Goal: Task Accomplishment & Management: Use online tool/utility

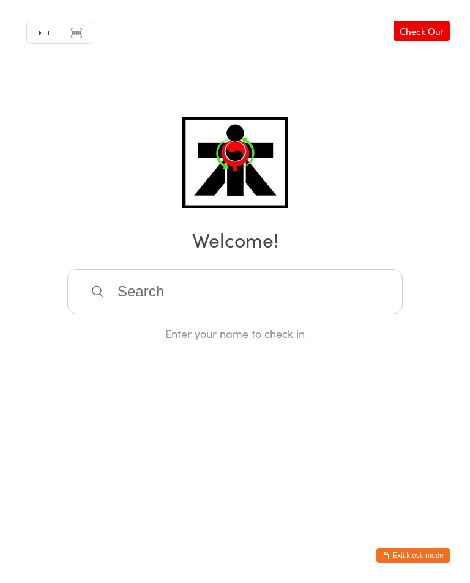
click at [149, 279] on input "search" at bounding box center [234, 291] width 335 height 45
type input "[PERSON_NAME]"
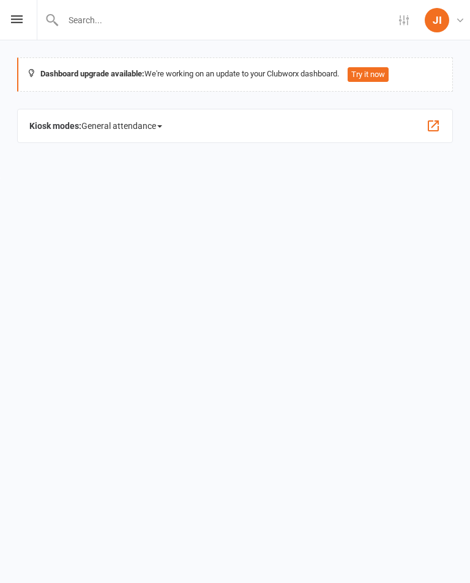
click at [418, 129] on div "Kiosk modes: General attendance General attendance Class Roll call" at bounding box center [234, 126] width 435 height 34
click at [435, 128] on button "button" at bounding box center [433, 126] width 15 height 15
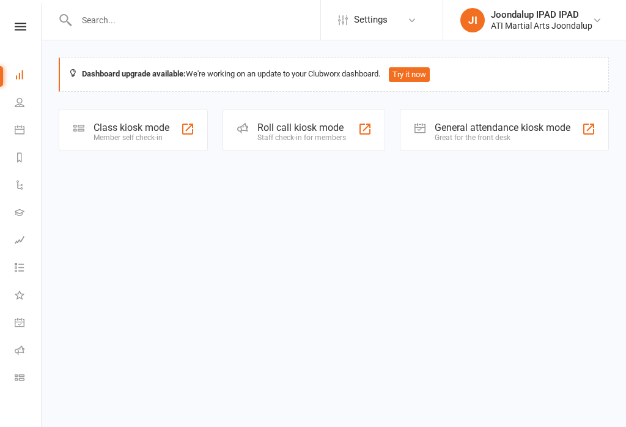
click at [469, 122] on div "General attendance kiosk mode" at bounding box center [503, 128] width 136 height 12
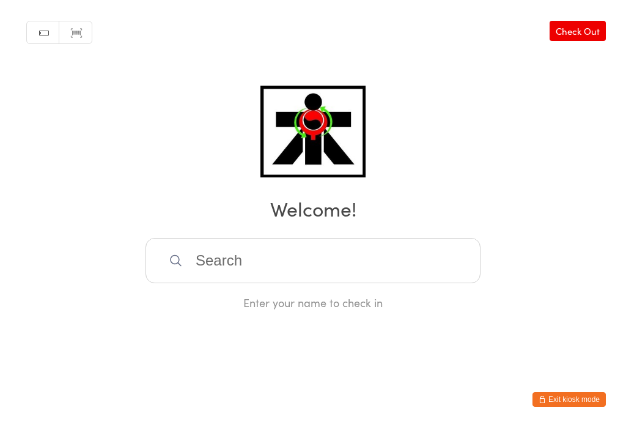
click at [256, 269] on input "search" at bounding box center [313, 260] width 335 height 45
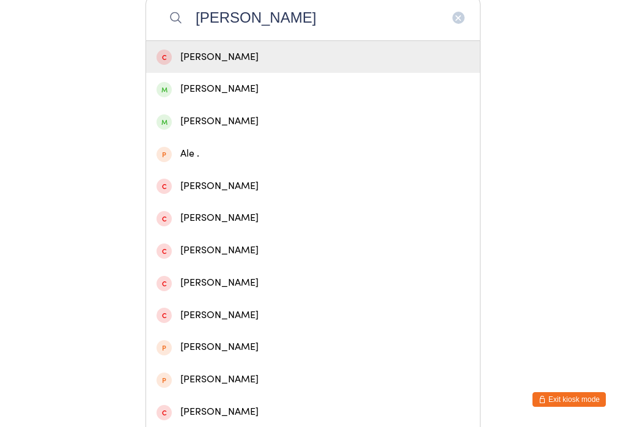
type input "[PERSON_NAME]"
click at [235, 97] on div "[PERSON_NAME]" at bounding box center [313, 89] width 313 height 17
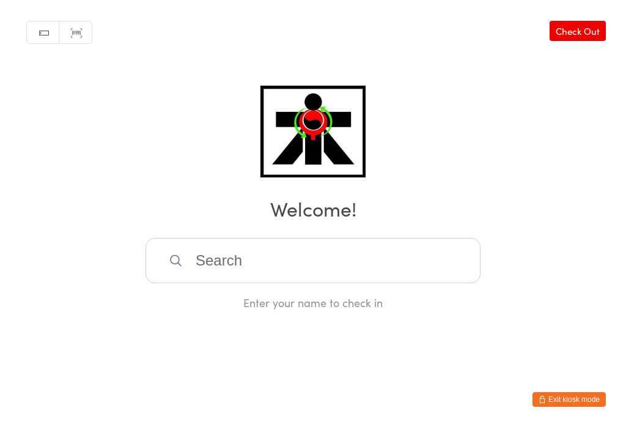
scroll to position [0, 0]
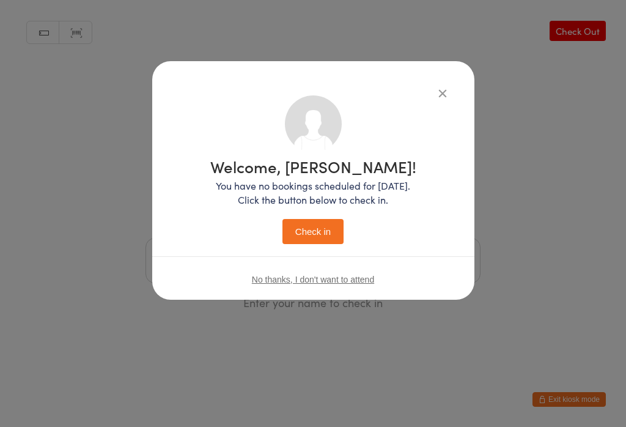
click at [314, 235] on button "Check in" at bounding box center [312, 231] width 61 height 25
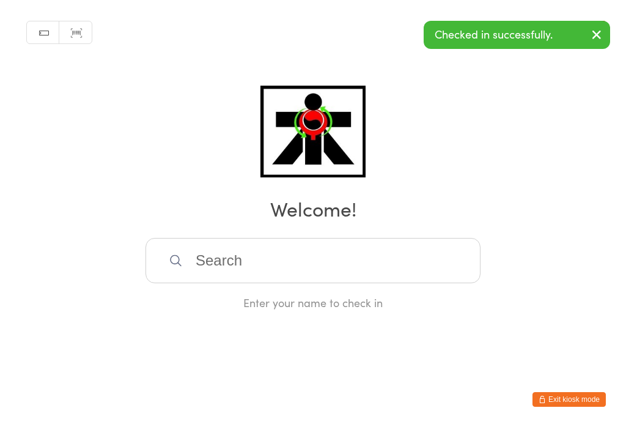
click at [231, 259] on input "search" at bounding box center [313, 260] width 335 height 45
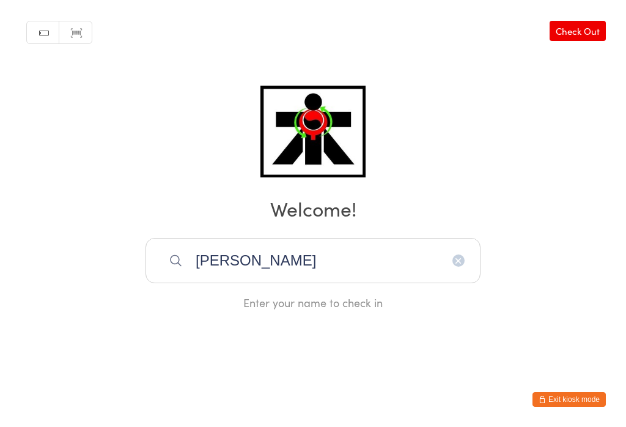
type input "Spencer"
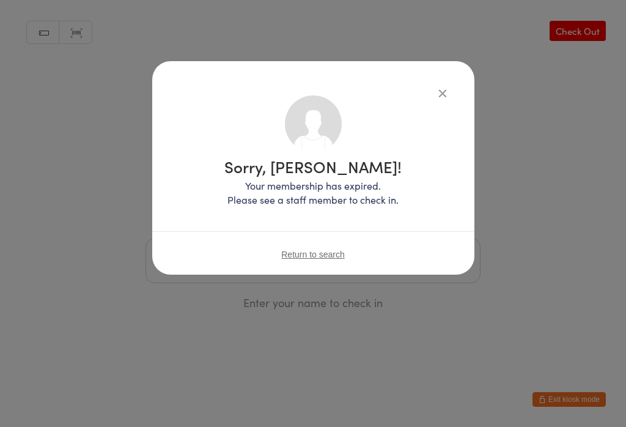
scroll to position [0, 0]
click at [437, 75] on div "Sorry, Brad Spencer! Your membership has expired. Please see a staff member to …" at bounding box center [313, 167] width 322 height 213
click at [435, 72] on div "Sorry, Brad Spencer! Your membership has expired. Please see a staff member to …" at bounding box center [313, 167] width 322 height 213
click at [440, 92] on icon "button" at bounding box center [442, 92] width 13 height 13
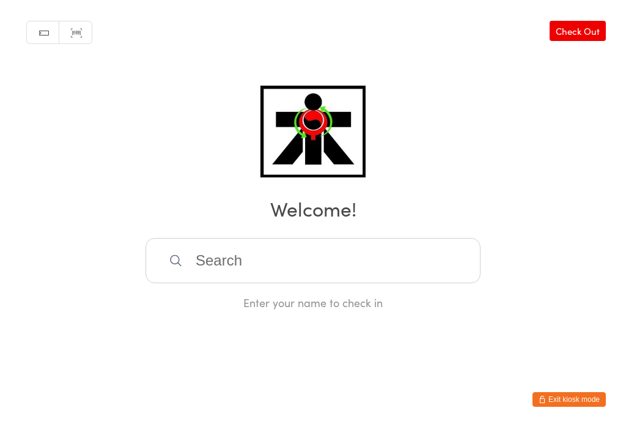
click at [213, 265] on input "search" at bounding box center [313, 260] width 335 height 45
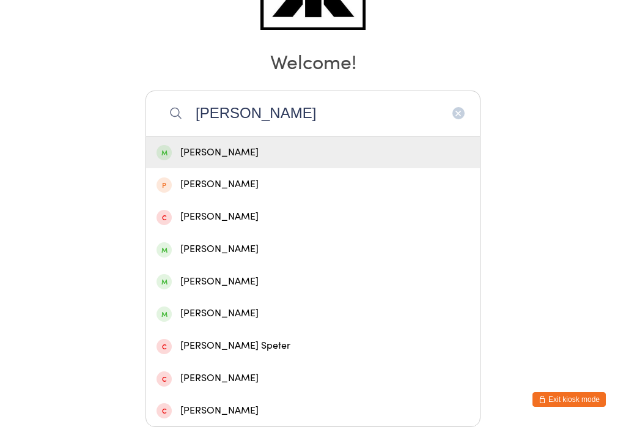
type input "Spencer nimm"
click at [219, 144] on div "Spencer Nimmo" at bounding box center [313, 152] width 313 height 17
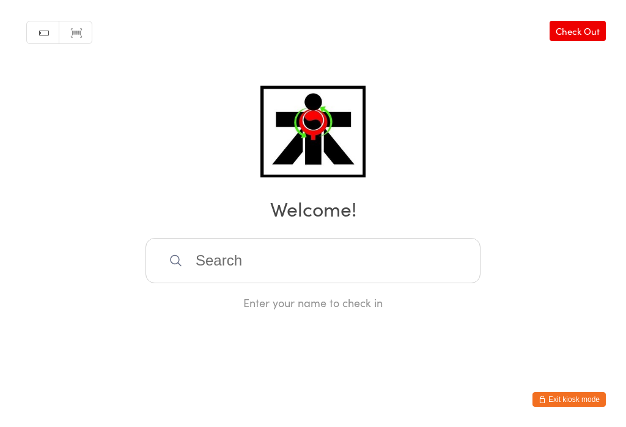
scroll to position [0, 0]
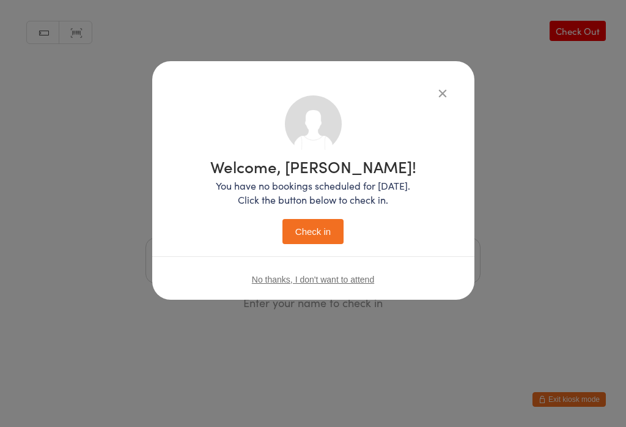
click at [310, 223] on button "Check in" at bounding box center [312, 231] width 61 height 25
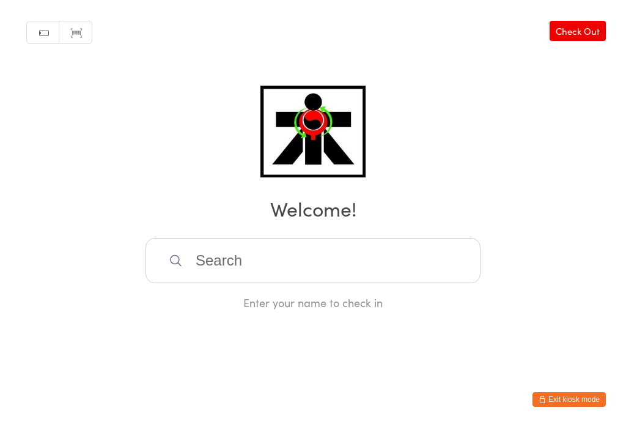
click at [401, 281] on input "search" at bounding box center [313, 260] width 335 height 45
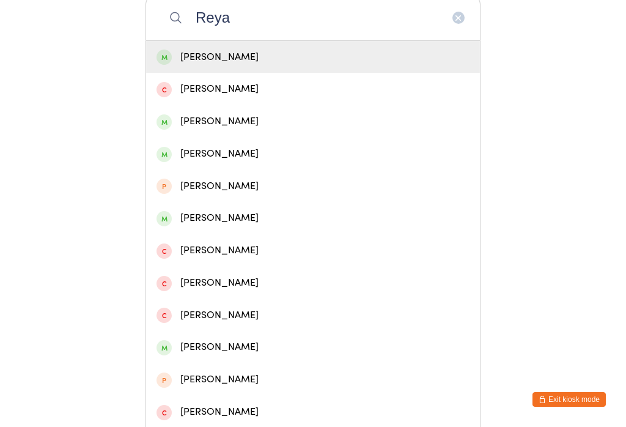
type input "Reya"
click at [267, 59] on div "Reyansh Patel" at bounding box center [313, 57] width 313 height 17
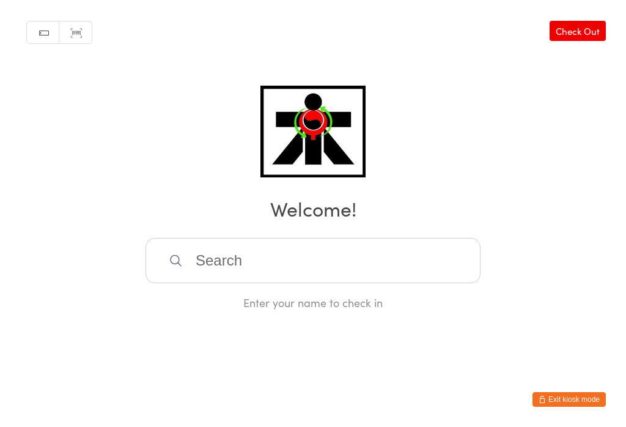
scroll to position [0, 0]
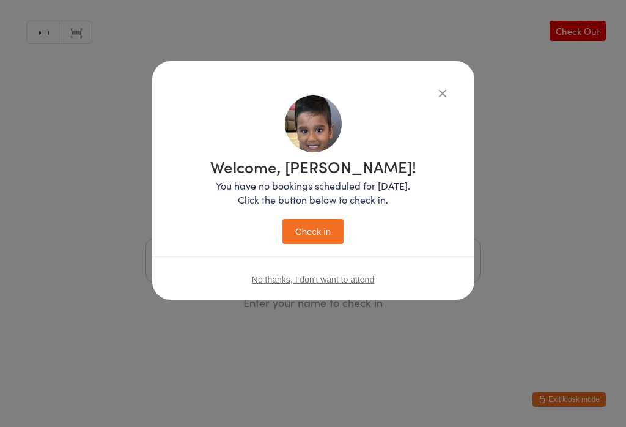
click at [318, 238] on button "Check in" at bounding box center [312, 231] width 61 height 25
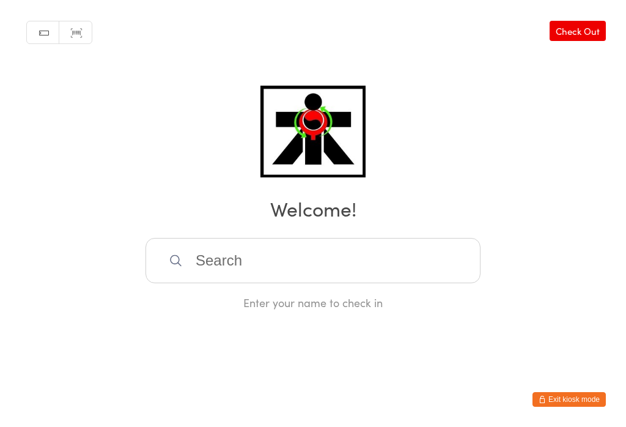
click at [352, 271] on input "search" at bounding box center [313, 260] width 335 height 45
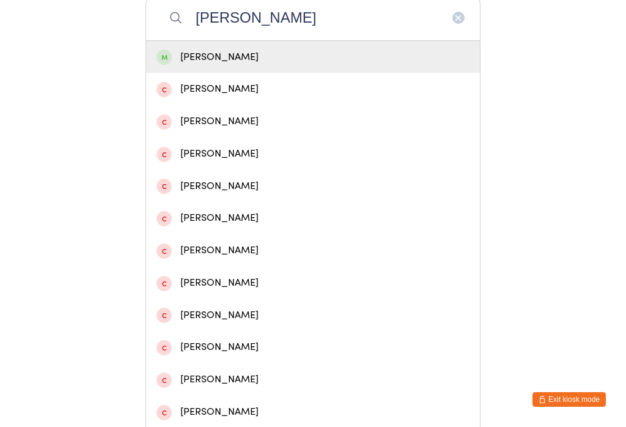
type input "Jackie l"
click at [339, 62] on div "Jackie Legler" at bounding box center [313, 57] width 313 height 17
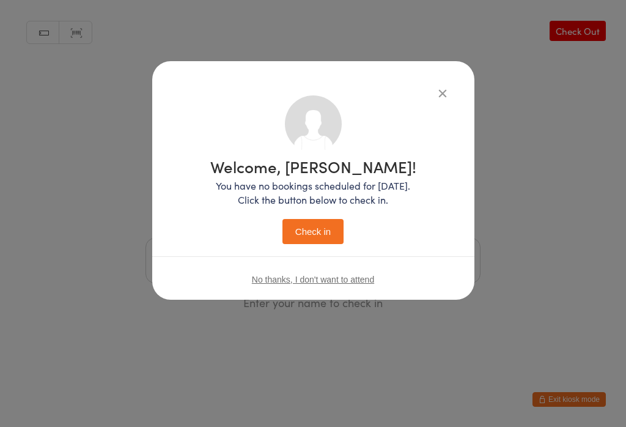
click at [315, 243] on button "Check in" at bounding box center [312, 231] width 61 height 25
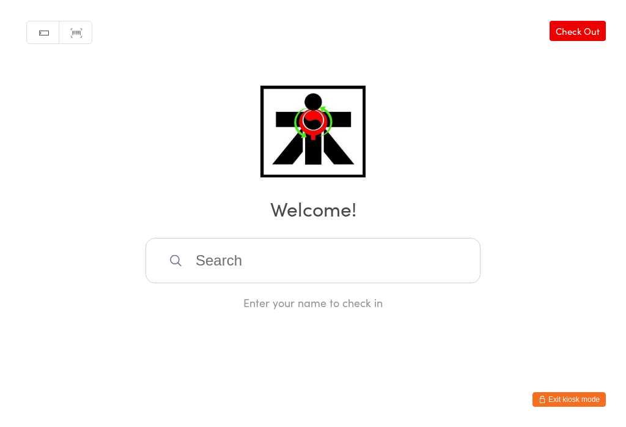
click at [289, 262] on input "search" at bounding box center [313, 260] width 335 height 45
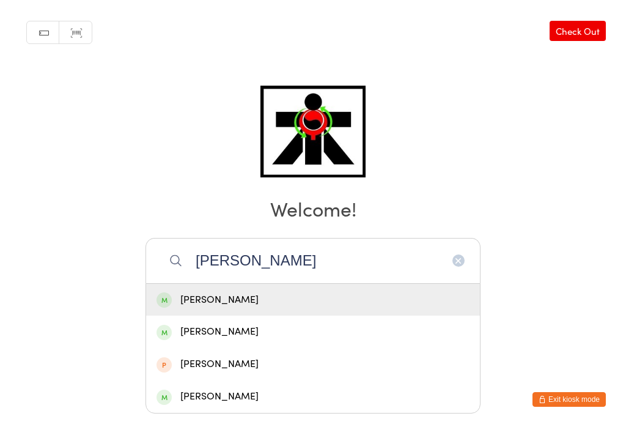
type input "Rudd"
click at [219, 292] on div "Alby Rudd" at bounding box center [313, 300] width 313 height 17
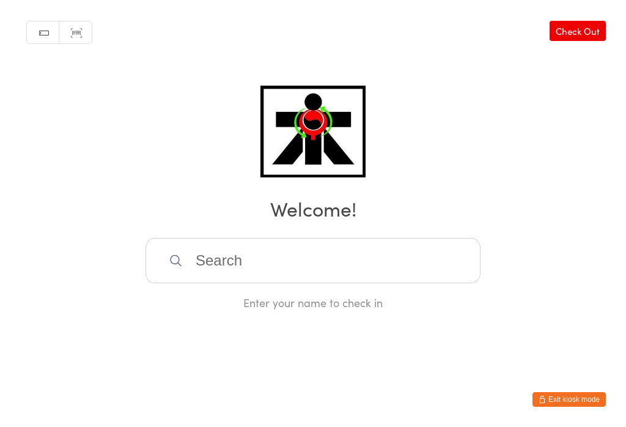
scroll to position [0, 0]
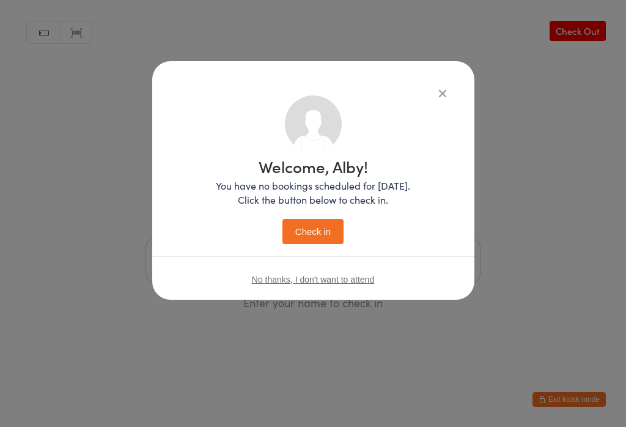
click at [310, 223] on button "Check in" at bounding box center [312, 231] width 61 height 25
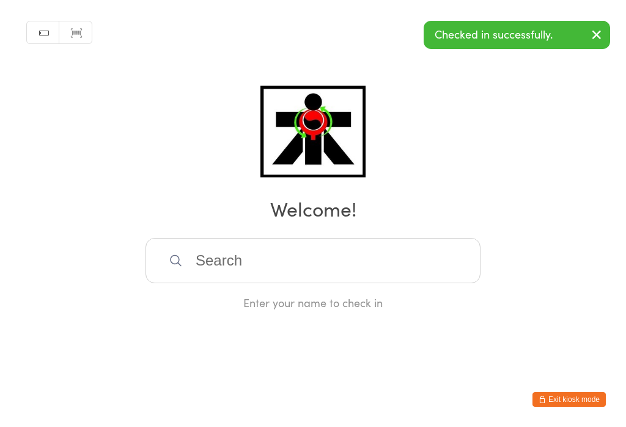
click at [260, 279] on input "search" at bounding box center [313, 260] width 335 height 45
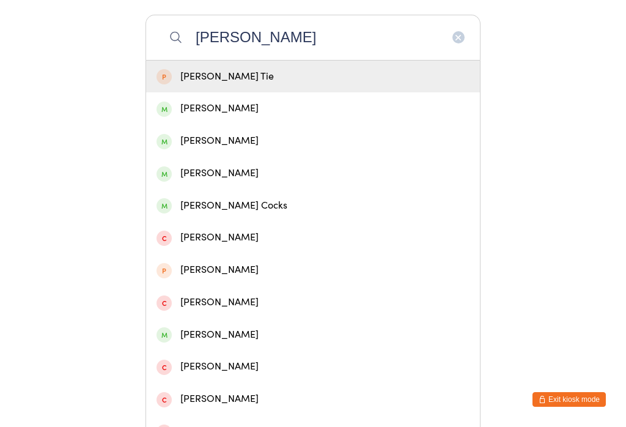
scroll to position [216, 0]
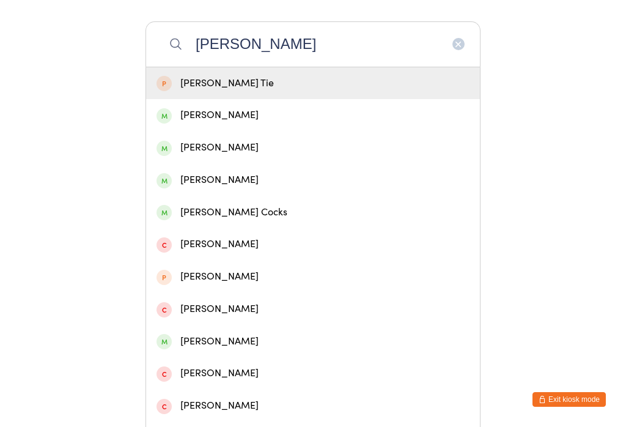
type input "Logan"
click at [211, 120] on div "Logan Rudd" at bounding box center [313, 115] width 313 height 17
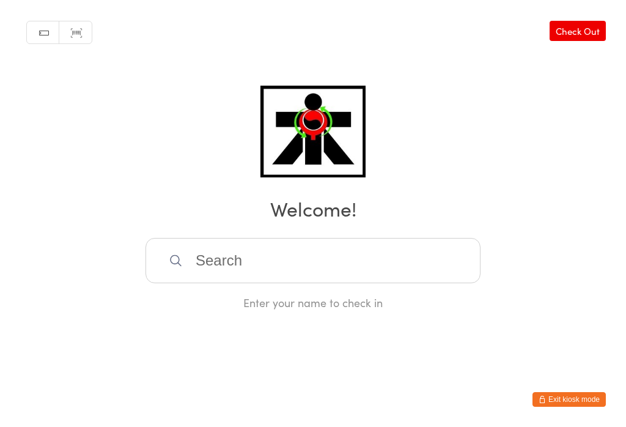
scroll to position [0, 0]
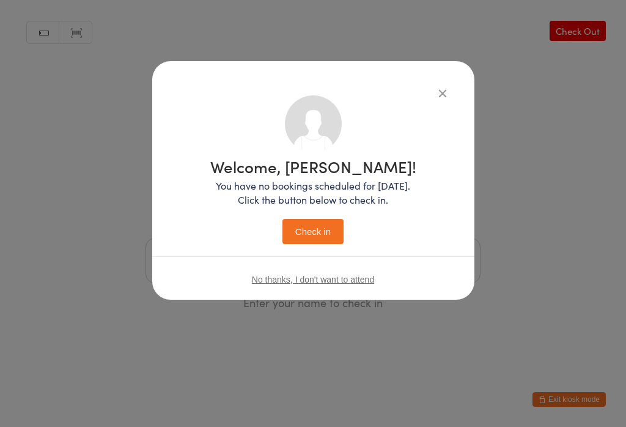
click at [295, 212] on div "Welcome, Logan! You have no bookings scheduled for today. Click the button belo…" at bounding box center [313, 201] width 206 height 86
click at [301, 236] on button "Check in" at bounding box center [312, 231] width 61 height 25
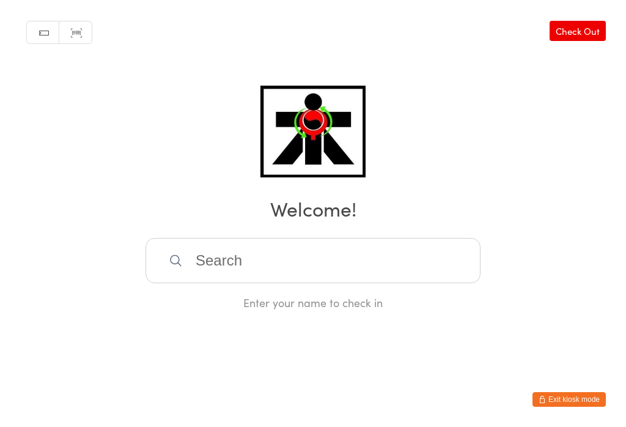
click at [206, 261] on input "search" at bounding box center [313, 260] width 335 height 45
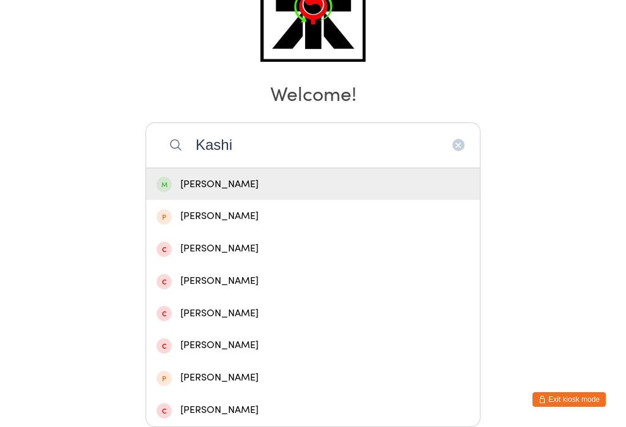
type input "Kashi"
click at [229, 176] on div "Kashi Jagatia" at bounding box center [313, 184] width 313 height 17
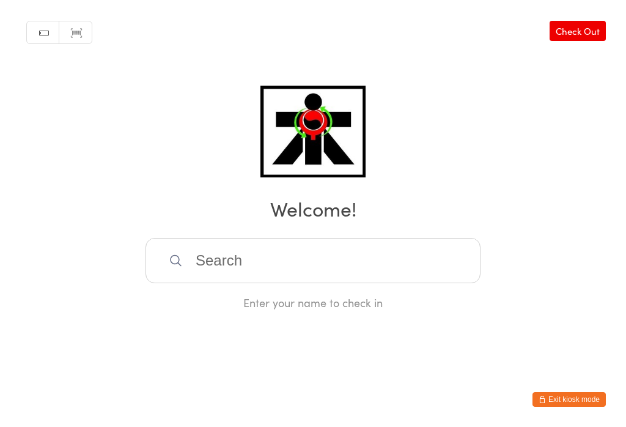
scroll to position [0, 0]
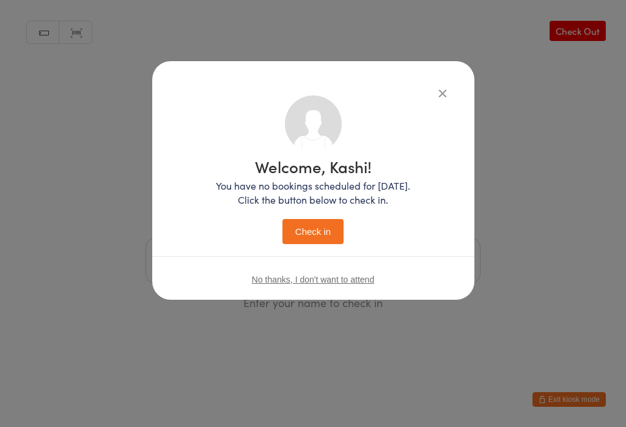
click at [329, 225] on button "Check in" at bounding box center [312, 231] width 61 height 25
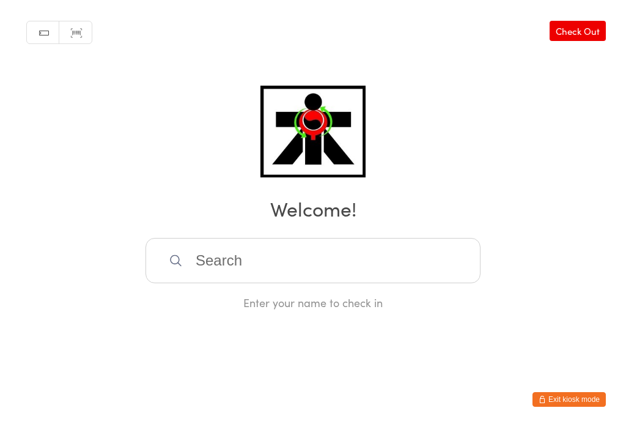
click at [237, 274] on input "search" at bounding box center [313, 260] width 335 height 45
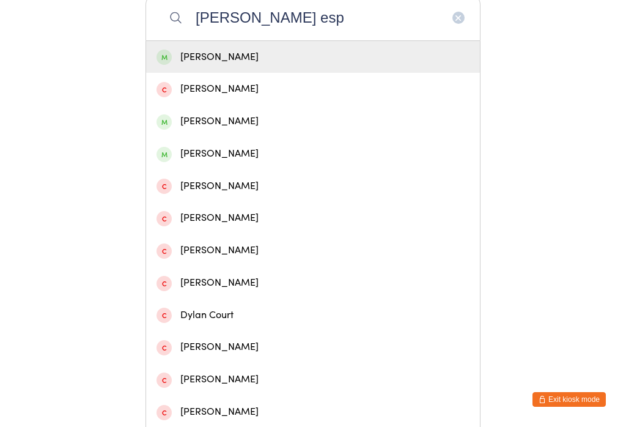
type input "Dylan esp"
click at [243, 71] on div "Dylan Espachs" at bounding box center [313, 57] width 334 height 32
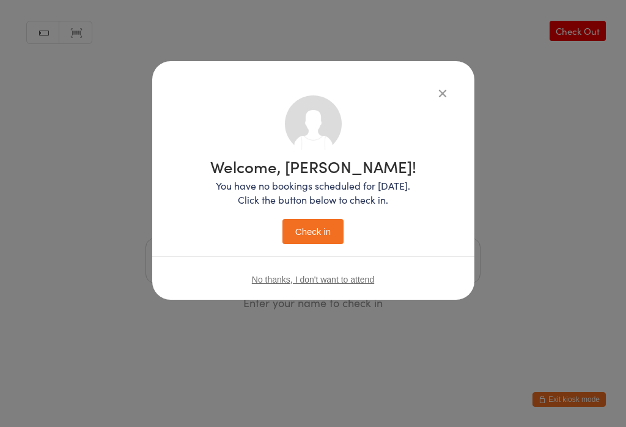
click at [316, 234] on button "Check in" at bounding box center [312, 231] width 61 height 25
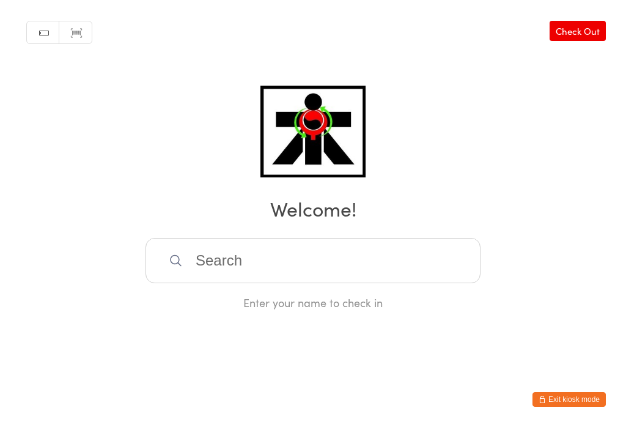
click at [387, 278] on input "search" at bounding box center [313, 260] width 335 height 45
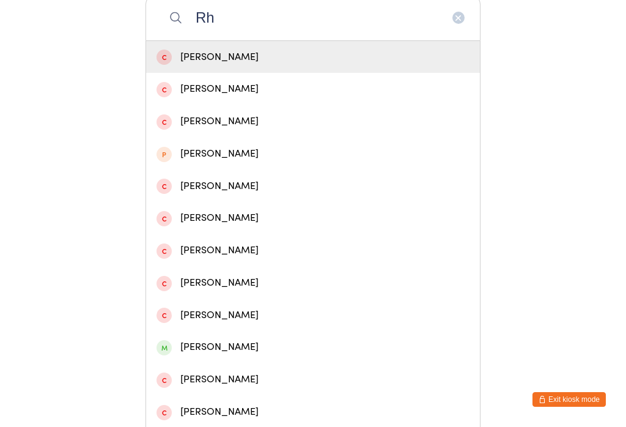
type input "R"
type input "Regis"
click at [304, 61] on div "Rhys Elijah Regis" at bounding box center [313, 57] width 313 height 17
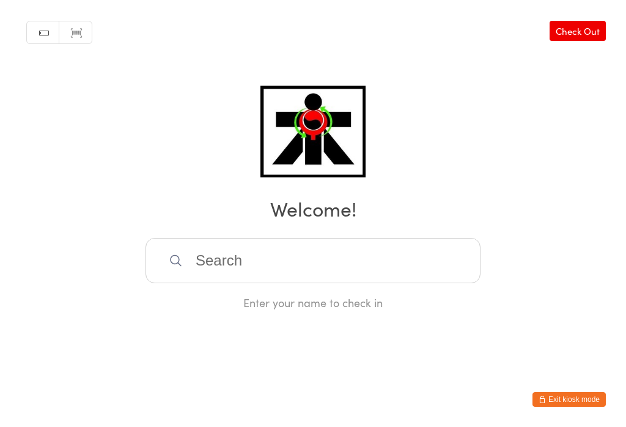
scroll to position [0, 0]
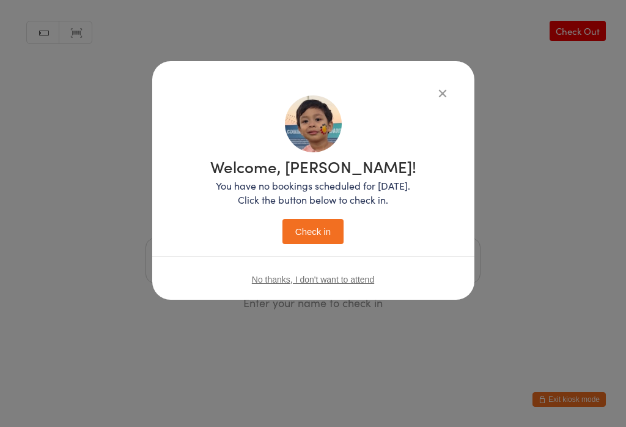
click at [323, 234] on button "Check in" at bounding box center [312, 231] width 61 height 25
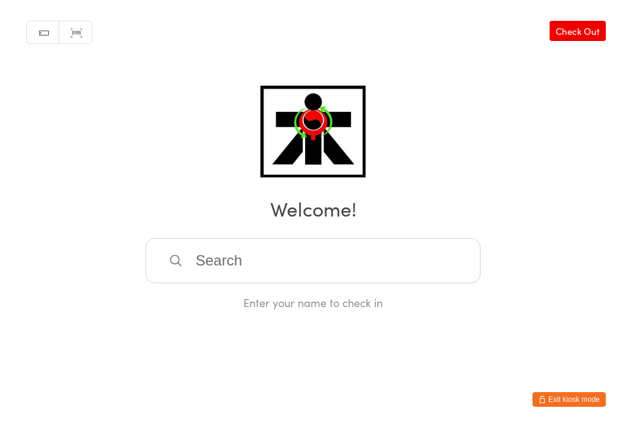
click at [241, 250] on input "search" at bounding box center [313, 260] width 335 height 45
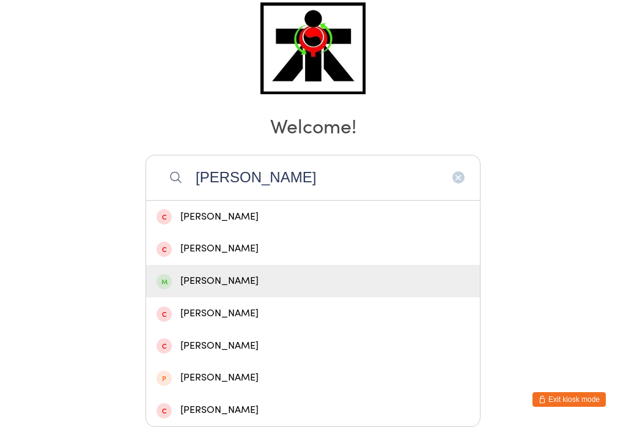
type input "Valentina"
click at [260, 273] on div "Valantina De Souza Ratis" at bounding box center [313, 281] width 313 height 17
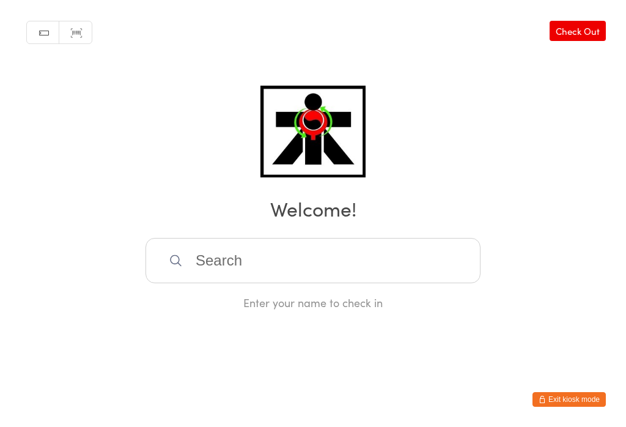
scroll to position [0, 0]
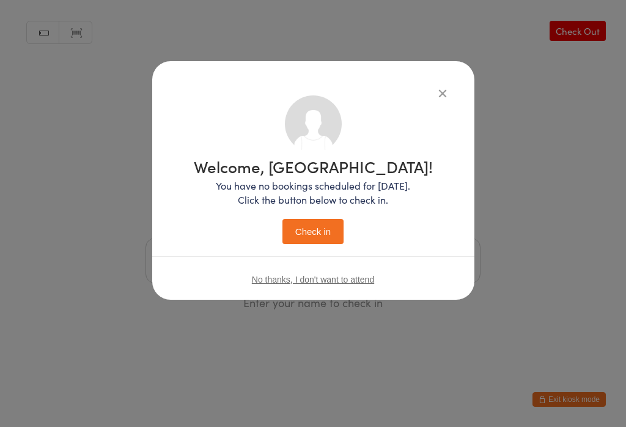
click at [324, 220] on button "Check in" at bounding box center [312, 231] width 61 height 25
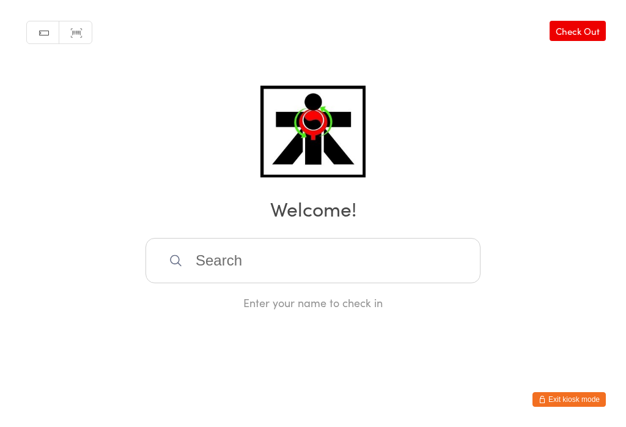
click at [470, 283] on input "search" at bounding box center [313, 260] width 335 height 45
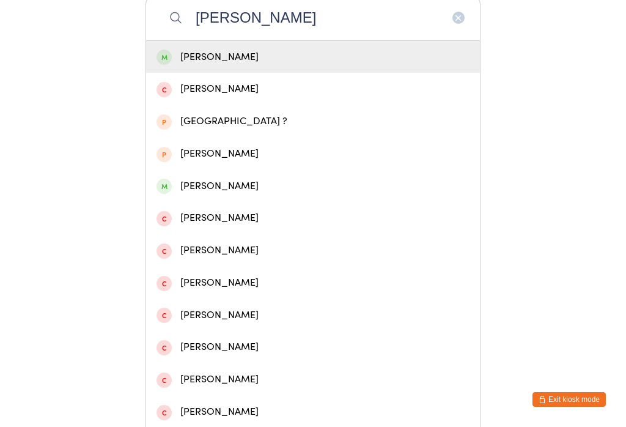
type input "Keegan"
click at [225, 64] on div "Keegan Hill" at bounding box center [313, 57] width 313 height 17
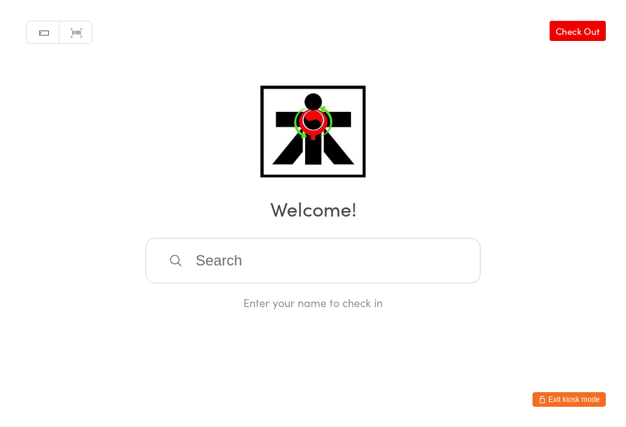
scroll to position [0, 0]
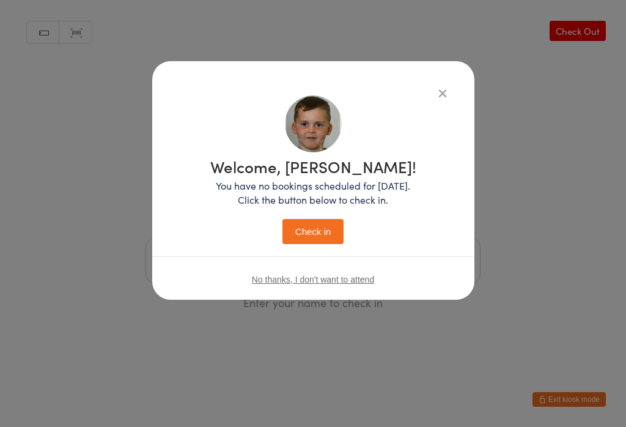
click at [313, 221] on button "Check in" at bounding box center [312, 231] width 61 height 25
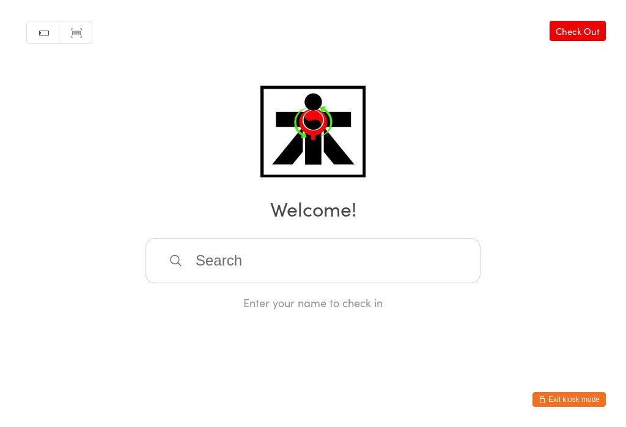
click at [378, 274] on input "search" at bounding box center [313, 260] width 335 height 45
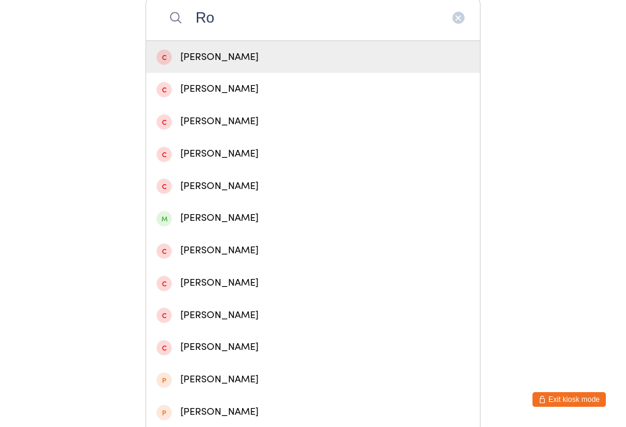
type input "R"
type input "Malosi"
click at [413, 72] on div "Malosi Anderson" at bounding box center [313, 57] width 334 height 32
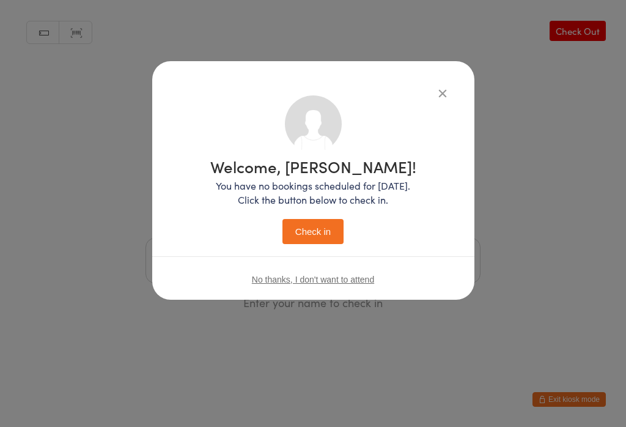
click at [323, 234] on button "Check in" at bounding box center [312, 231] width 61 height 25
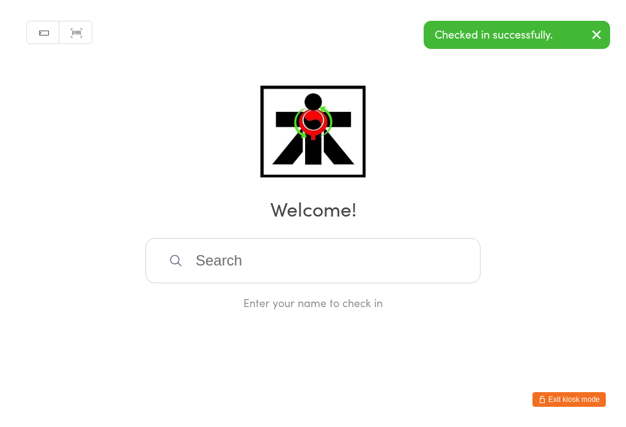
click at [602, 39] on icon "button" at bounding box center [596, 34] width 15 height 15
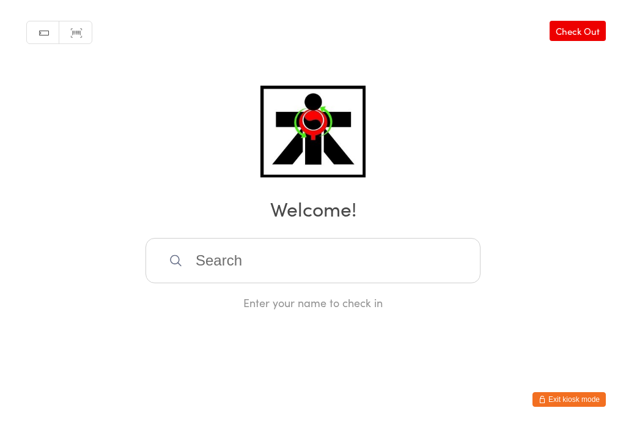
click at [208, 271] on input "search" at bounding box center [313, 260] width 335 height 45
type input "Escarpe"
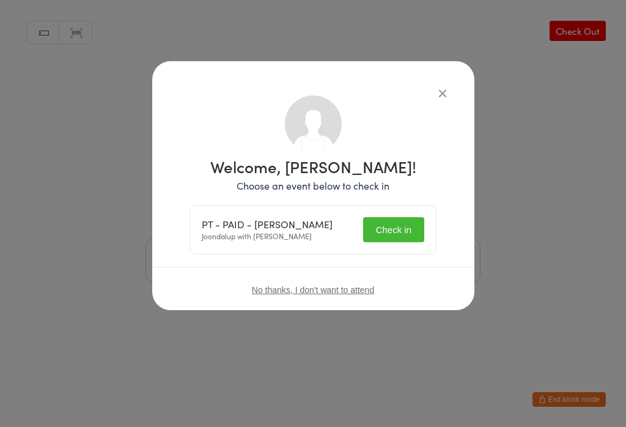
scroll to position [0, 0]
click at [389, 231] on button "Check in" at bounding box center [393, 229] width 61 height 25
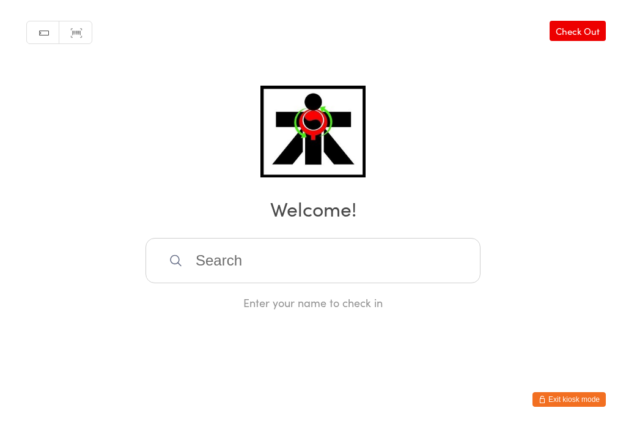
click at [241, 275] on input "search" at bounding box center [313, 260] width 335 height 45
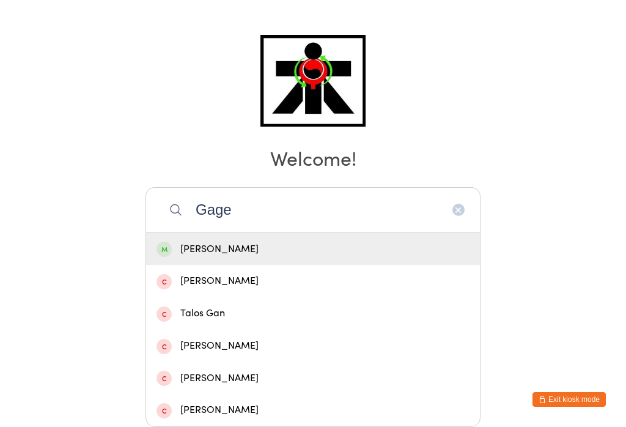
type input "Gage"
click at [218, 241] on div "Gage Korin" at bounding box center [313, 249] width 313 height 17
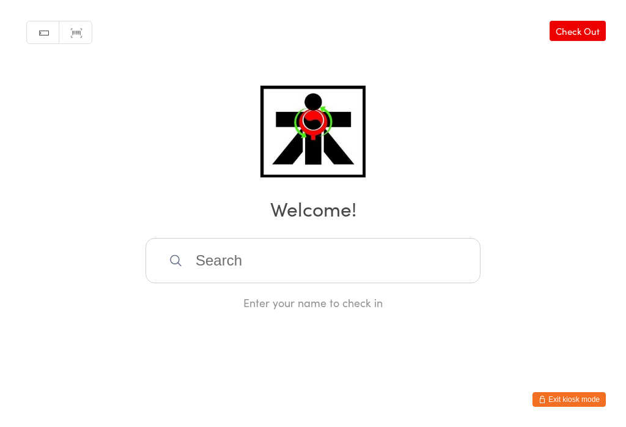
scroll to position [0, 0]
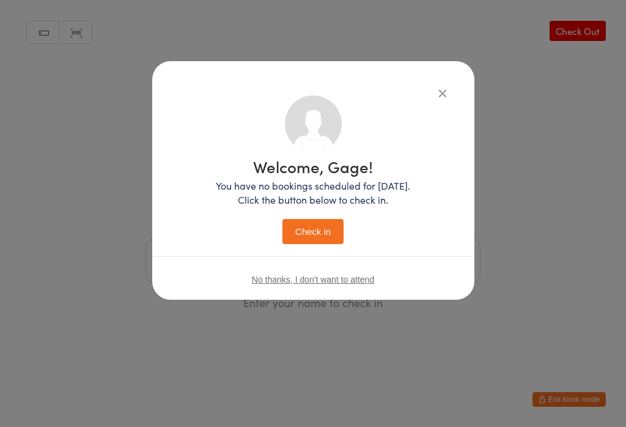
click at [294, 223] on button "Check in" at bounding box center [312, 231] width 61 height 25
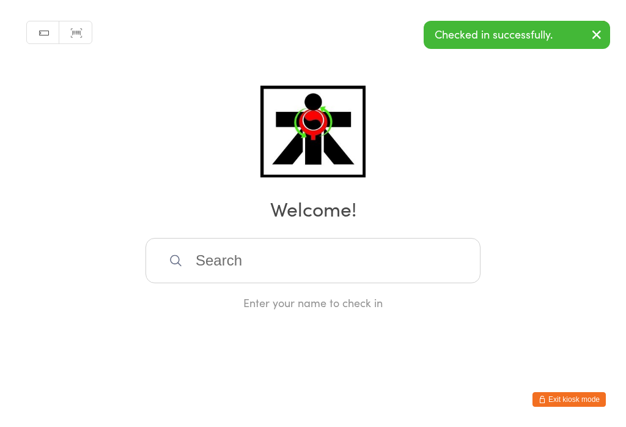
click at [594, 34] on icon "button" at bounding box center [596, 34] width 15 height 15
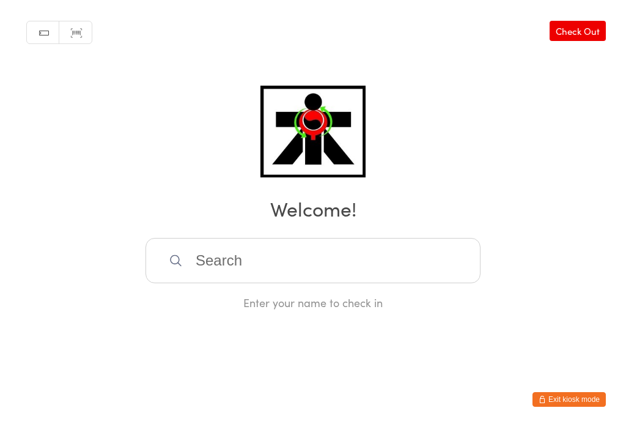
click at [290, 259] on input "search" at bounding box center [313, 260] width 335 height 45
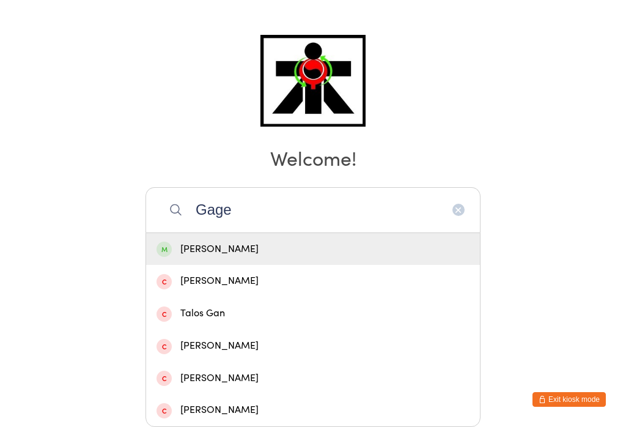
type input "Gage"
click at [206, 241] on div "Gage Korin" at bounding box center [313, 249] width 313 height 17
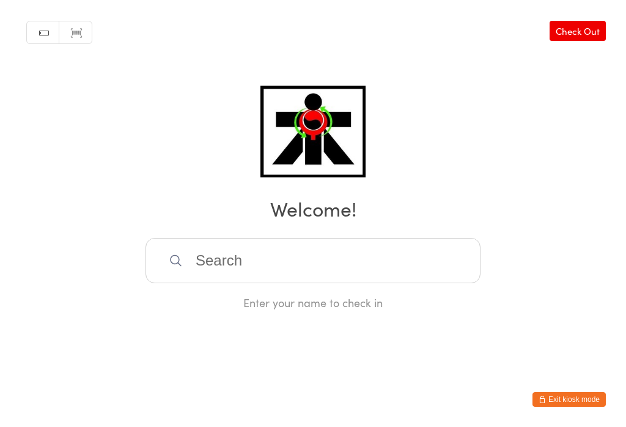
scroll to position [0, 0]
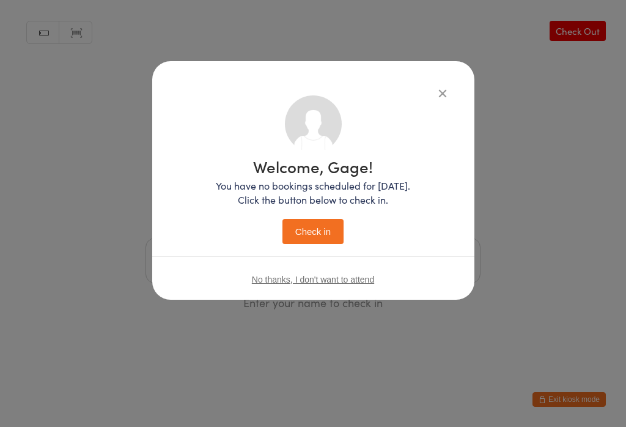
click at [333, 240] on button "Check in" at bounding box center [312, 231] width 61 height 25
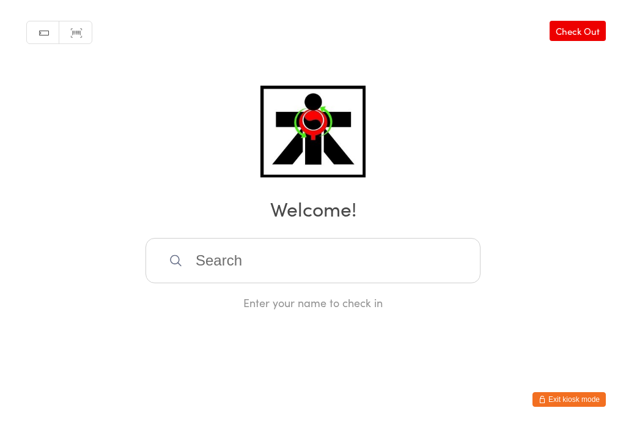
click at [399, 267] on input "search" at bounding box center [313, 260] width 335 height 45
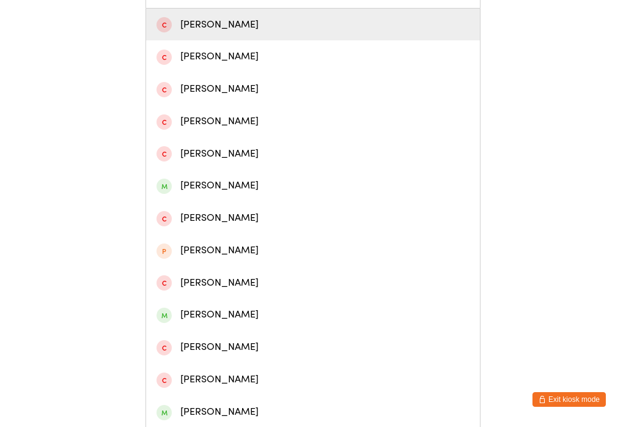
scroll to position [295, 0]
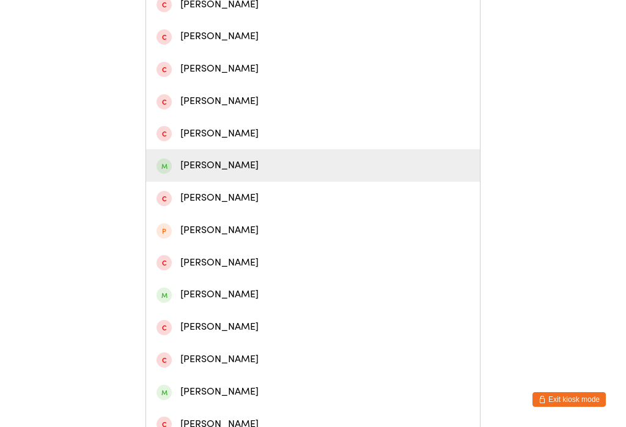
type input "Hamish"
click at [218, 174] on div "Hamish McMullen" at bounding box center [313, 165] width 313 height 17
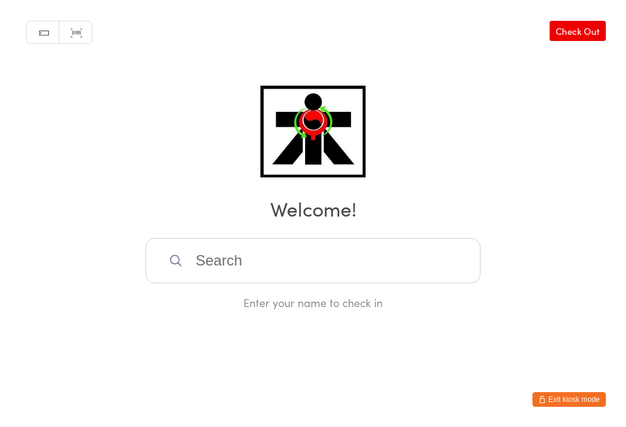
scroll to position [0, 0]
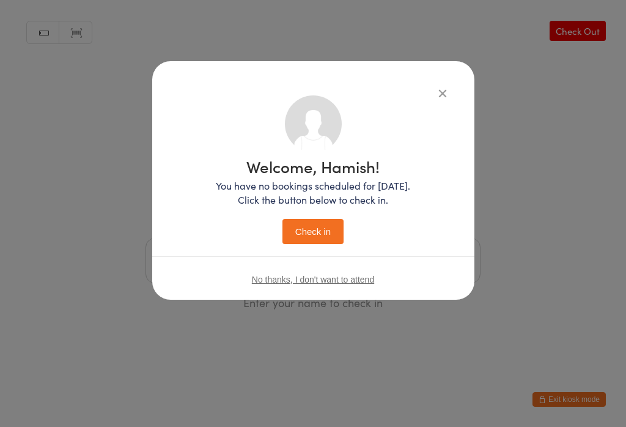
click at [301, 232] on button "Check in" at bounding box center [312, 231] width 61 height 25
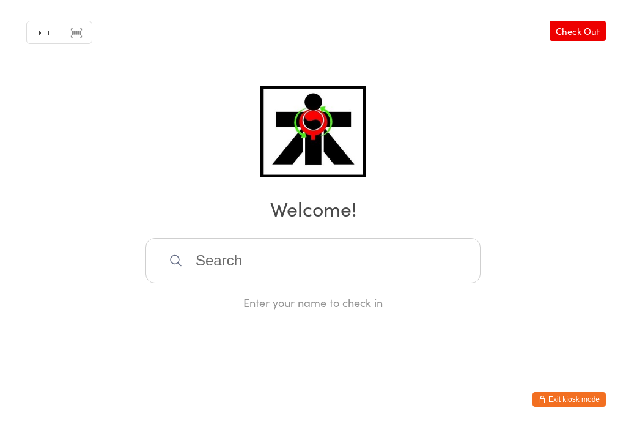
click at [309, 271] on input "search" at bounding box center [313, 260] width 335 height 45
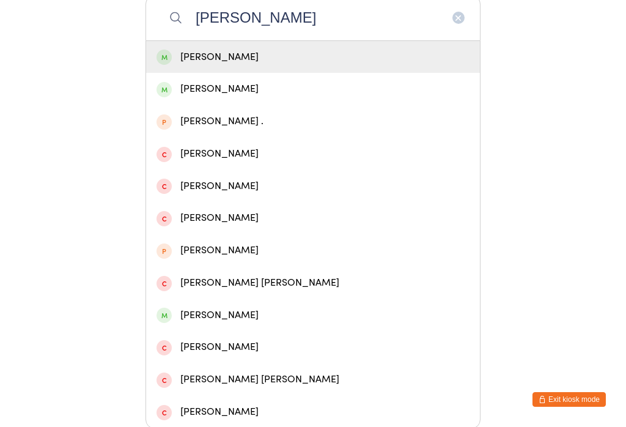
type input "Lenzo"
click at [279, 97] on div "Jonathan Lenzo" at bounding box center [313, 89] width 313 height 17
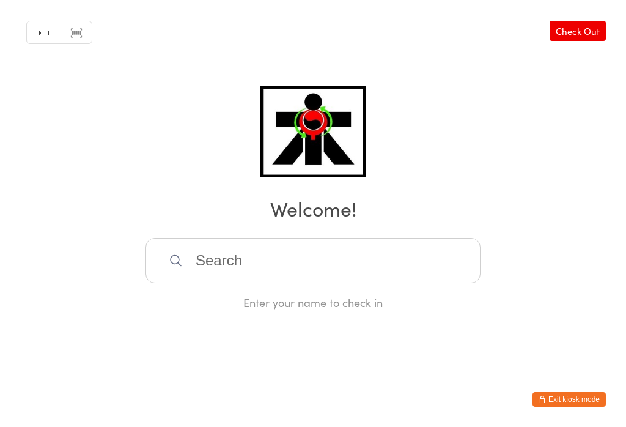
scroll to position [0, 0]
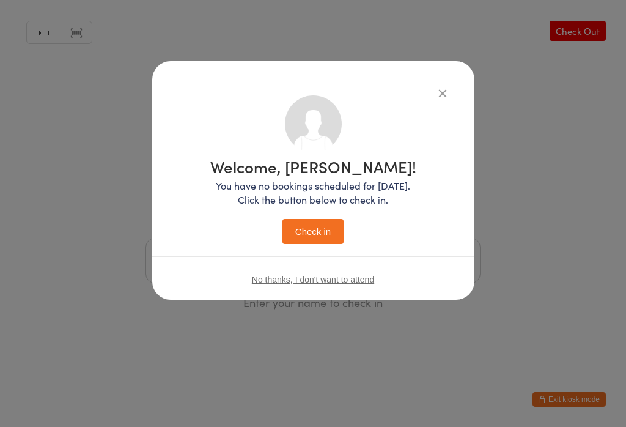
click at [309, 244] on button "Check in" at bounding box center [312, 231] width 61 height 25
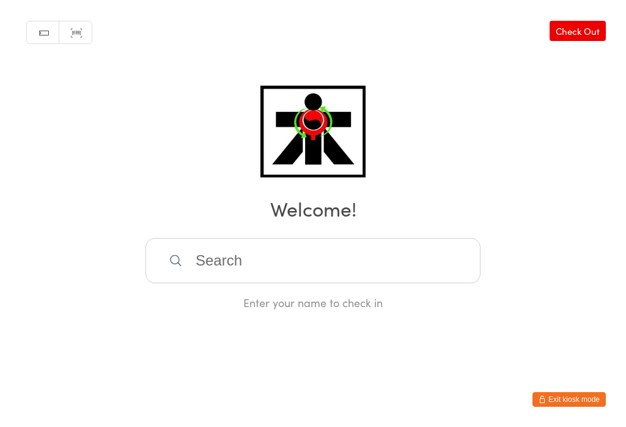
click at [356, 254] on input "search" at bounding box center [313, 260] width 335 height 45
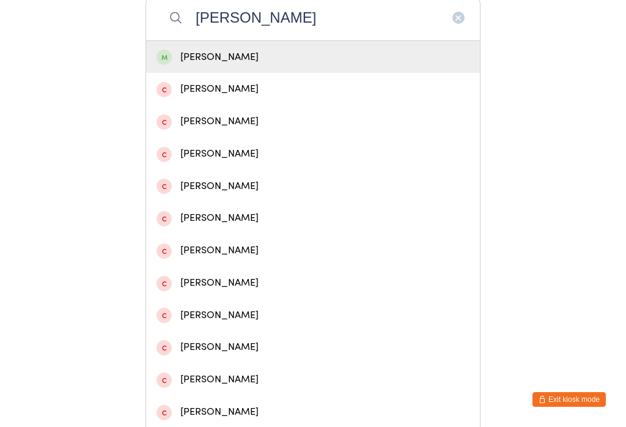
type input "Blake l"
click at [278, 65] on div "Blake Leslie" at bounding box center [313, 57] width 313 height 17
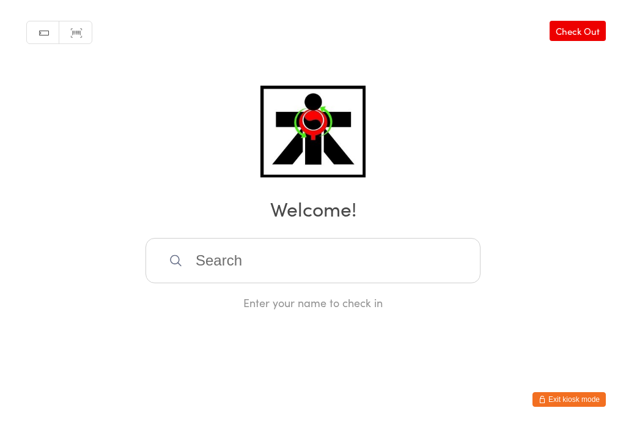
scroll to position [0, 0]
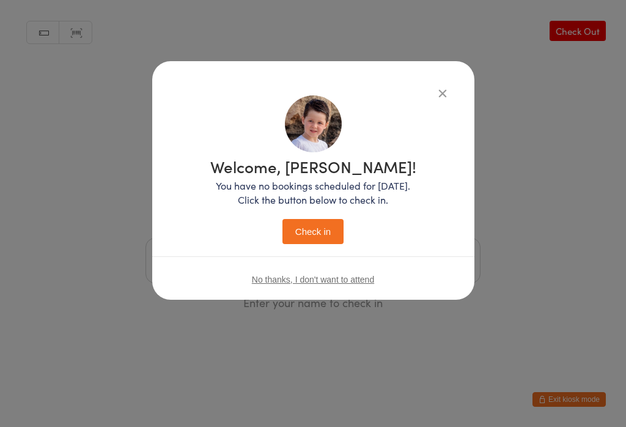
click at [316, 223] on button "Check in" at bounding box center [312, 231] width 61 height 25
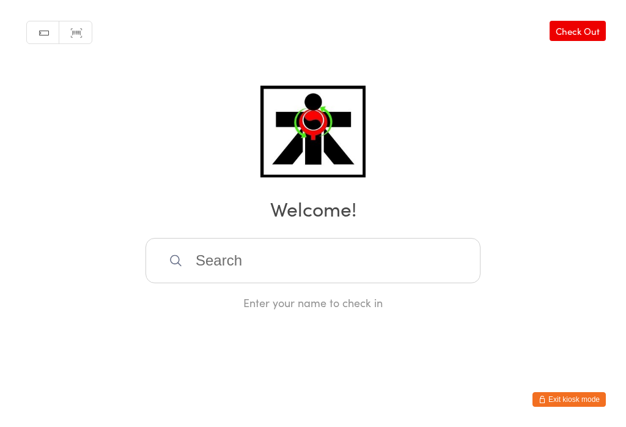
click at [320, 282] on input "search" at bounding box center [313, 260] width 335 height 45
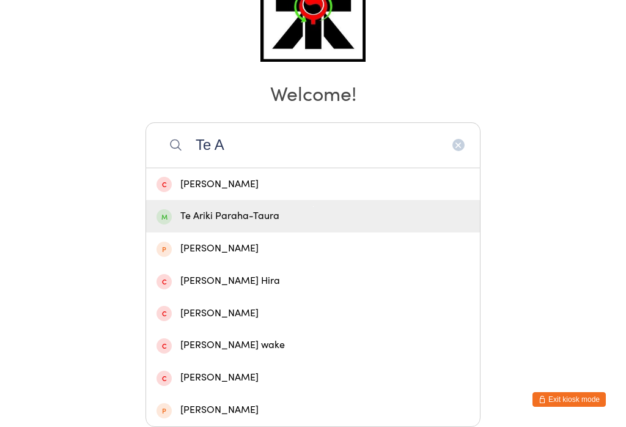
type input "Te A"
click at [224, 208] on div "Te Ariki Paraha-Taura" at bounding box center [313, 216] width 313 height 17
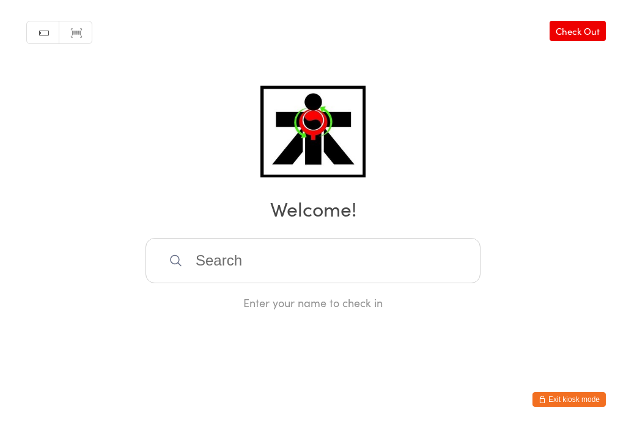
scroll to position [0, 0]
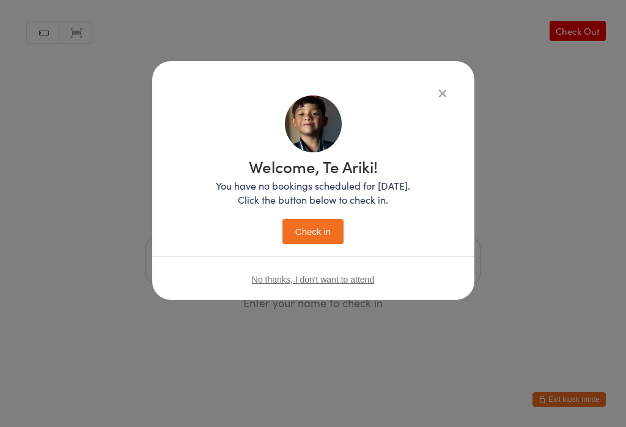
click at [325, 235] on button "Check in" at bounding box center [312, 231] width 61 height 25
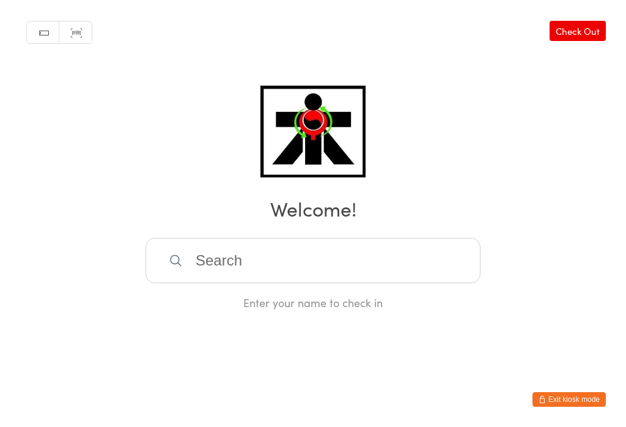
click at [240, 263] on input "search" at bounding box center [313, 260] width 335 height 45
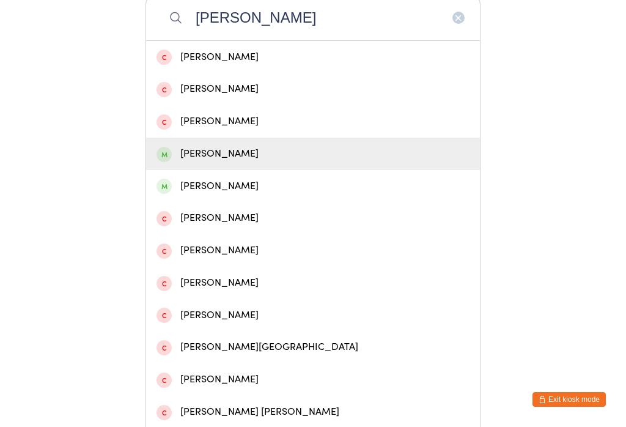
type input "Kai"
click at [201, 162] on div "Kai Panui" at bounding box center [313, 154] width 313 height 17
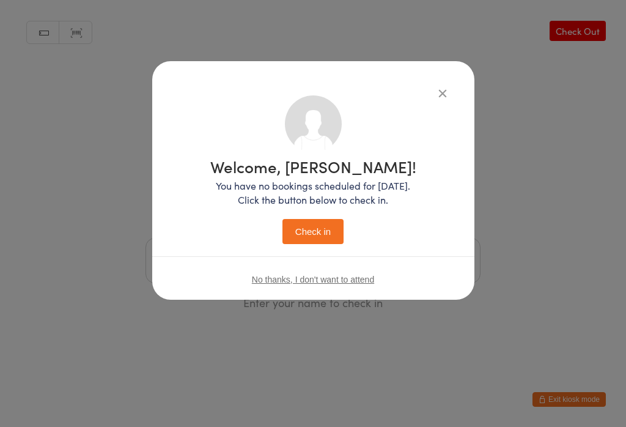
scroll to position [0, 0]
click at [320, 244] on button "Check in" at bounding box center [312, 231] width 61 height 25
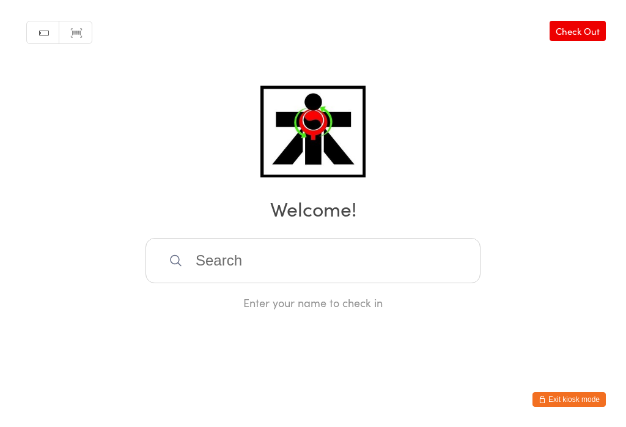
click at [405, 246] on input "search" at bounding box center [313, 260] width 335 height 45
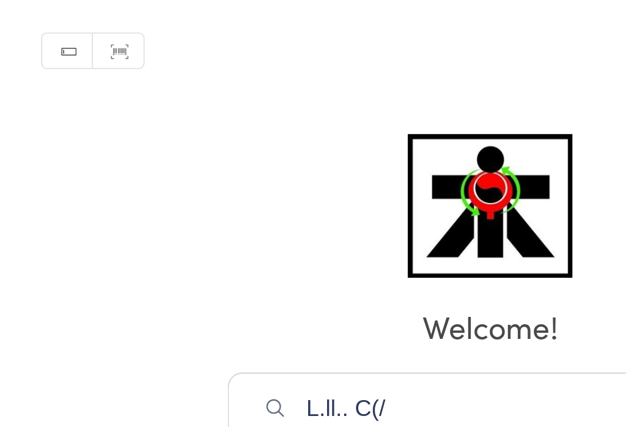
scroll to position [0, 101]
click at [400, 283] on input "L.ll.. C(/" at bounding box center [313, 260] width 335 height 45
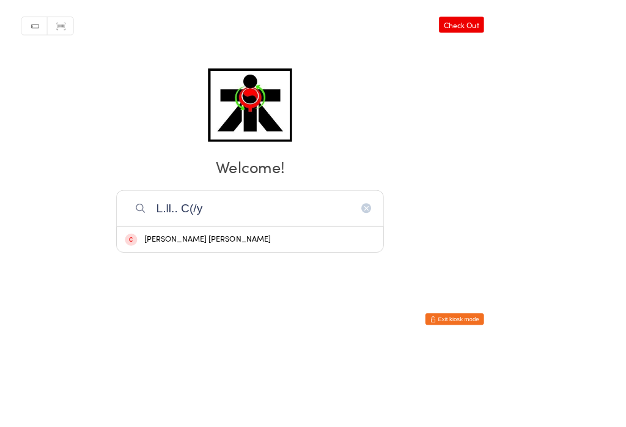
scroll to position [243, 0]
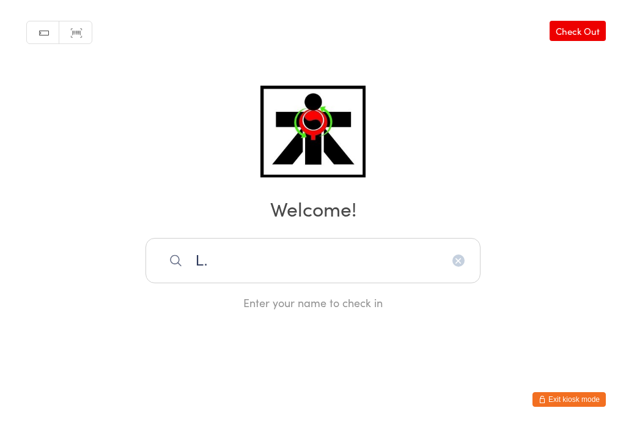
type input "L"
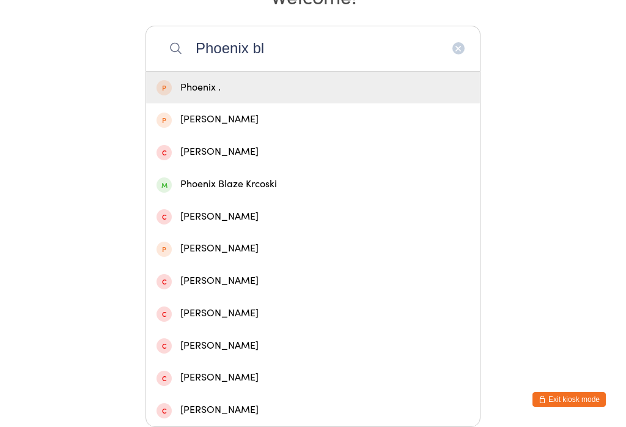
scroll to position [311, 0]
type input "Phoenix bl"
click at [218, 176] on div "Phoenix Blaze Krcoski" at bounding box center [313, 184] width 313 height 17
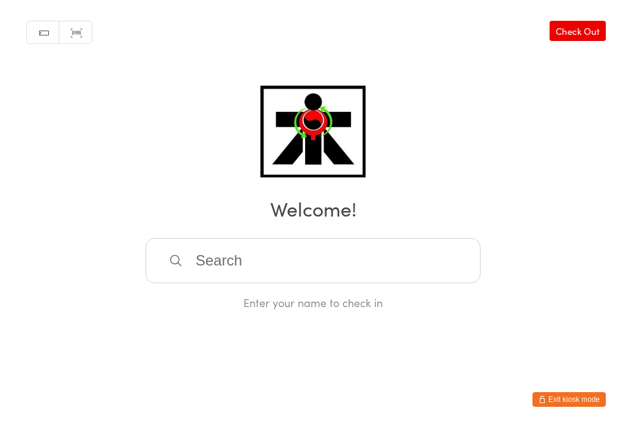
scroll to position [0, 0]
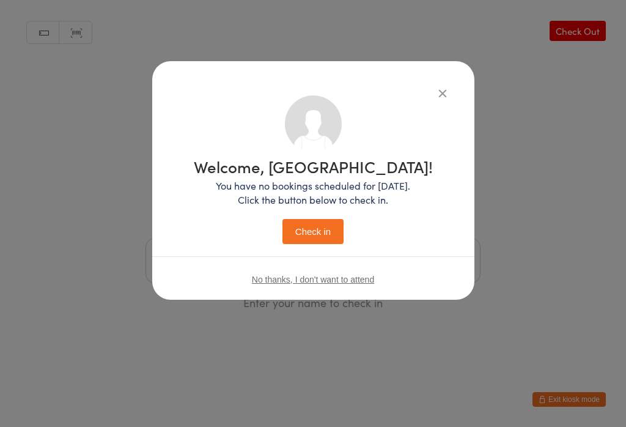
click at [296, 241] on button "Check in" at bounding box center [312, 231] width 61 height 25
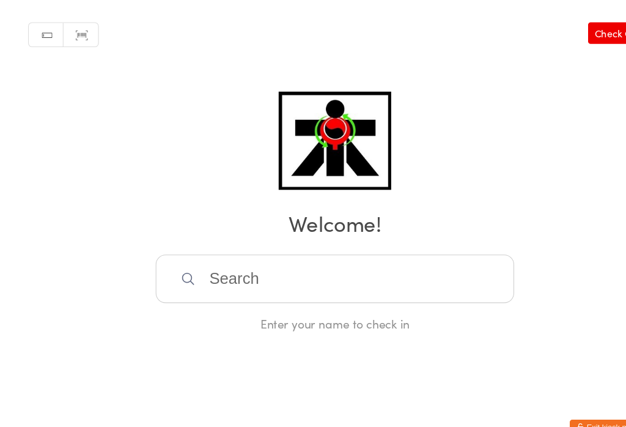
scroll to position [28, 0]
click at [464, 394] on html "You have now entered Kiosk Mode. Members will be able to check themselves in us…" at bounding box center [313, 213] width 626 height 427
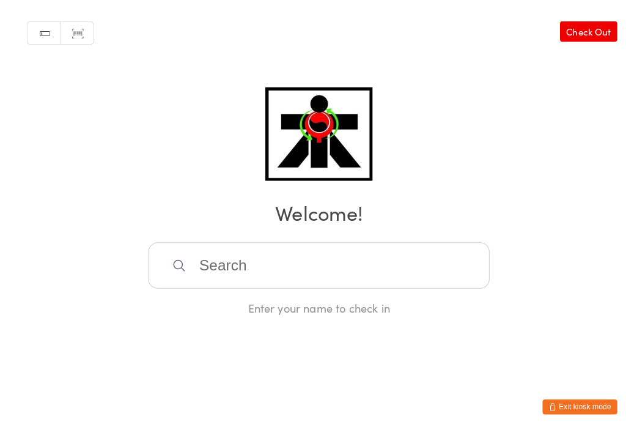
scroll to position [0, 12]
click at [298, 251] on input "search" at bounding box center [313, 260] width 335 height 45
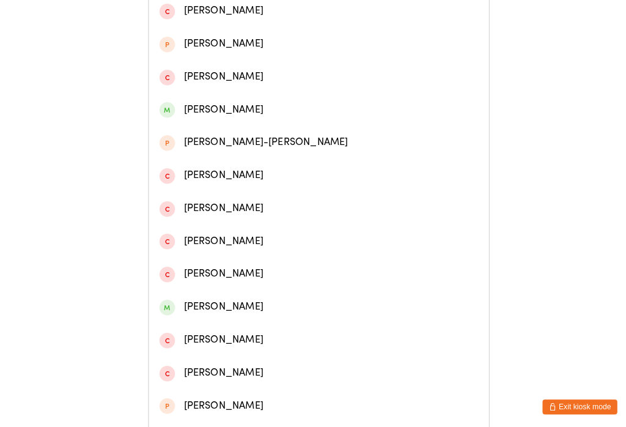
scroll to position [322, 0]
type input "Lilly"
click at [207, 114] on div "Lilly Peters" at bounding box center [313, 107] width 313 height 17
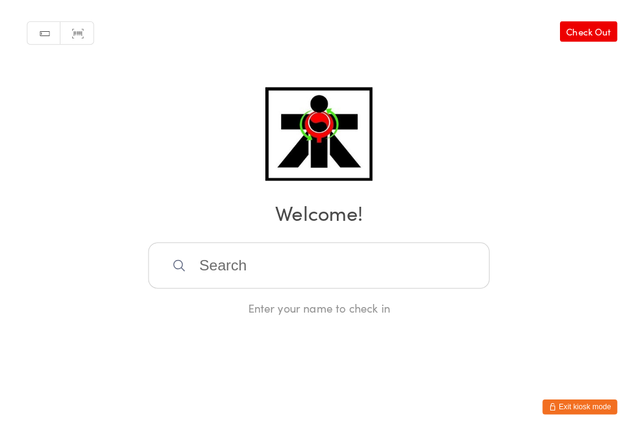
scroll to position [8, 0]
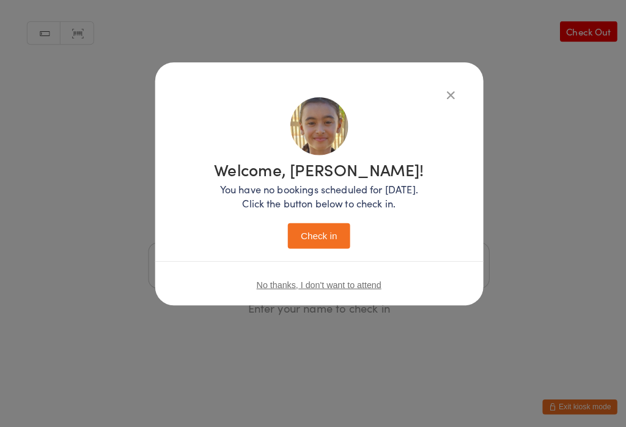
click at [323, 219] on button "Check in" at bounding box center [312, 231] width 61 height 25
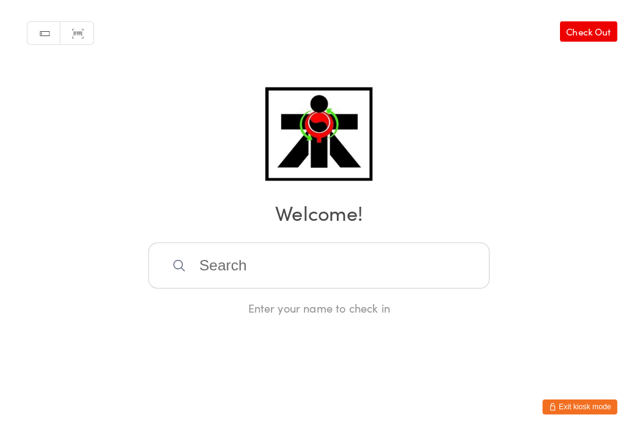
click at [190, 267] on input "search" at bounding box center [313, 260] width 335 height 45
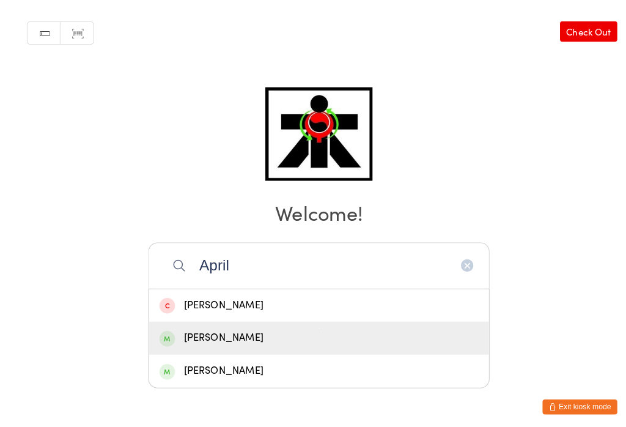
type input "April"
click at [186, 323] on div "April Miller" at bounding box center [313, 331] width 313 height 17
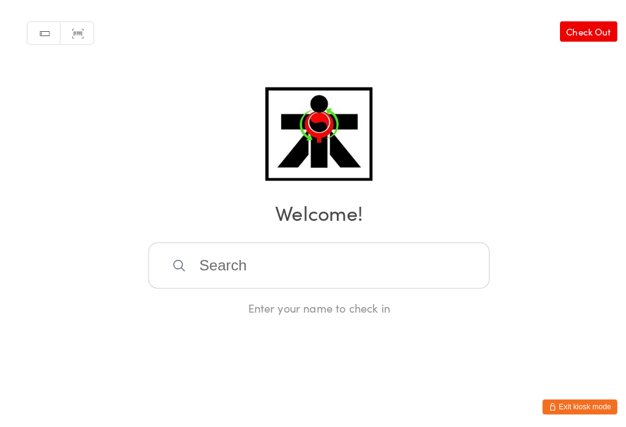
scroll to position [7, 0]
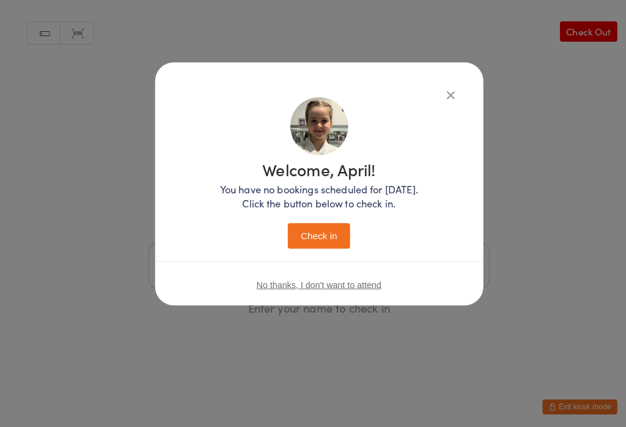
click at [309, 236] on button "Check in" at bounding box center [312, 231] width 61 height 25
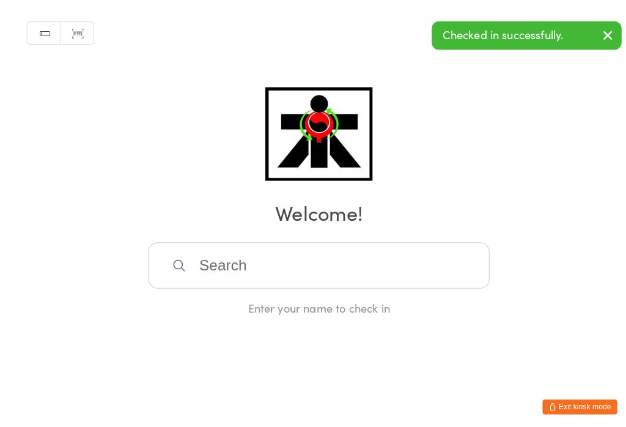
click at [271, 271] on input "search" at bounding box center [313, 260] width 335 height 45
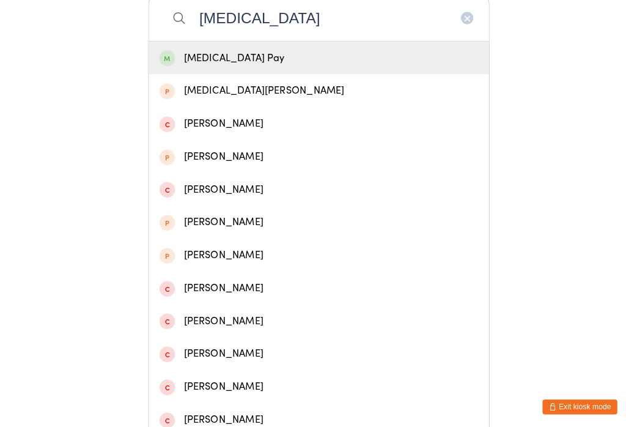
type input "Skyla"
click at [379, 62] on div "Skyla Pay" at bounding box center [313, 57] width 313 height 17
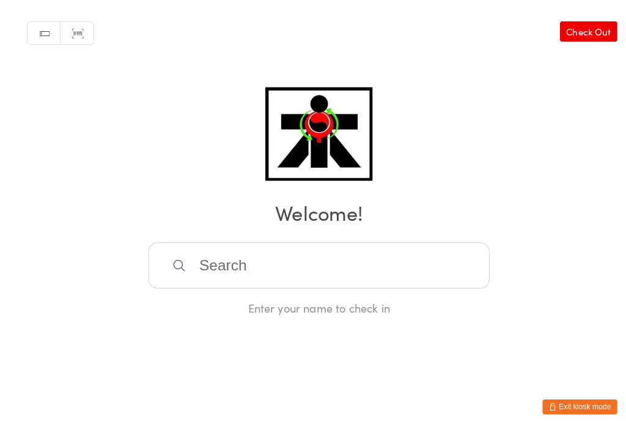
scroll to position [7, 0]
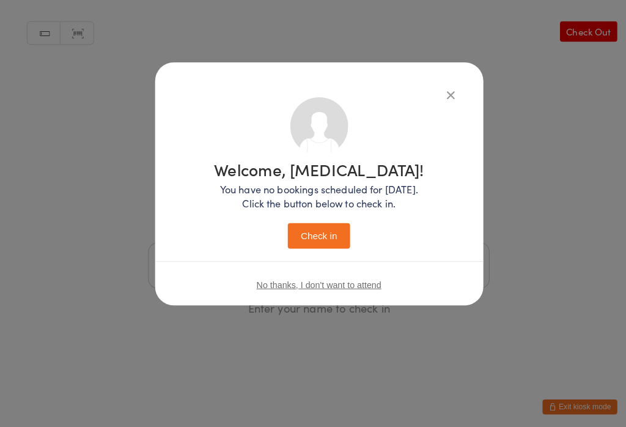
click at [323, 233] on button "Check in" at bounding box center [312, 231] width 61 height 25
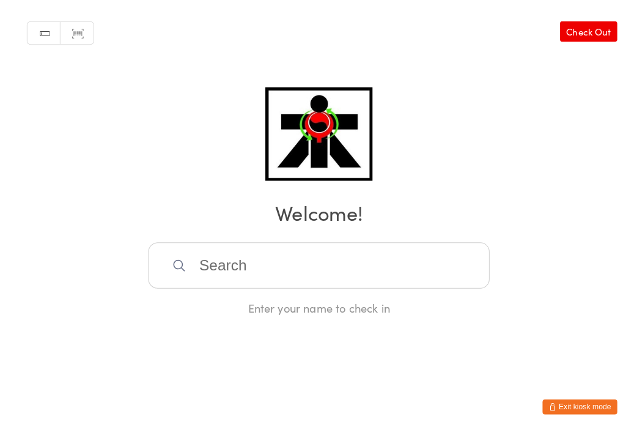
click at [423, 245] on input "search" at bounding box center [313, 260] width 335 height 45
click at [408, 238] on input "search" at bounding box center [313, 260] width 335 height 45
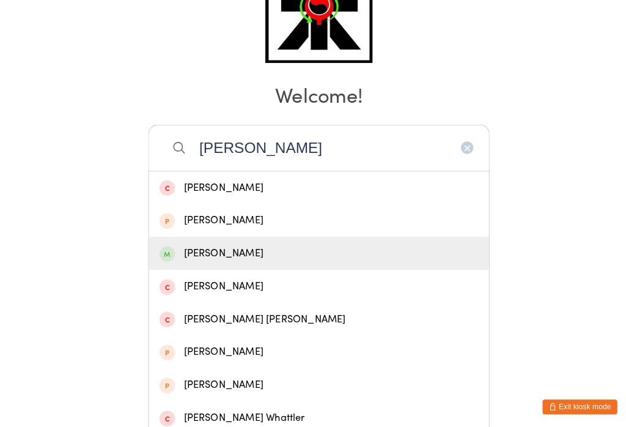
type input "Wyatt"
click at [212, 240] on div "Wyatt Burke" at bounding box center [313, 248] width 313 height 17
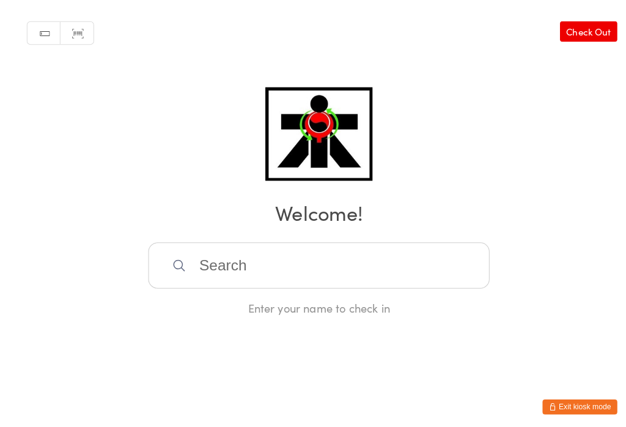
scroll to position [7, 0]
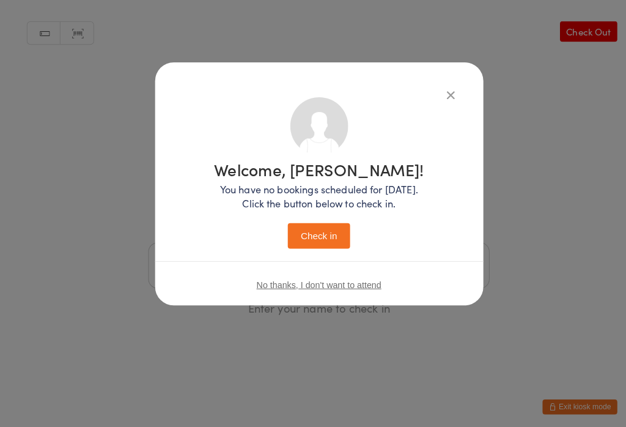
click at [325, 233] on button "Check in" at bounding box center [312, 231] width 61 height 25
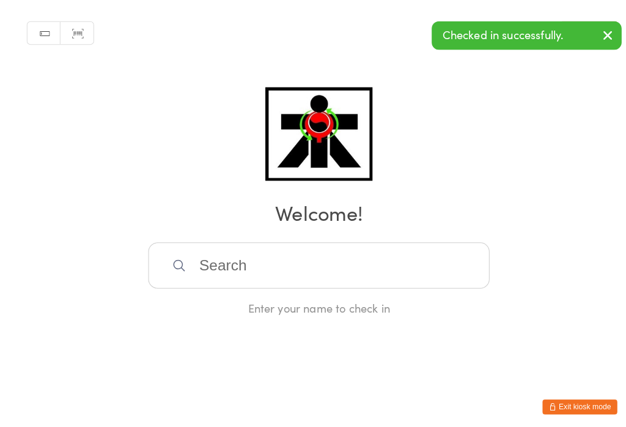
click at [399, 257] on input "search" at bounding box center [313, 260] width 335 height 45
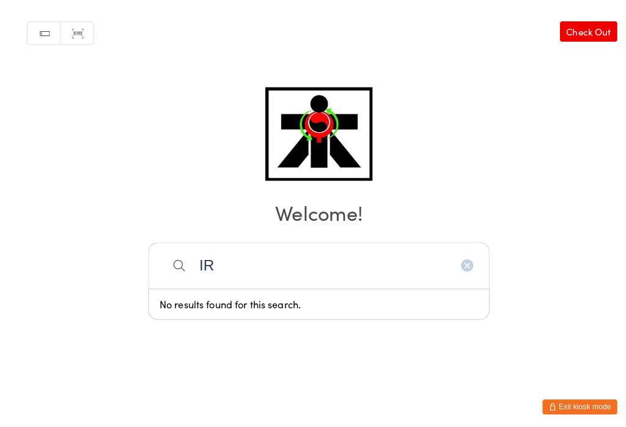
type input "I"
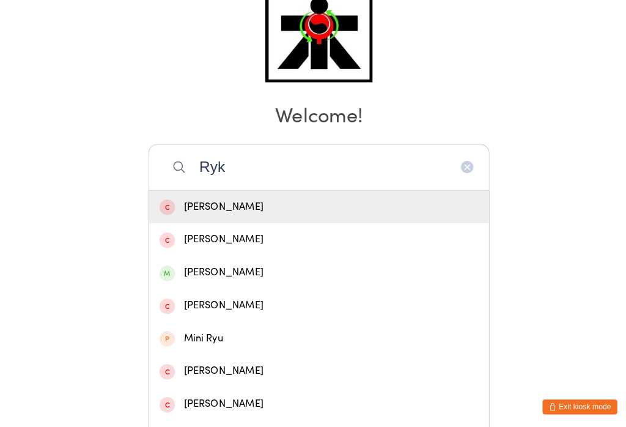
scroll to position [96, 5]
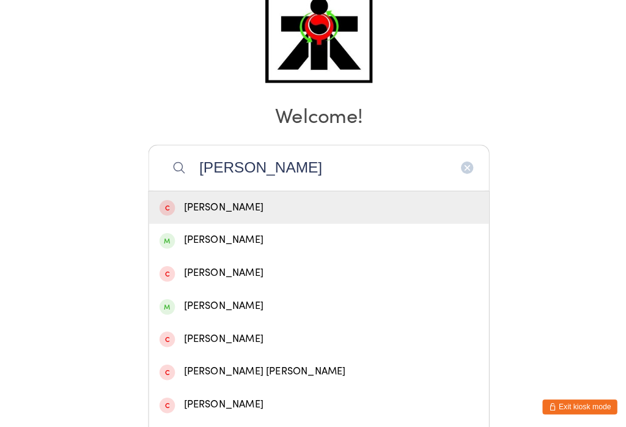
click at [366, 177] on input "Ryker" at bounding box center [313, 164] width 335 height 45
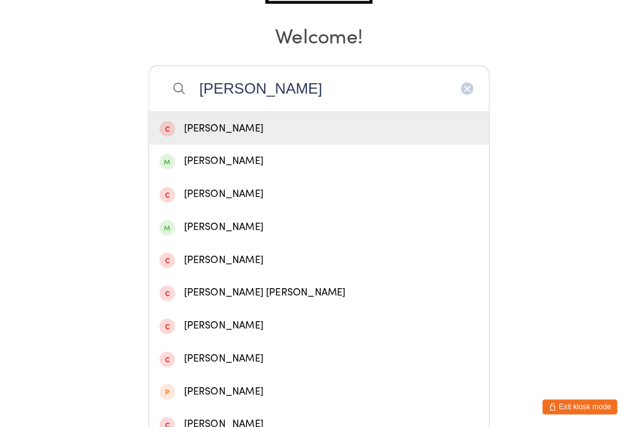
scroll to position [243, 0]
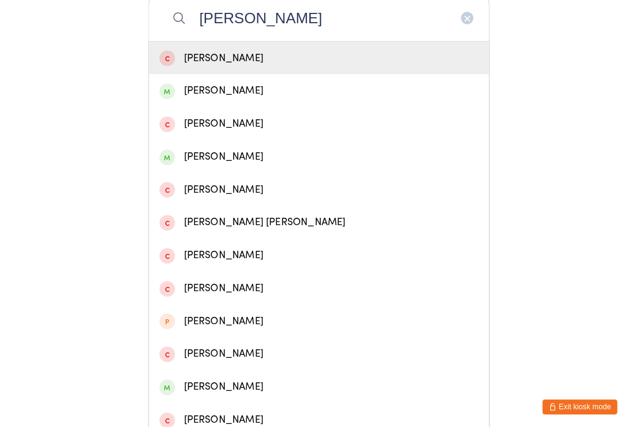
type input "Ryker"
click at [220, 125] on div "Ryan Naicker" at bounding box center [313, 121] width 313 height 17
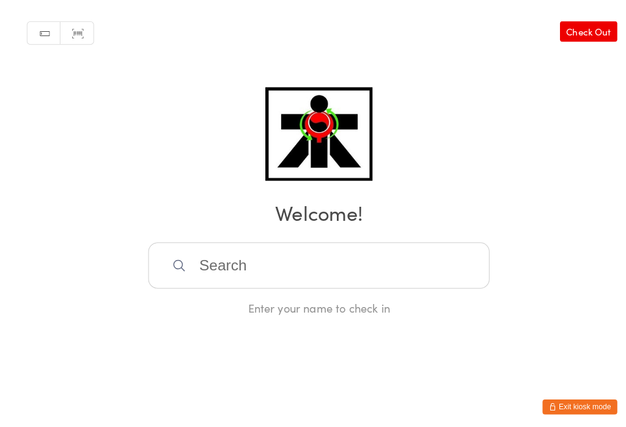
scroll to position [7, 0]
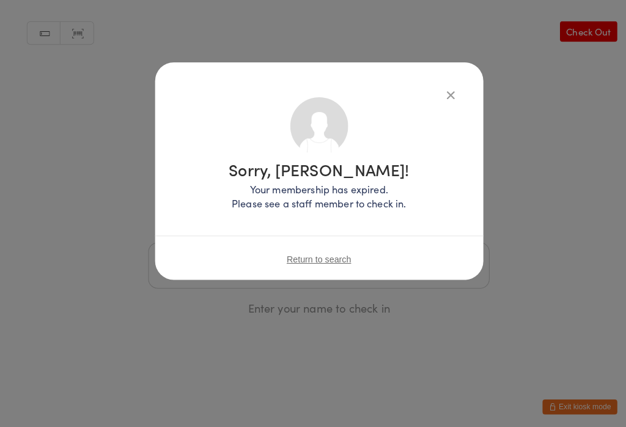
click at [436, 86] on icon "button" at bounding box center [442, 92] width 13 height 13
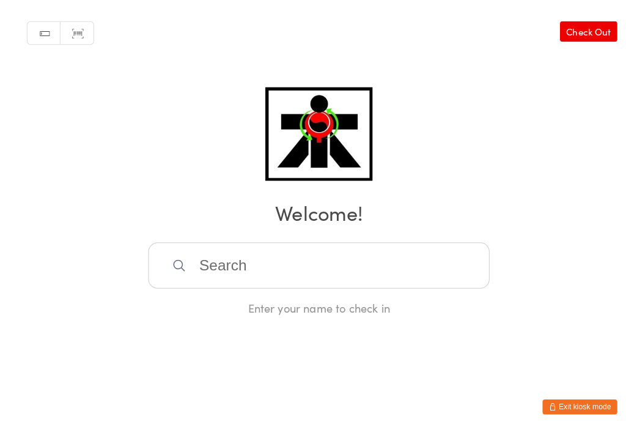
click at [427, 262] on input "search" at bounding box center [313, 260] width 335 height 45
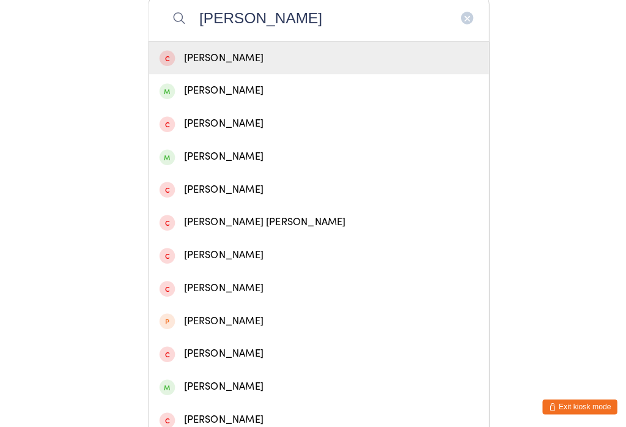
type input "Ryker"
click at [180, 97] on div "Ryker Graham" at bounding box center [313, 89] width 313 height 17
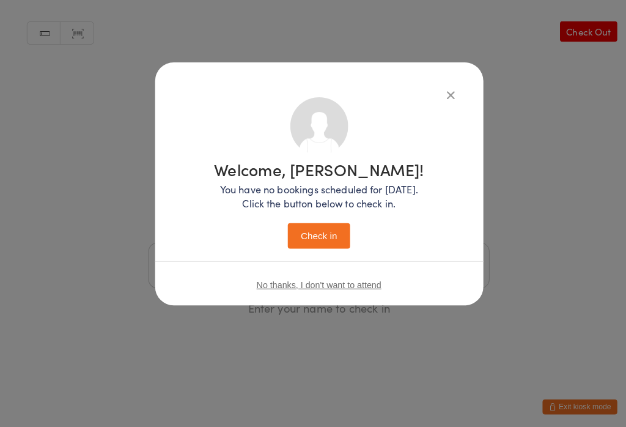
scroll to position [0, 0]
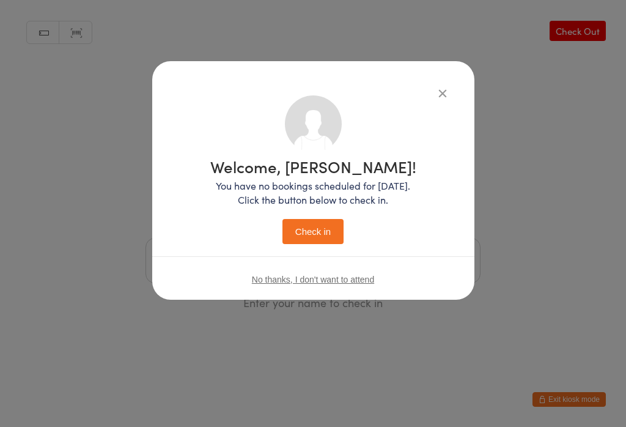
click at [330, 241] on button "Check in" at bounding box center [312, 231] width 61 height 25
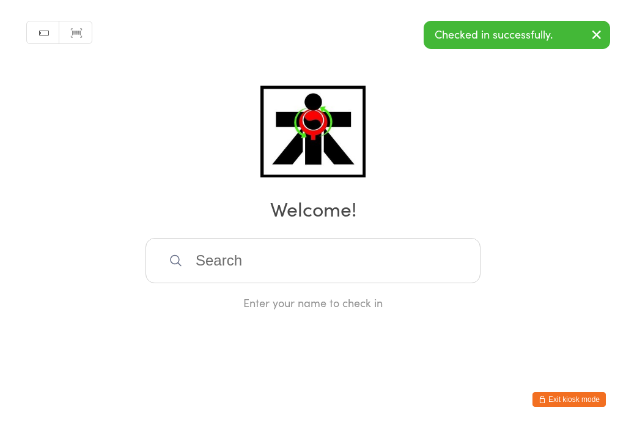
click at [216, 271] on input "search" at bounding box center [313, 260] width 335 height 45
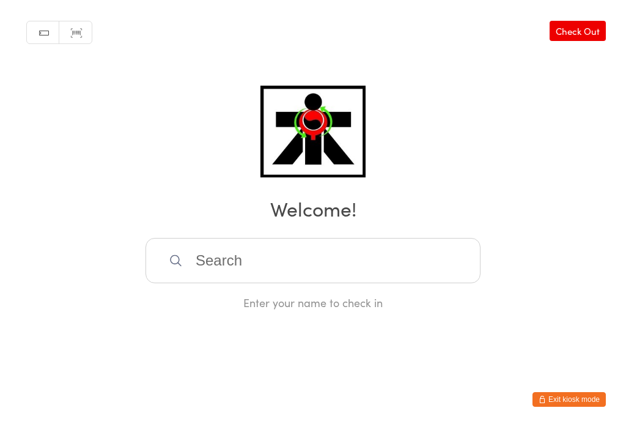
scroll to position [243, 0]
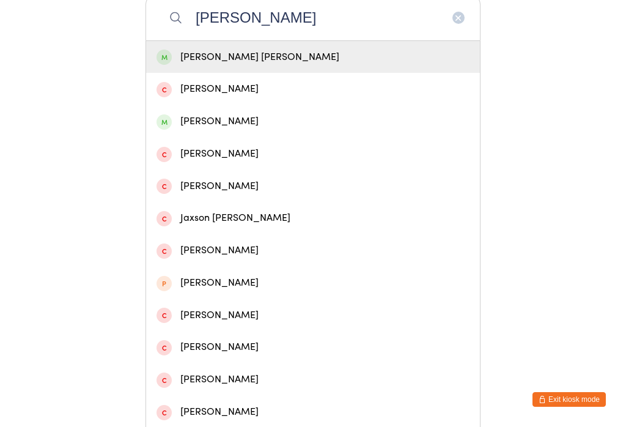
type input "Jere"
click at [205, 61] on div "Jeremy Jim" at bounding box center [313, 57] width 313 height 17
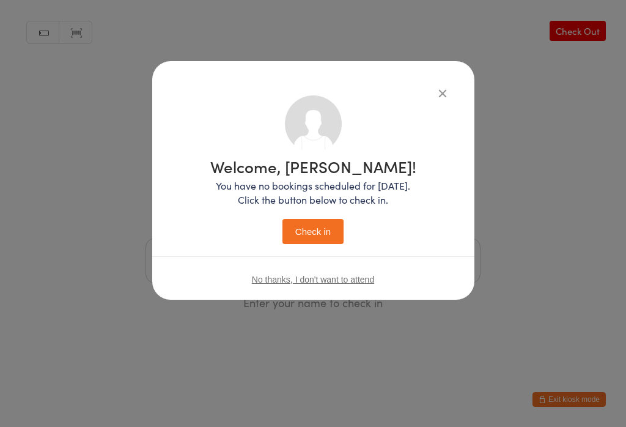
click at [312, 239] on button "Check in" at bounding box center [312, 231] width 61 height 25
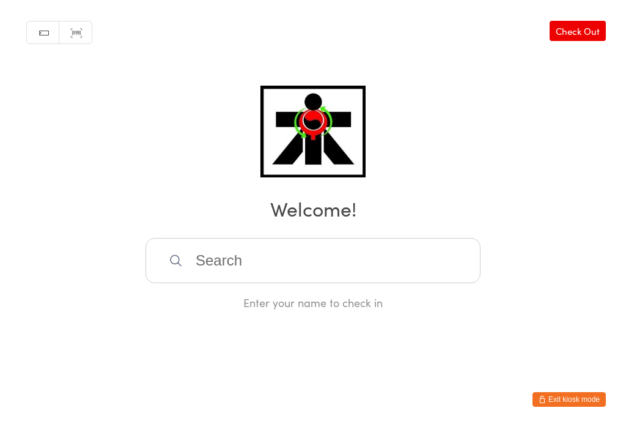
click at [342, 248] on input "search" at bounding box center [313, 260] width 335 height 45
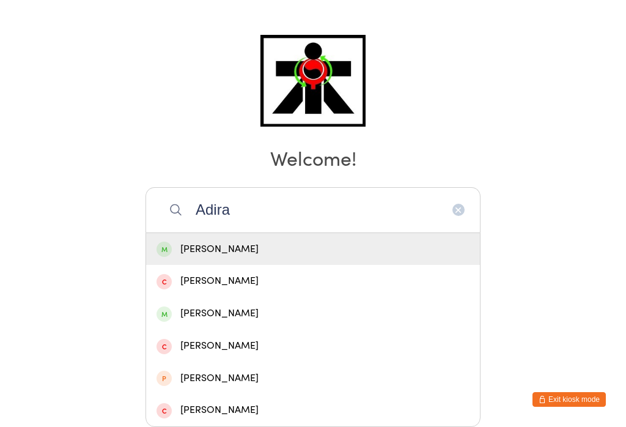
type input "Adira"
click at [240, 241] on div "Adira Rahman" at bounding box center [313, 249] width 313 height 17
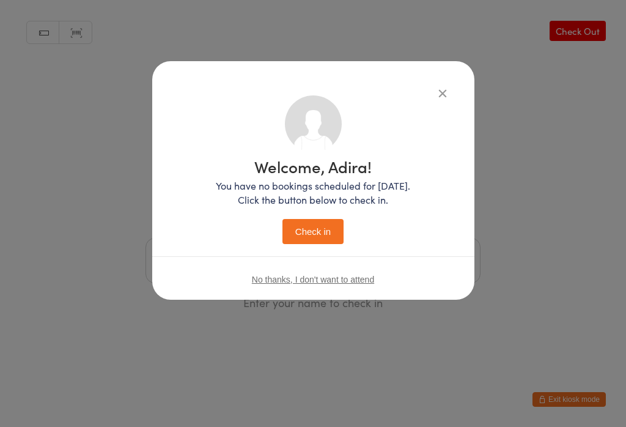
scroll to position [0, 0]
click at [323, 238] on button "Check in" at bounding box center [312, 231] width 61 height 25
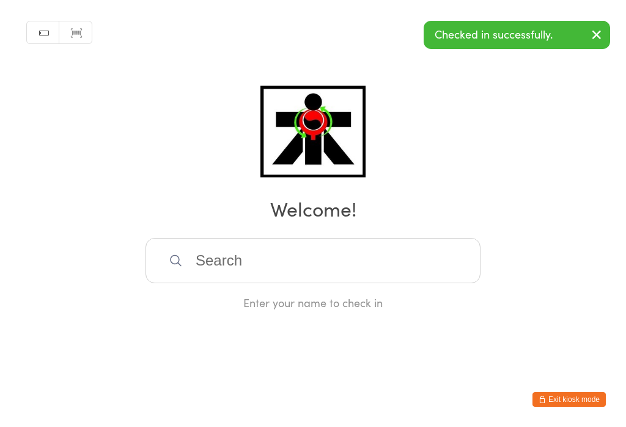
click at [333, 251] on input "search" at bounding box center [313, 260] width 335 height 45
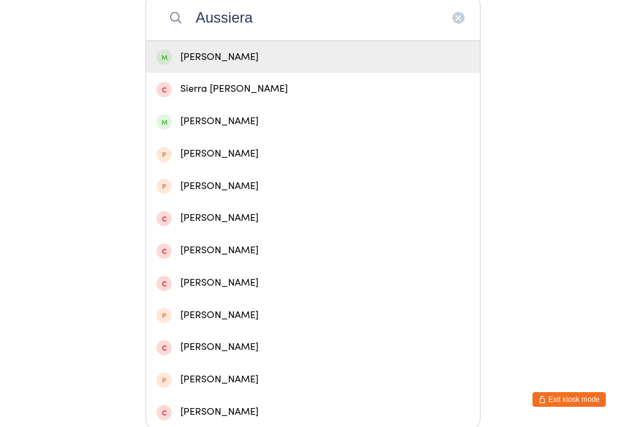
type input "Aussiera"
click at [267, 53] on div "Aussiera Rahman" at bounding box center [313, 57] width 313 height 17
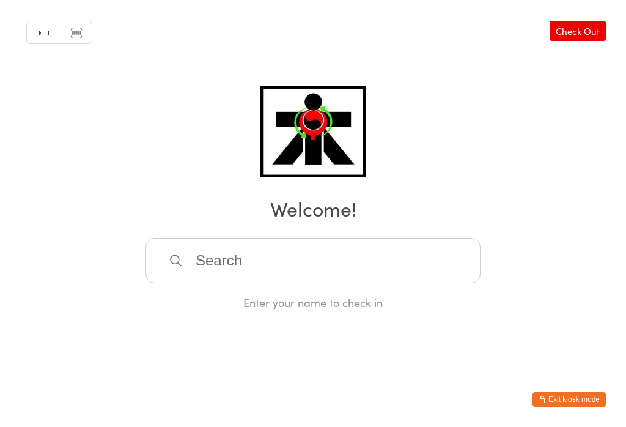
scroll to position [0, 0]
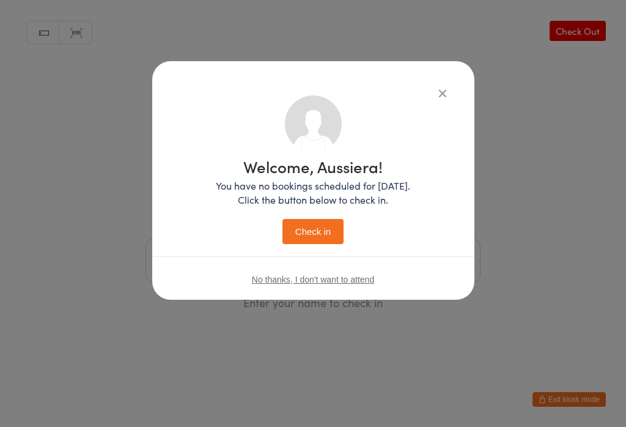
click at [318, 228] on button "Check in" at bounding box center [312, 231] width 61 height 25
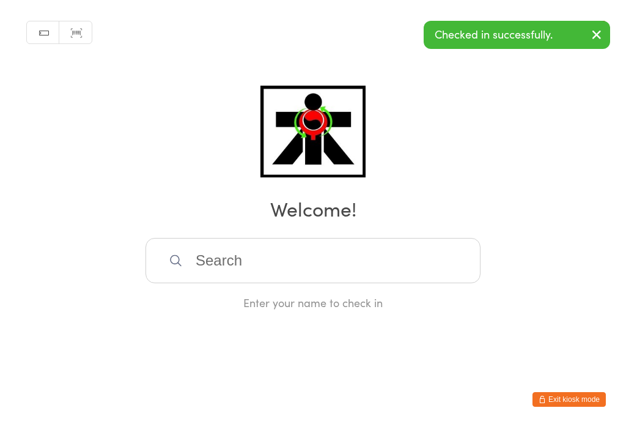
click at [189, 276] on input "search" at bounding box center [313, 260] width 335 height 45
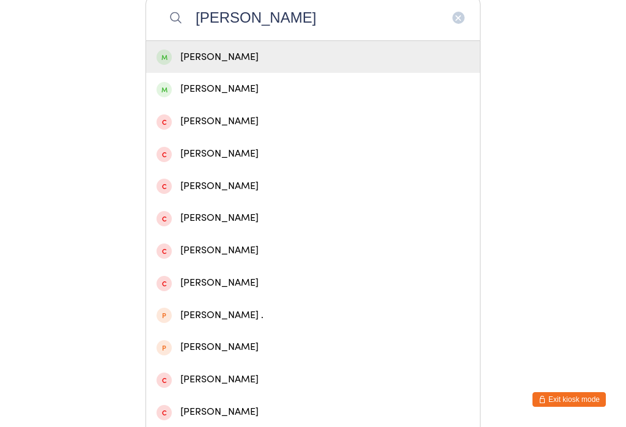
type input "Stella"
click at [180, 62] on div "Stella Wilton" at bounding box center [313, 57] width 313 height 17
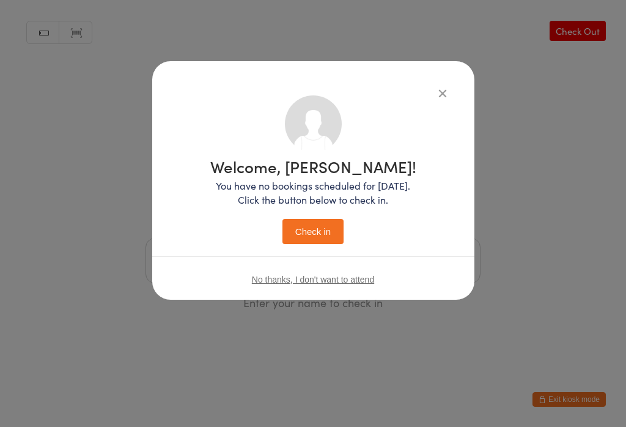
scroll to position [0, 0]
click at [314, 237] on button "Check in" at bounding box center [312, 231] width 61 height 25
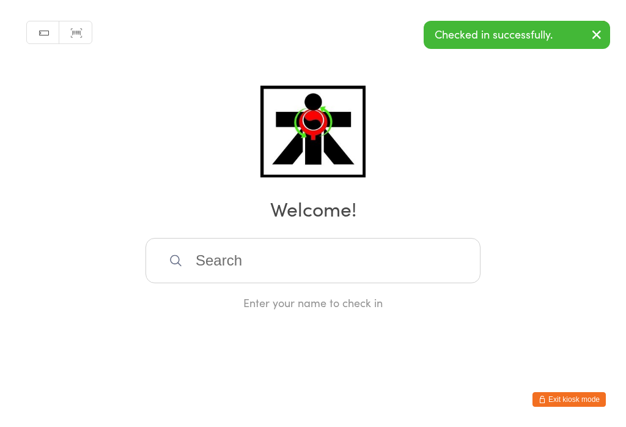
click at [200, 270] on input "search" at bounding box center [313, 260] width 335 height 45
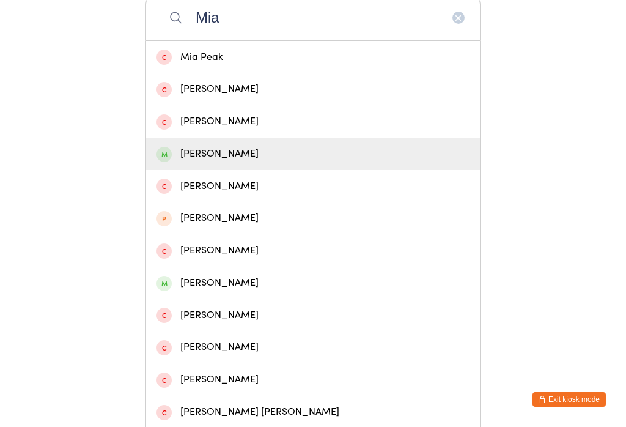
type input "Mia"
click at [210, 162] on div "Mia Wilton" at bounding box center [313, 154] width 313 height 17
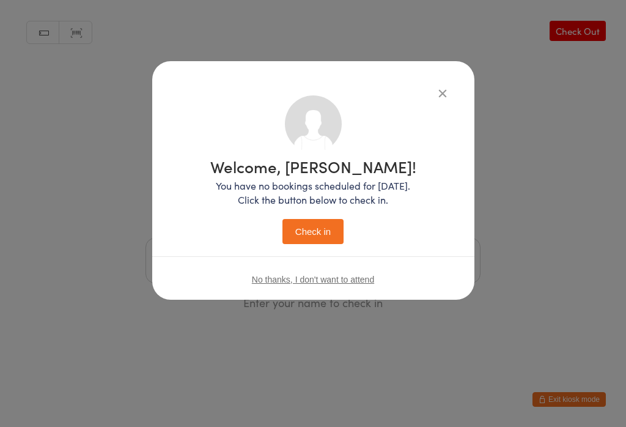
click at [312, 234] on button "Check in" at bounding box center [312, 231] width 61 height 25
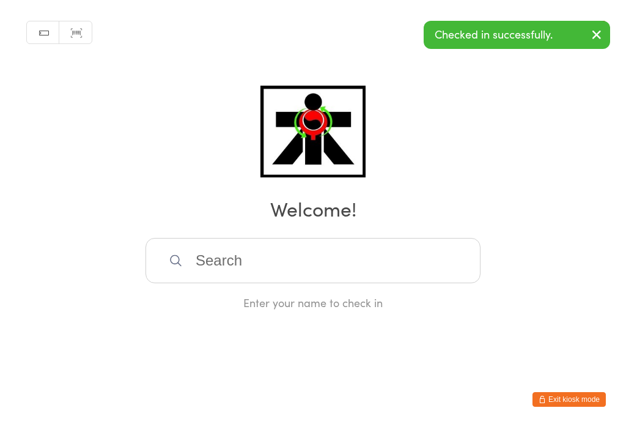
click at [201, 276] on input "search" at bounding box center [313, 260] width 335 height 45
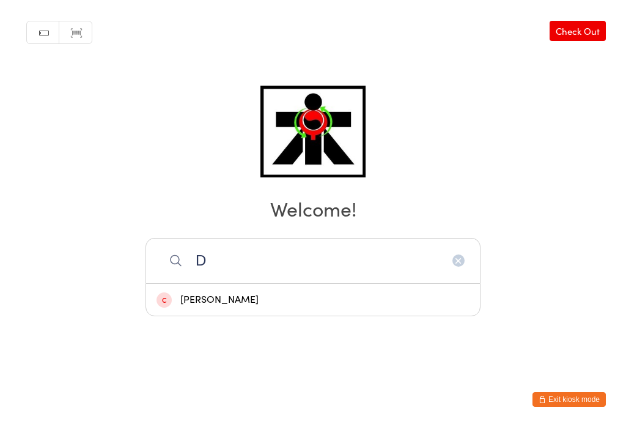
scroll to position [213, 0]
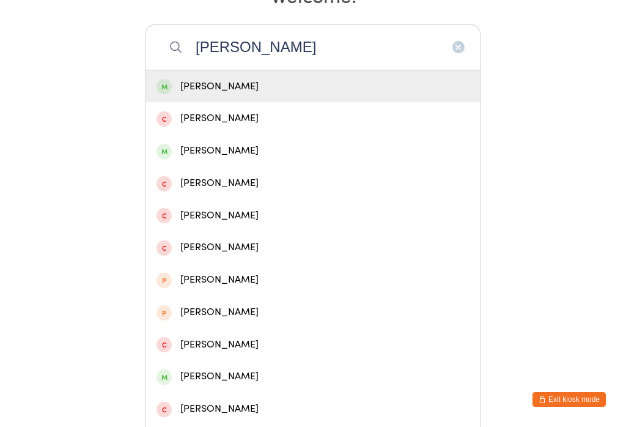
type input "Darius"
click at [248, 83] on div "Darius Rebbeck" at bounding box center [313, 86] width 313 height 17
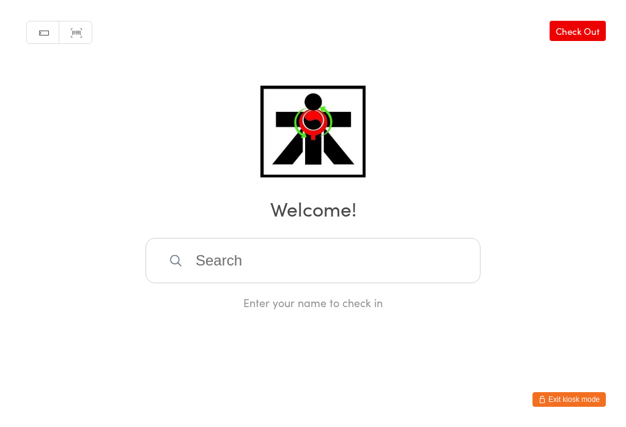
scroll to position [0, 0]
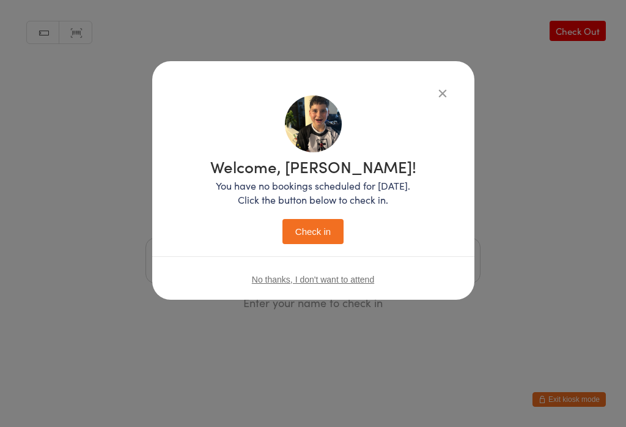
click at [295, 244] on button "Check in" at bounding box center [312, 231] width 61 height 25
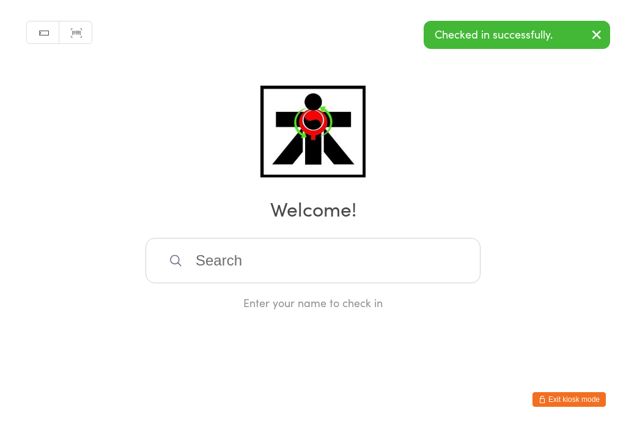
click at [358, 262] on input "search" at bounding box center [313, 260] width 335 height 45
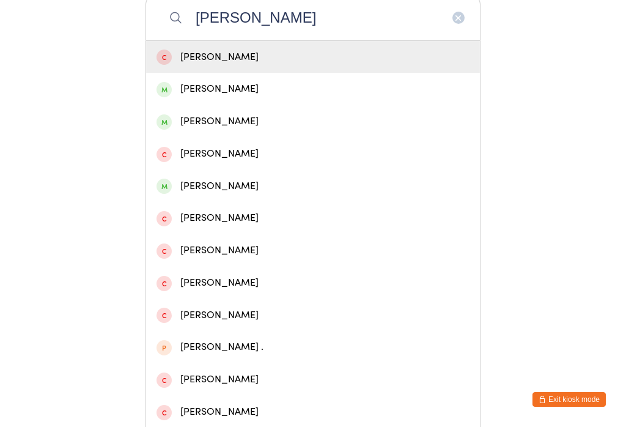
type input "Cody"
click at [172, 123] on div "Cody Skipper" at bounding box center [313, 121] width 313 height 17
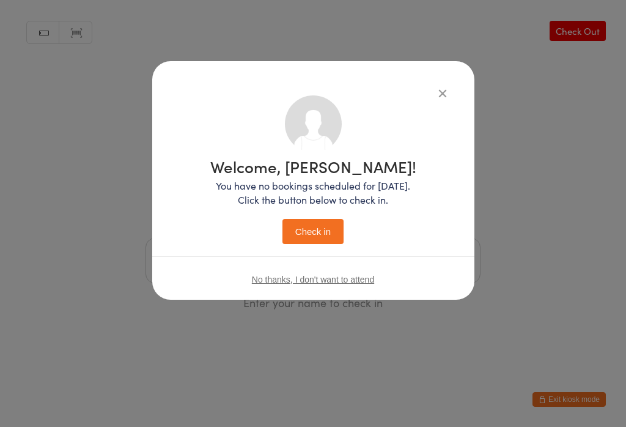
scroll to position [0, 0]
click at [333, 224] on button "Check in" at bounding box center [312, 231] width 61 height 25
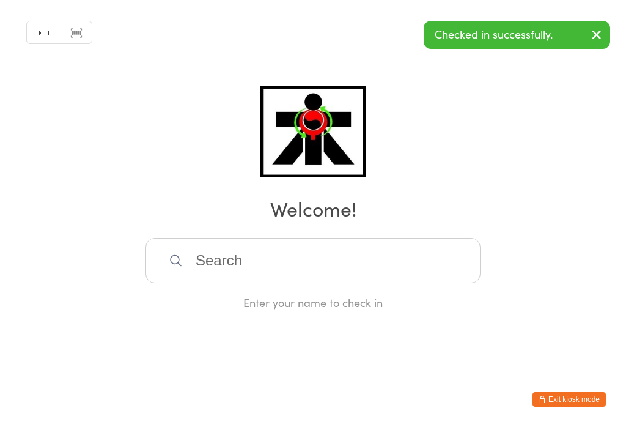
click at [183, 265] on input "search" at bounding box center [313, 260] width 335 height 45
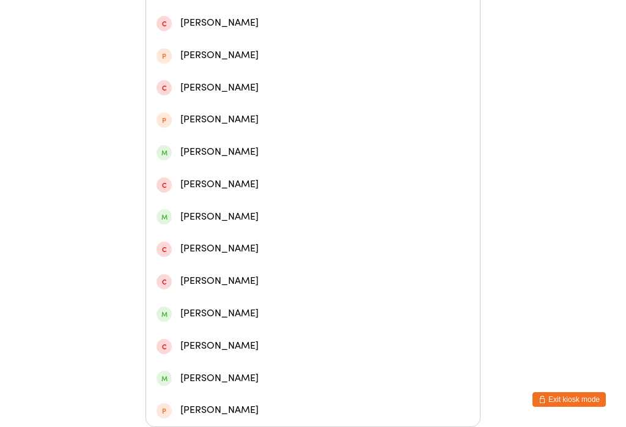
scroll to position [458, 0]
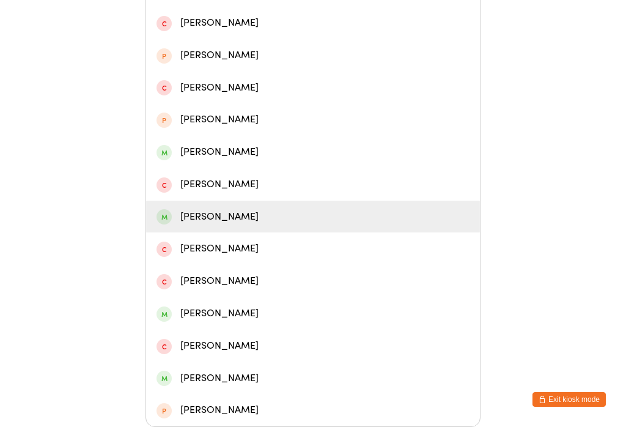
type input "Liam"
click at [166, 209] on span at bounding box center [164, 216] width 15 height 15
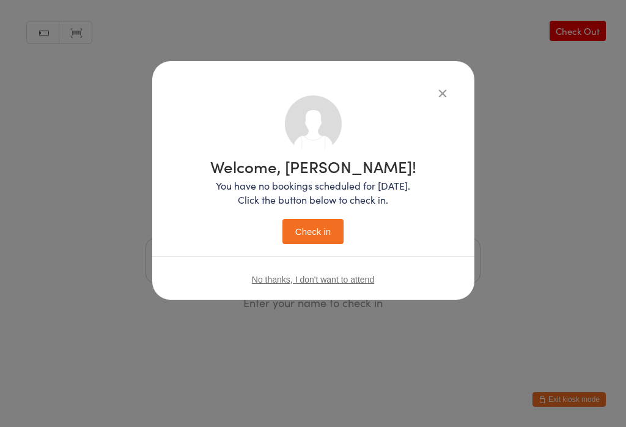
scroll to position [0, 0]
click at [313, 235] on button "Check in" at bounding box center [312, 231] width 61 height 25
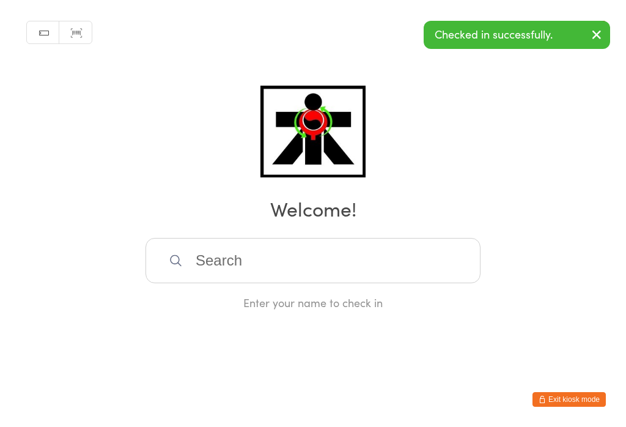
click at [261, 271] on input "search" at bounding box center [313, 260] width 335 height 45
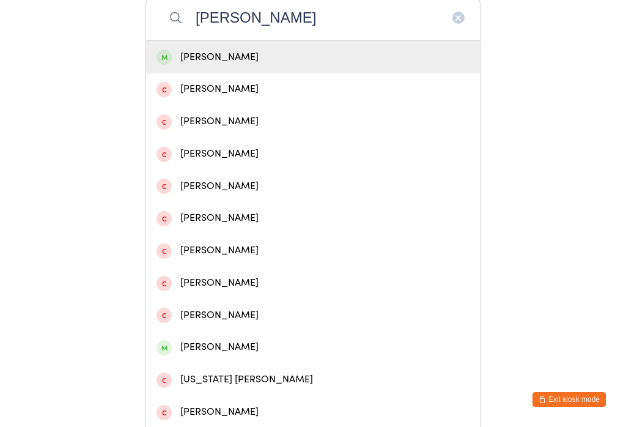
type input "Lewis wedlo"
click at [245, 65] on div "Lewis Wedlock" at bounding box center [313, 57] width 313 height 17
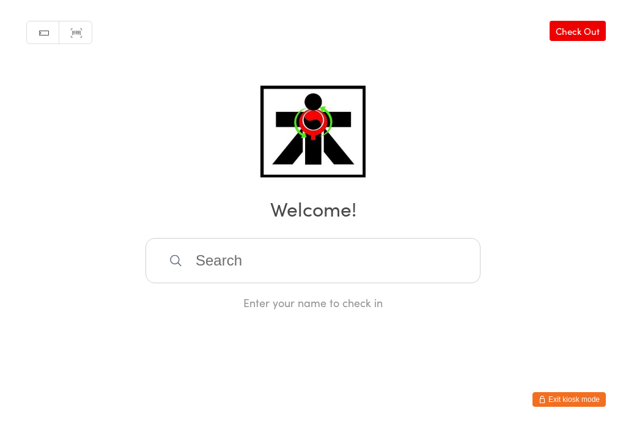
scroll to position [0, 0]
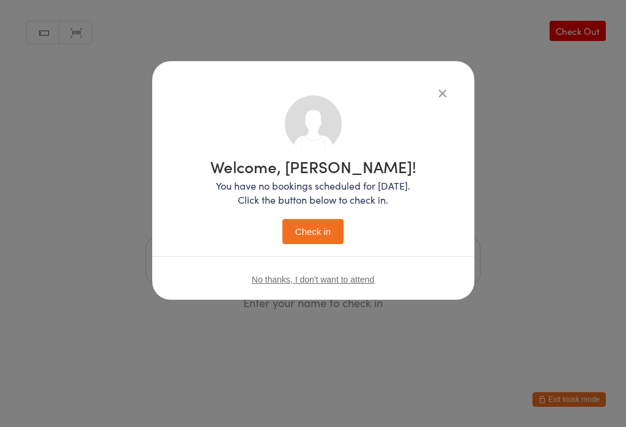
click at [325, 234] on button "Check in" at bounding box center [312, 231] width 61 height 25
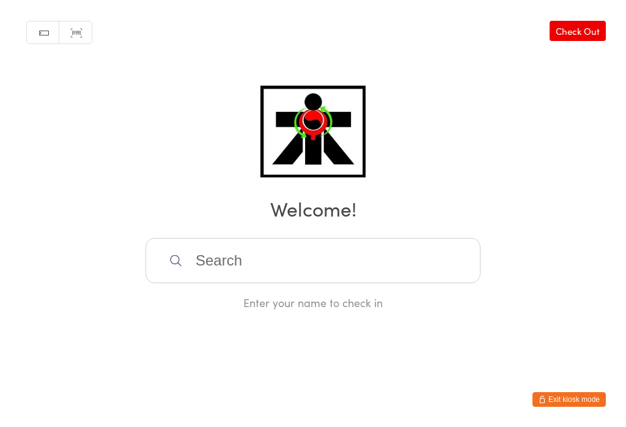
click at [218, 263] on input "search" at bounding box center [313, 260] width 335 height 45
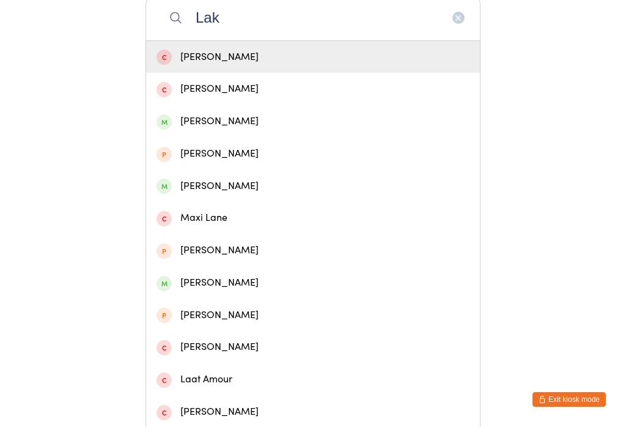
type input "Lak"
click at [205, 130] on div "Laken Arnold" at bounding box center [313, 121] width 313 height 17
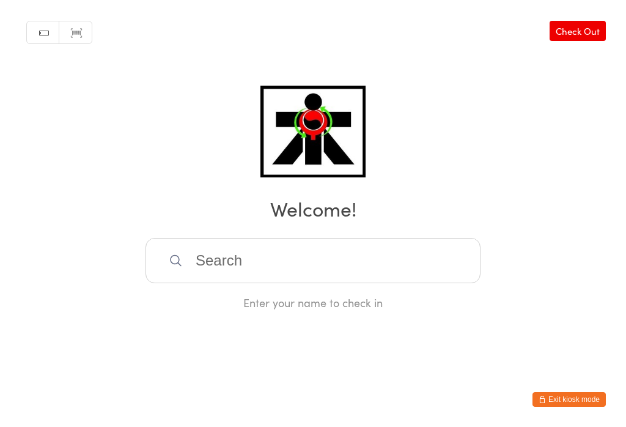
scroll to position [0, 0]
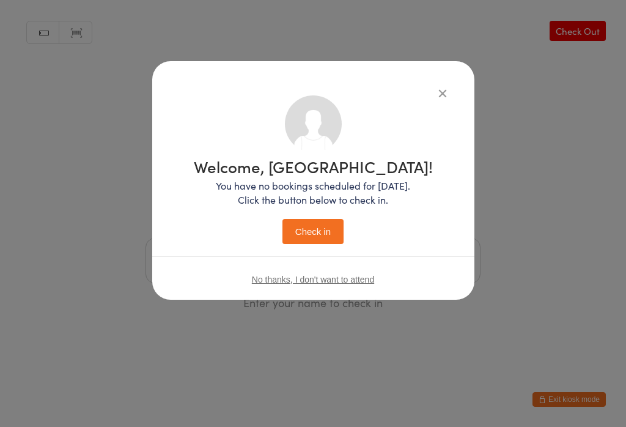
click at [298, 215] on div "Welcome, Laken! You have no bookings scheduled for today. Click the button belo…" at bounding box center [313, 201] width 239 height 86
click at [309, 243] on button "Check in" at bounding box center [312, 231] width 61 height 25
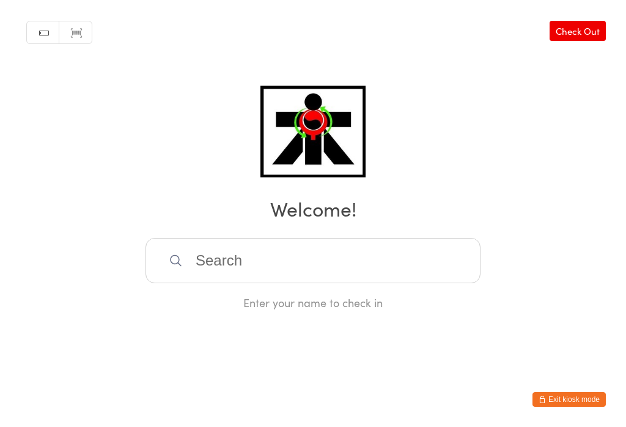
click at [252, 268] on input "search" at bounding box center [313, 260] width 335 height 45
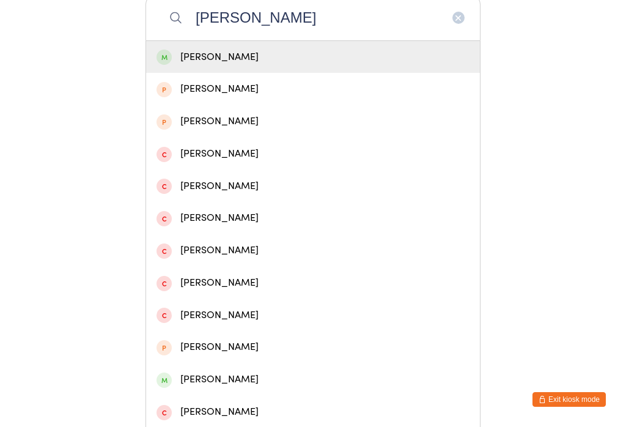
type input "James c"
click at [223, 65] on div "James Coster" at bounding box center [313, 57] width 313 height 17
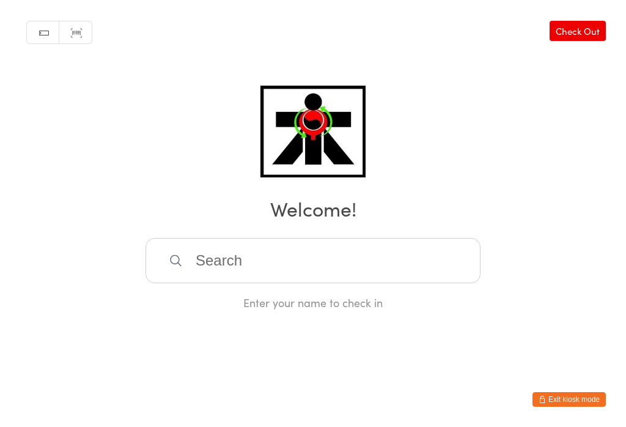
scroll to position [0, 0]
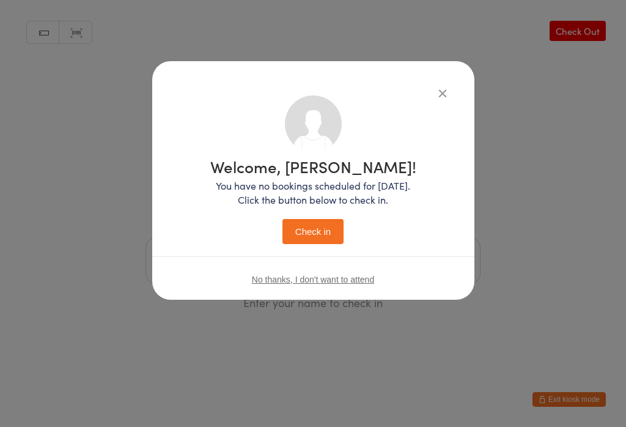
click at [315, 223] on button "Check in" at bounding box center [312, 231] width 61 height 25
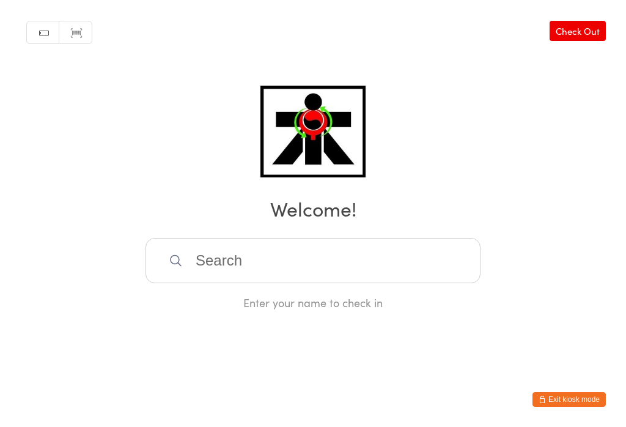
click at [414, 274] on input "search" at bounding box center [313, 260] width 335 height 45
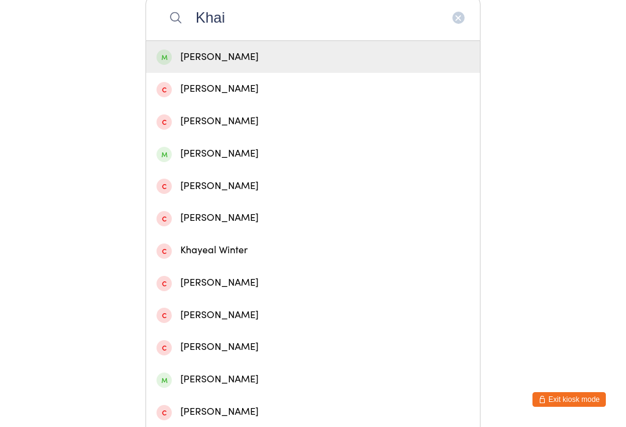
type input "Khai"
click at [344, 60] on div "Khai Kelly" at bounding box center [313, 57] width 313 height 17
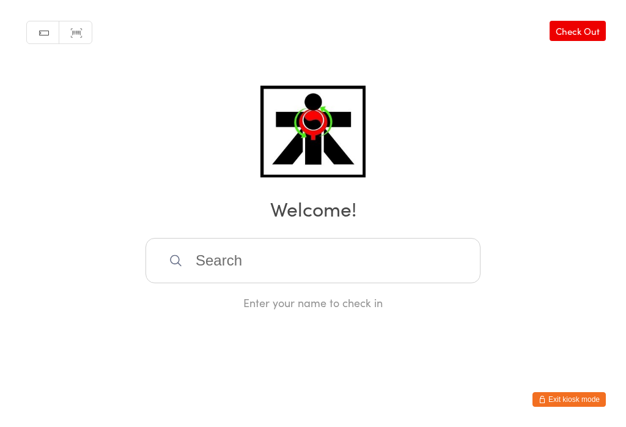
scroll to position [0, 0]
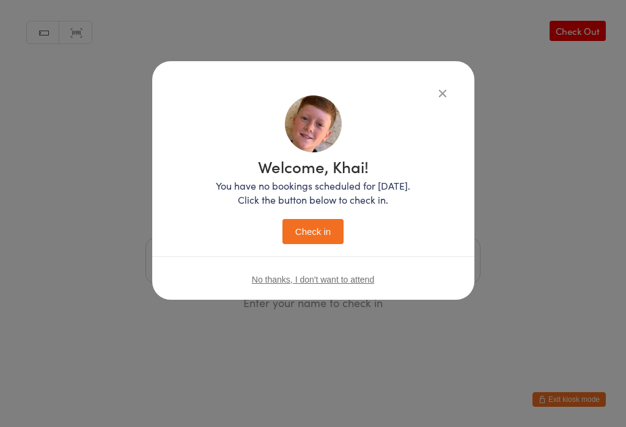
click at [301, 244] on button "Check in" at bounding box center [312, 231] width 61 height 25
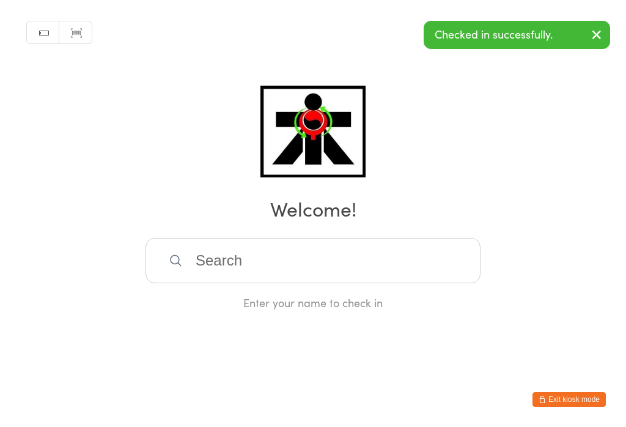
click at [289, 282] on input "search" at bounding box center [313, 260] width 335 height 45
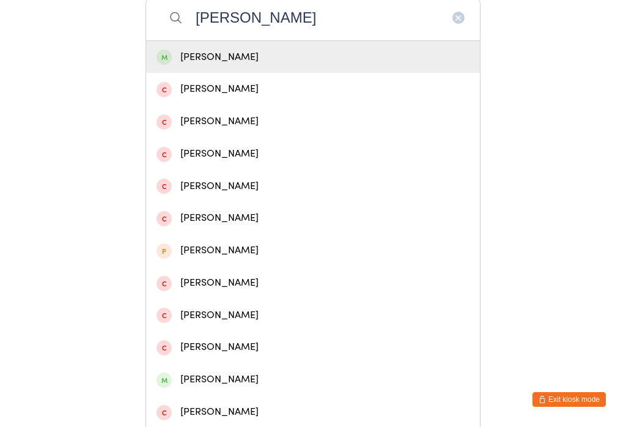
type input "Isaac hender"
click at [208, 62] on div "Isaac Henderson" at bounding box center [313, 57] width 313 height 17
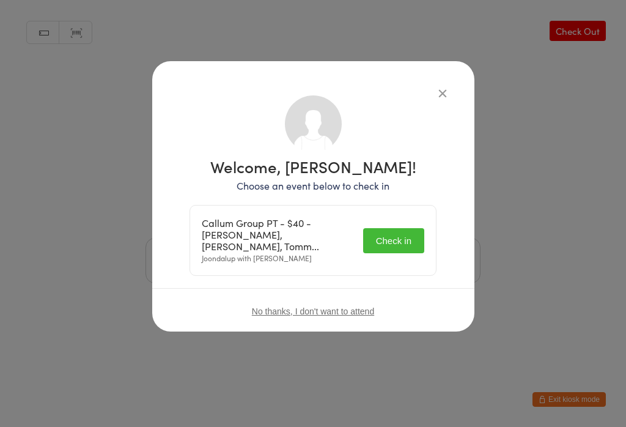
click at [383, 228] on button "Check in" at bounding box center [393, 240] width 61 height 25
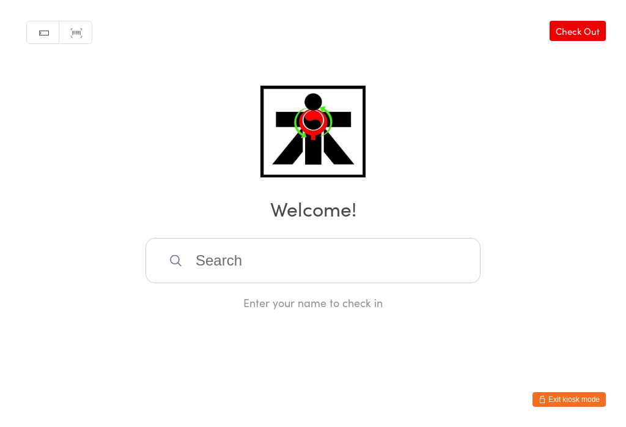
click at [316, 280] on input "search" at bounding box center [313, 260] width 335 height 45
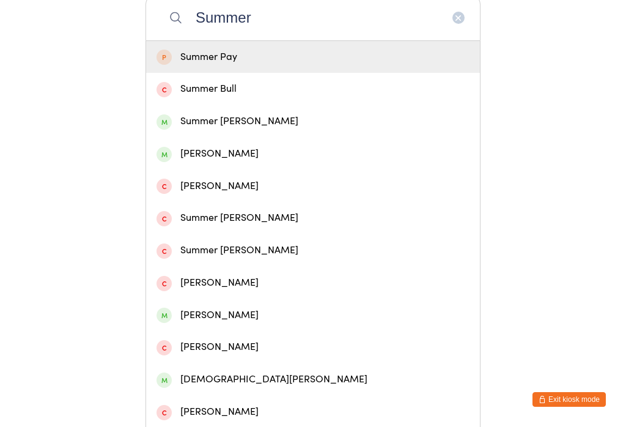
type input "Summer"
click at [228, 130] on div "Summer Lacy" at bounding box center [313, 121] width 313 height 17
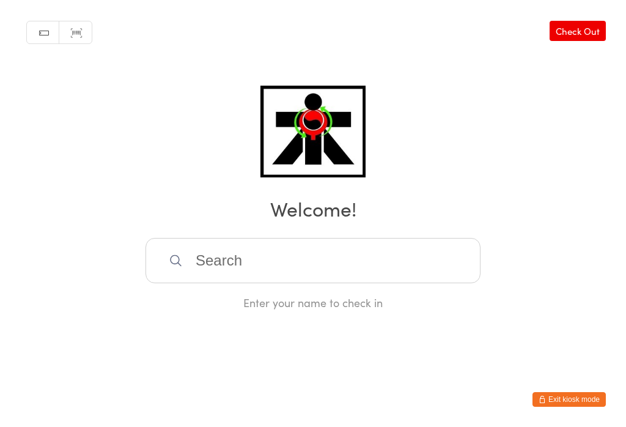
scroll to position [0, 0]
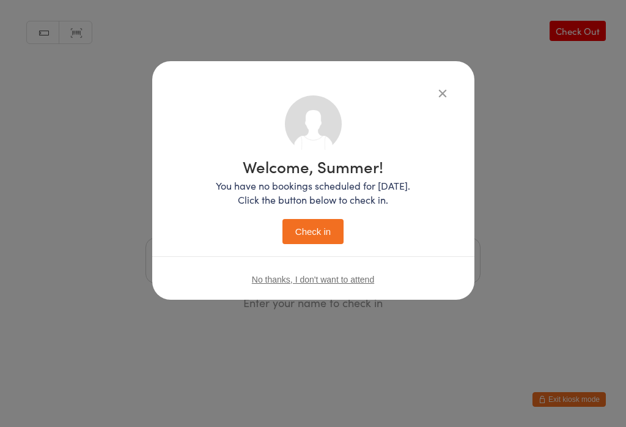
click at [331, 227] on button "Check in" at bounding box center [312, 231] width 61 height 25
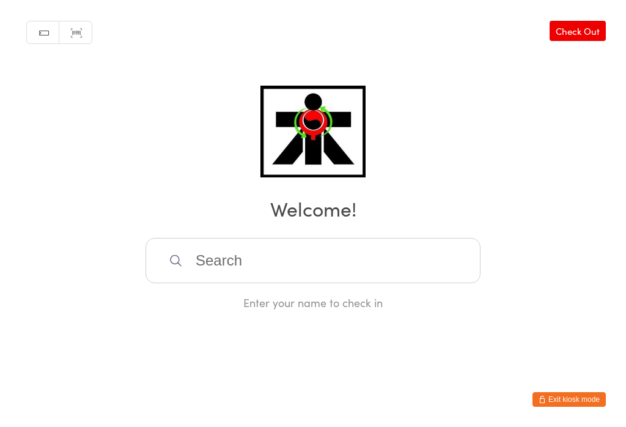
click at [304, 267] on input "search" at bounding box center [313, 260] width 335 height 45
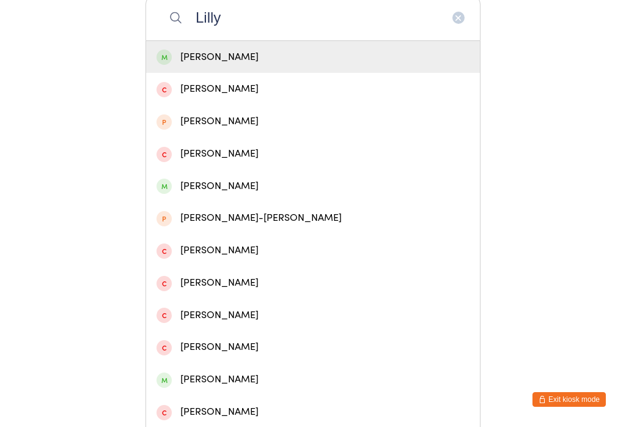
type input "Lilly"
click at [267, 61] on div "Lilly Lacy" at bounding box center [313, 57] width 313 height 17
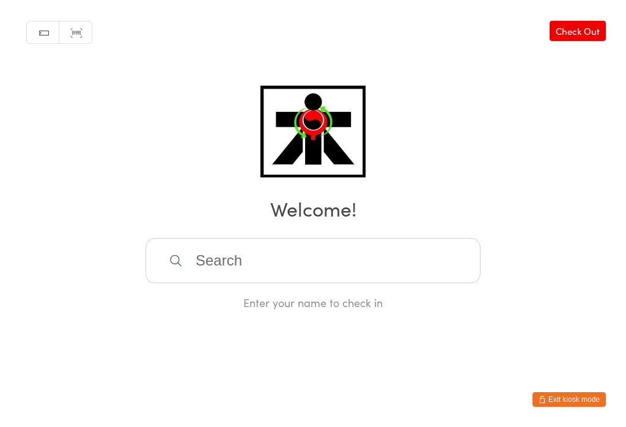
scroll to position [0, 0]
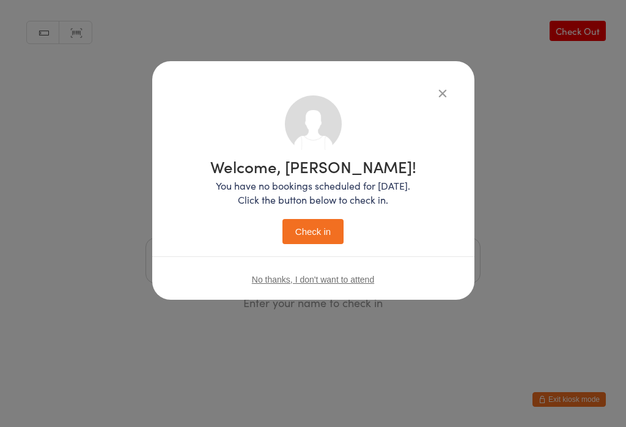
click at [325, 234] on button "Check in" at bounding box center [312, 231] width 61 height 25
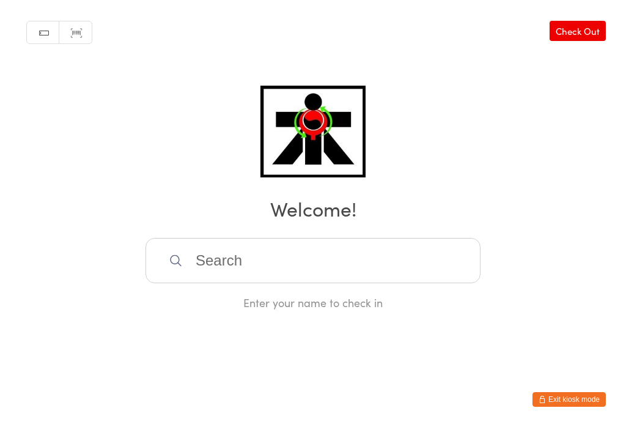
click at [352, 262] on input "search" at bounding box center [313, 260] width 335 height 45
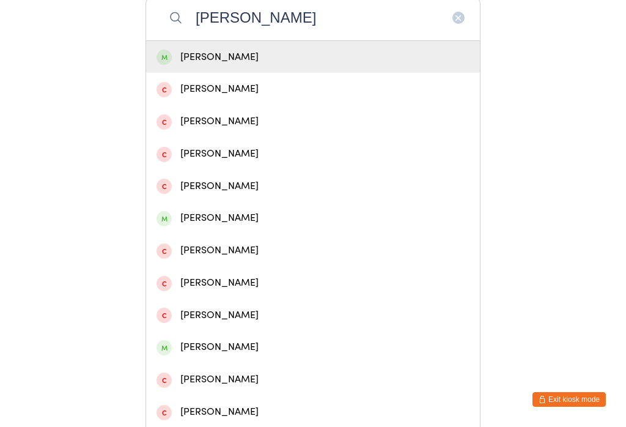
type input "Matthew chong"
click at [274, 59] on div "Matthew Chong" at bounding box center [313, 57] width 313 height 17
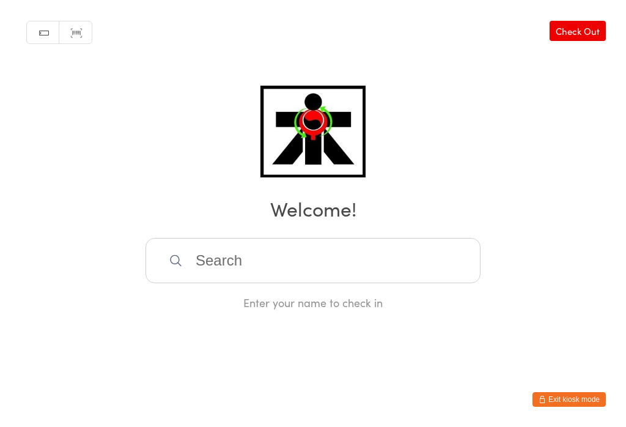
scroll to position [0, 0]
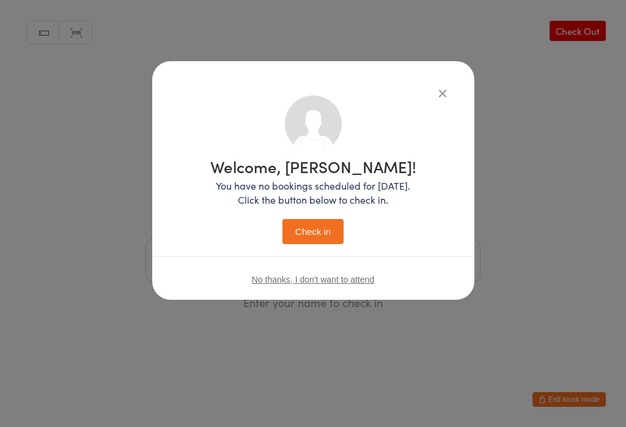
click at [326, 232] on button "Check in" at bounding box center [312, 231] width 61 height 25
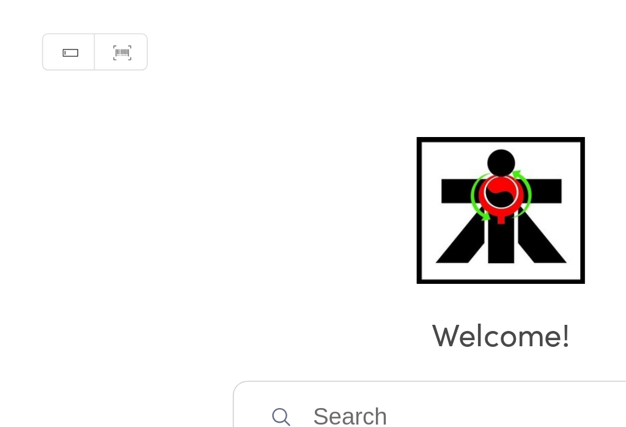
click at [203, 238] on input "search" at bounding box center [313, 260] width 335 height 45
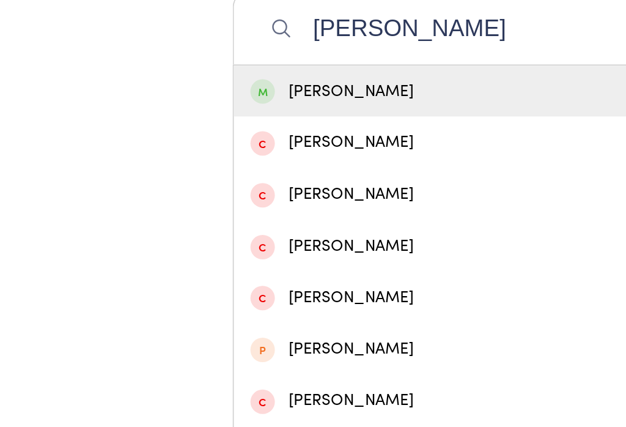
type input "Kather"
click at [263, 64] on div "Katherine Haworth" at bounding box center [313, 57] width 313 height 17
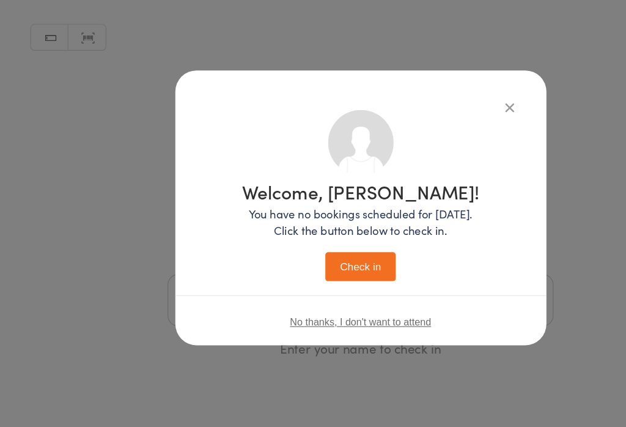
scroll to position [56, 0]
click at [438, 86] on icon "button" at bounding box center [442, 92] width 13 height 13
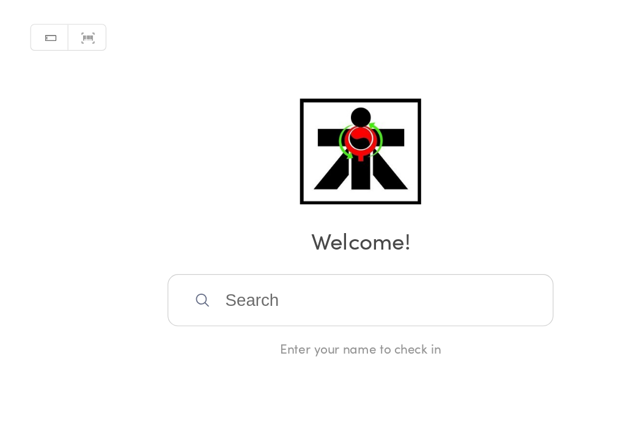
click at [378, 238] on input "search" at bounding box center [313, 260] width 335 height 45
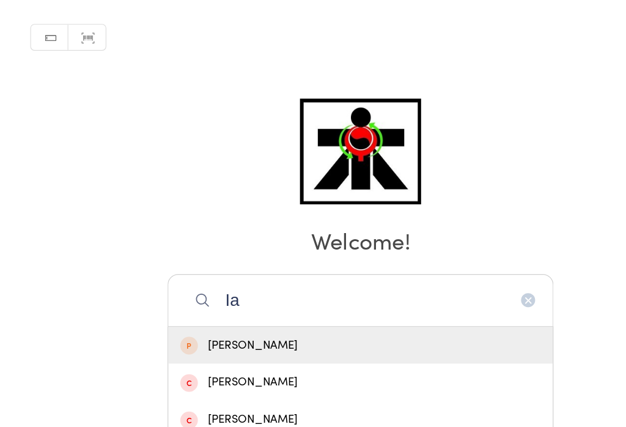
type input "I"
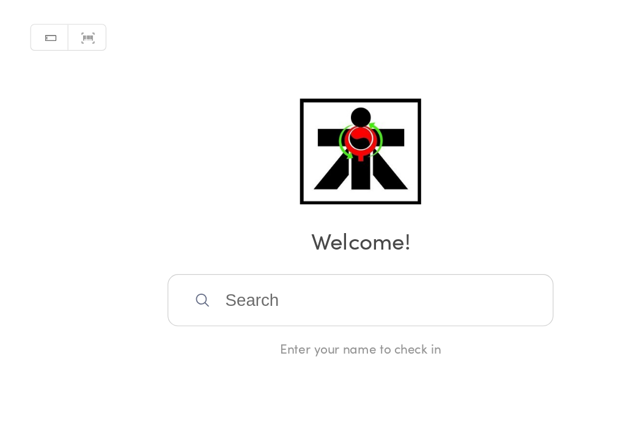
scroll to position [152, 0]
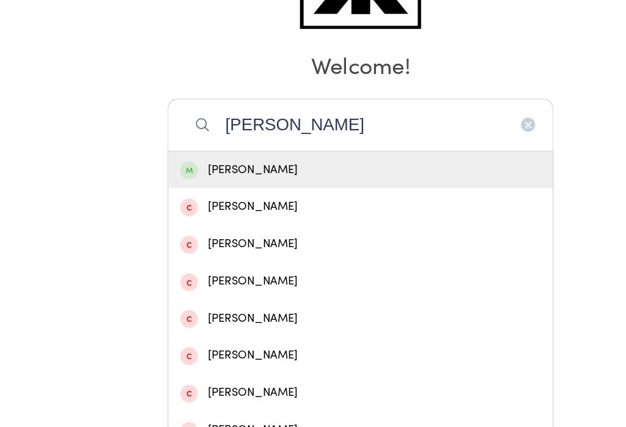
type input "Alexander n"
click at [242, 147] on div "Alexander Napoli" at bounding box center [313, 147] width 313 height 17
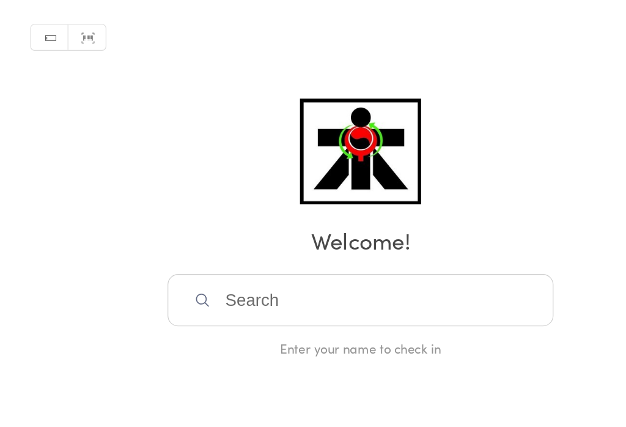
scroll to position [56, 0]
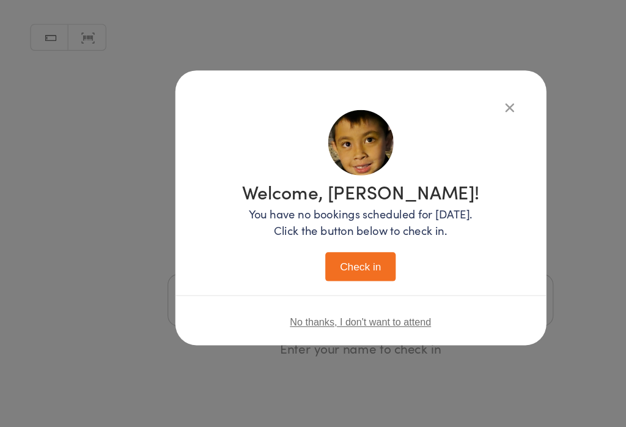
click at [303, 219] on button "Check in" at bounding box center [312, 231] width 61 height 25
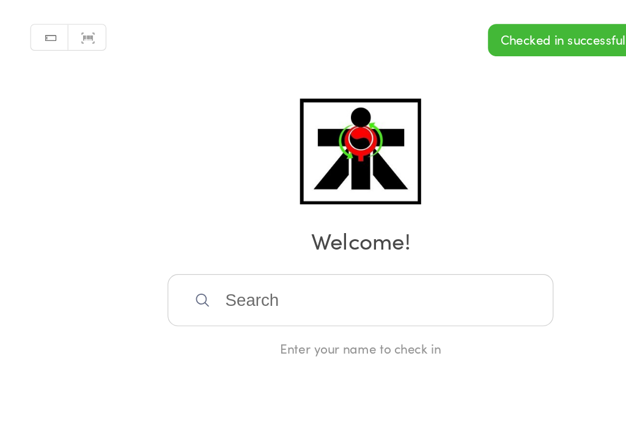
click at [374, 238] on input "search" at bounding box center [313, 260] width 335 height 45
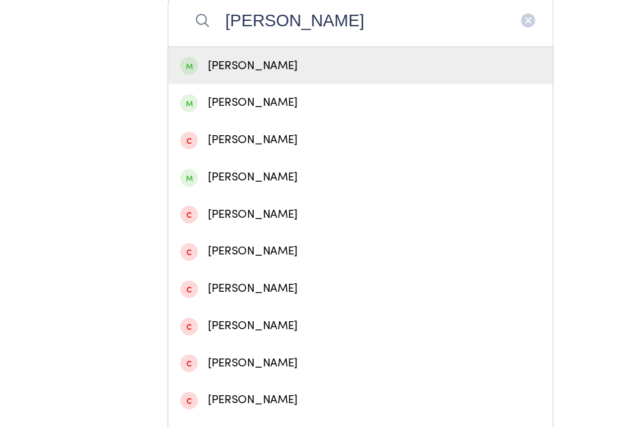
type input "Zoe napoli"
click at [313, 65] on div "Zoe Napoli" at bounding box center [313, 57] width 313 height 17
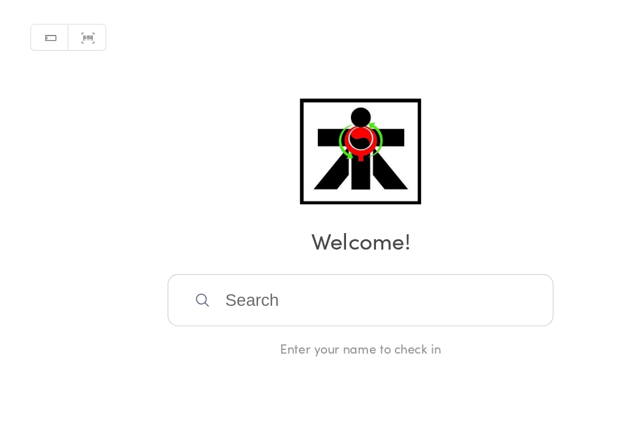
scroll to position [56, 0]
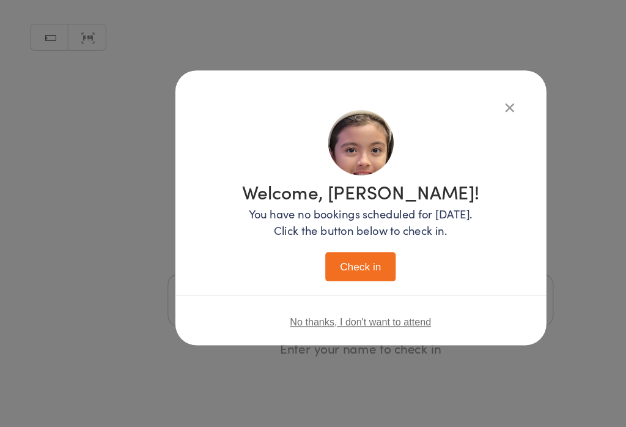
click at [322, 219] on button "Check in" at bounding box center [312, 231] width 61 height 25
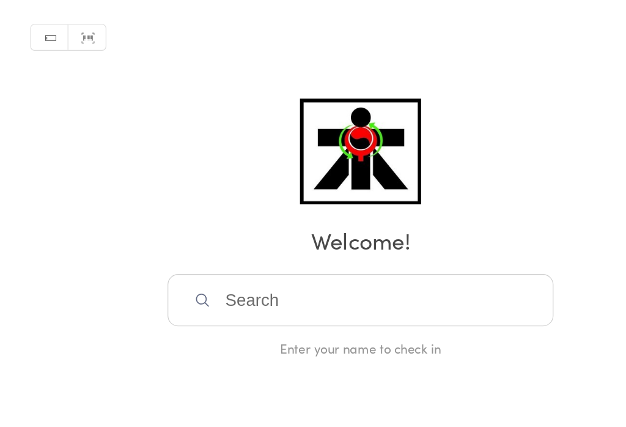
click at [240, 238] on input "search" at bounding box center [313, 260] width 335 height 45
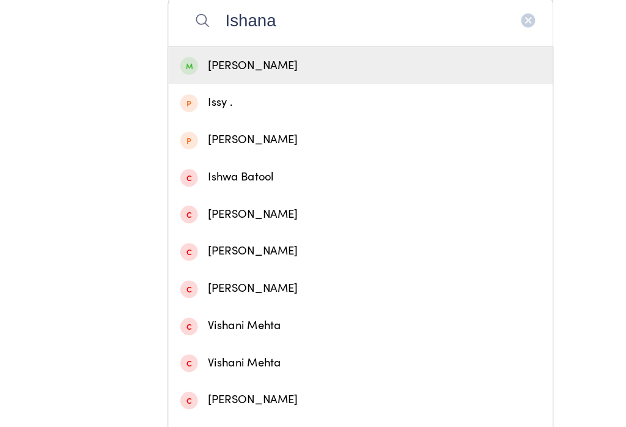
type input "Ishana"
click at [241, 61] on div "Ishana Patel" at bounding box center [313, 57] width 313 height 17
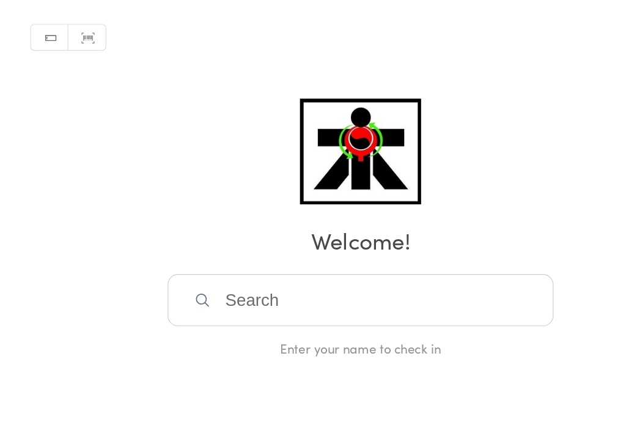
scroll to position [56, 0]
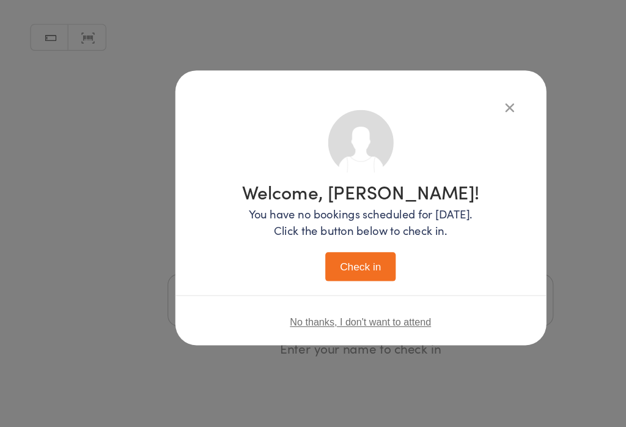
click at [322, 219] on button "Check in" at bounding box center [312, 231] width 61 height 25
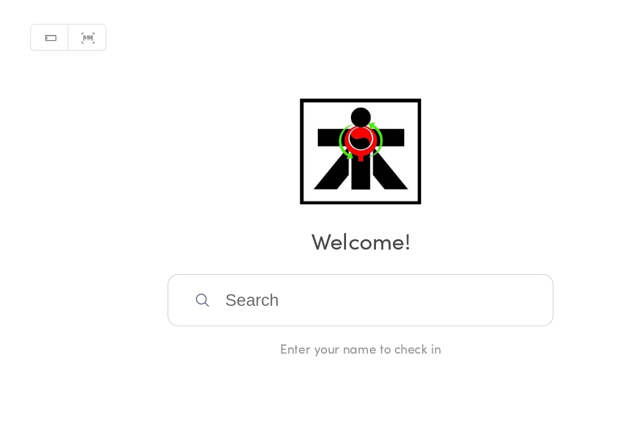
click at [220, 238] on input "search" at bounding box center [313, 260] width 335 height 45
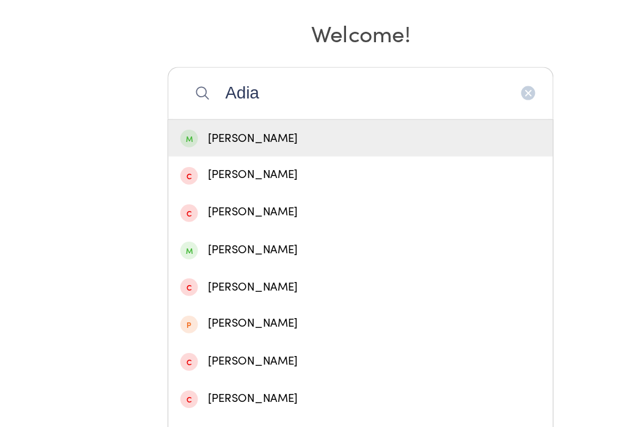
type input "Adia"
click at [235, 112] on div "Adia Ibanez" at bounding box center [313, 120] width 313 height 17
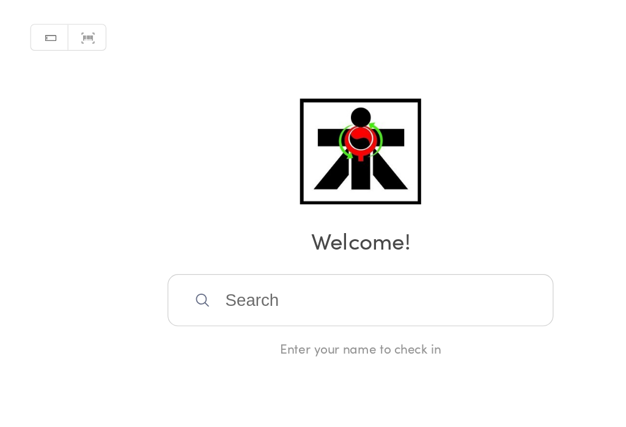
scroll to position [56, 0]
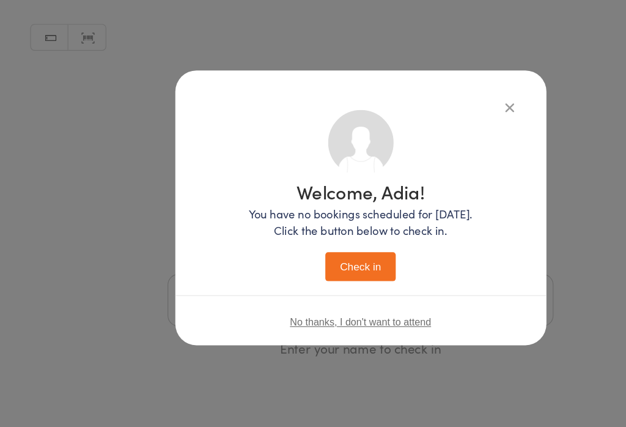
click at [317, 219] on button "Check in" at bounding box center [312, 231] width 61 height 25
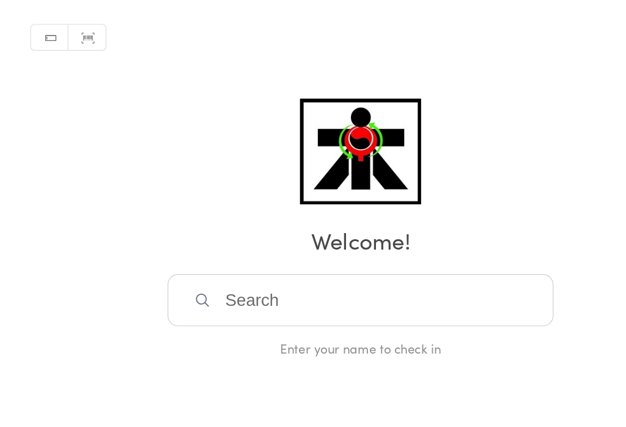
click at [220, 238] on input "search" at bounding box center [313, 260] width 335 height 45
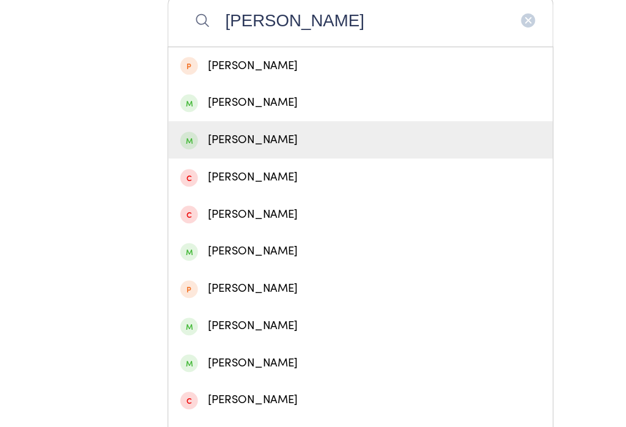
type input "Evelyn"
click at [248, 128] on div "Evelyn Henderson" at bounding box center [313, 121] width 313 height 17
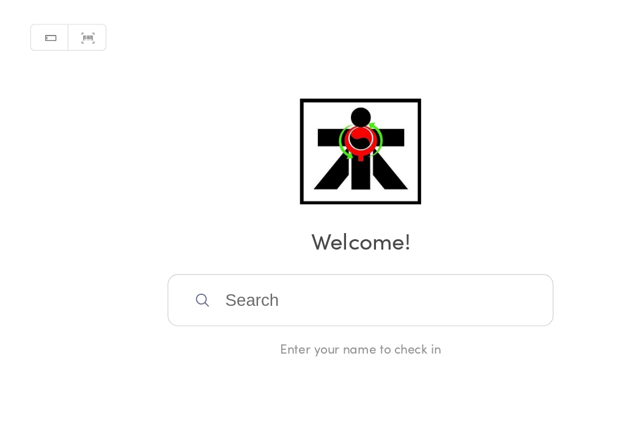
scroll to position [56, 0]
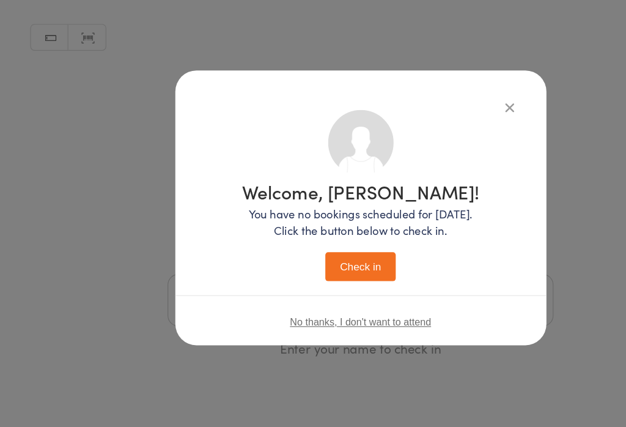
click at [323, 219] on button "Check in" at bounding box center [312, 231] width 61 height 25
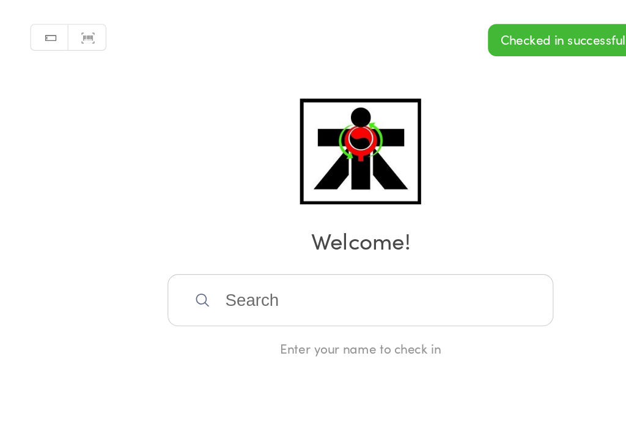
click at [193, 238] on input "search" at bounding box center [313, 260] width 335 height 45
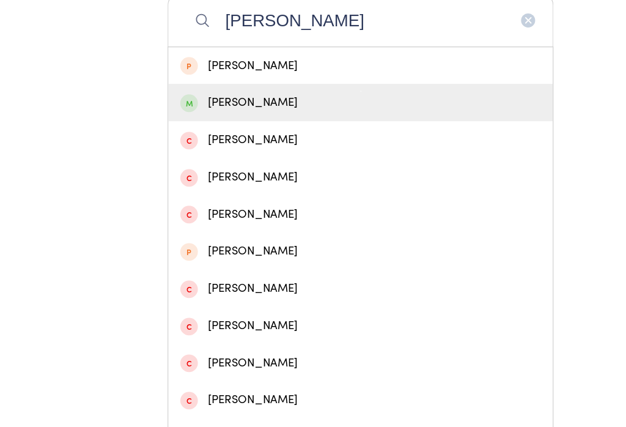
type input "Bethany"
click at [238, 97] on div "Bethany Henderson" at bounding box center [313, 89] width 313 height 17
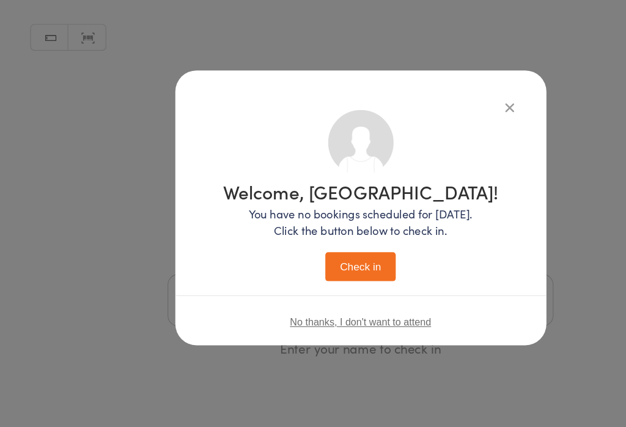
click at [303, 219] on button "Check in" at bounding box center [312, 231] width 61 height 25
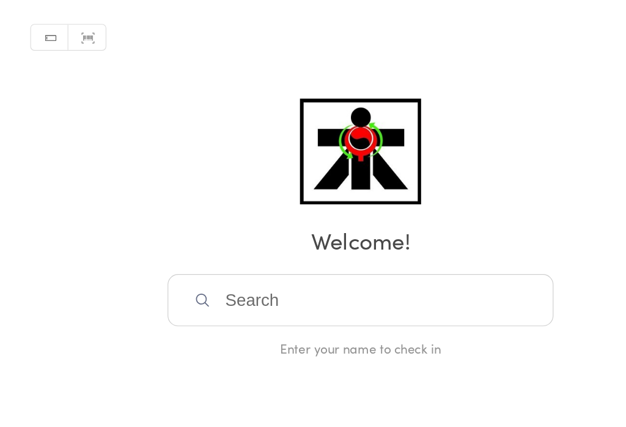
click at [238, 238] on input "search" at bounding box center [313, 260] width 335 height 45
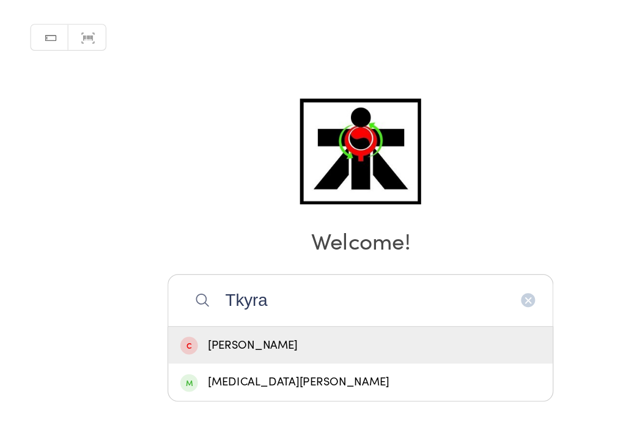
scroll to position [146, 0]
type input "T"
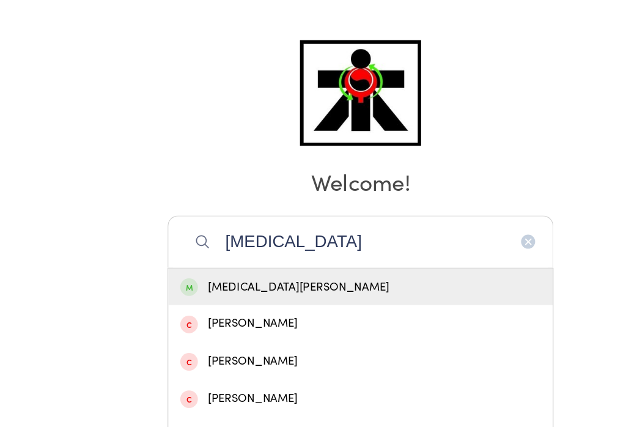
scroll to position [268, 0]
type input "Kyra"
click at [221, 241] on div "Kyra Sharma" at bounding box center [313, 249] width 313 height 17
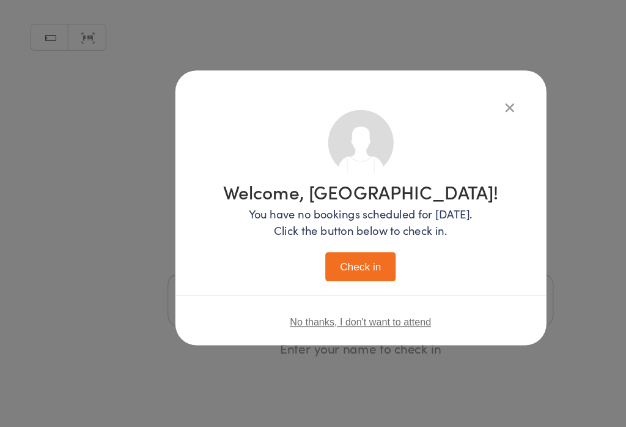
scroll to position [54, 0]
click at [303, 219] on button "Check in" at bounding box center [312, 231] width 61 height 25
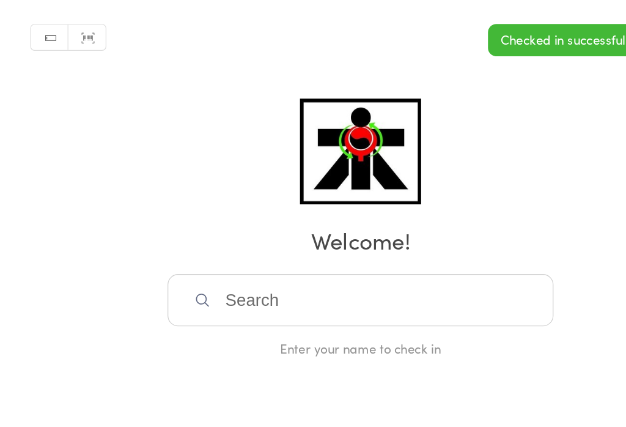
click at [232, 238] on input "search" at bounding box center [313, 260] width 335 height 45
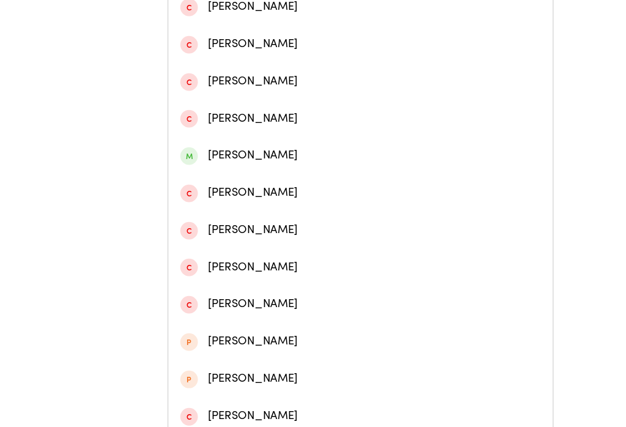
scroll to position [327, 0]
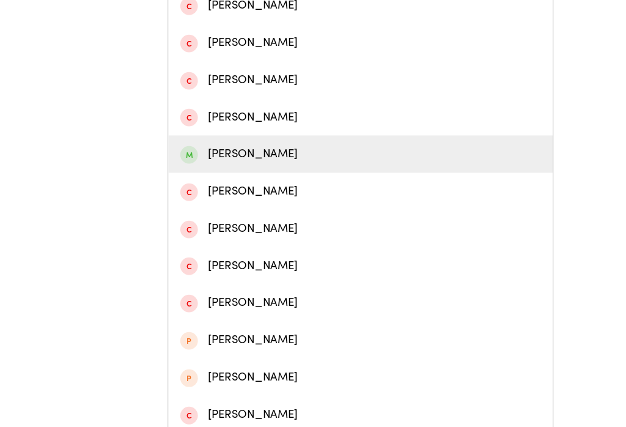
type input "Rohan"
click at [225, 139] on div "Rohan Sharma" at bounding box center [313, 133] width 313 height 17
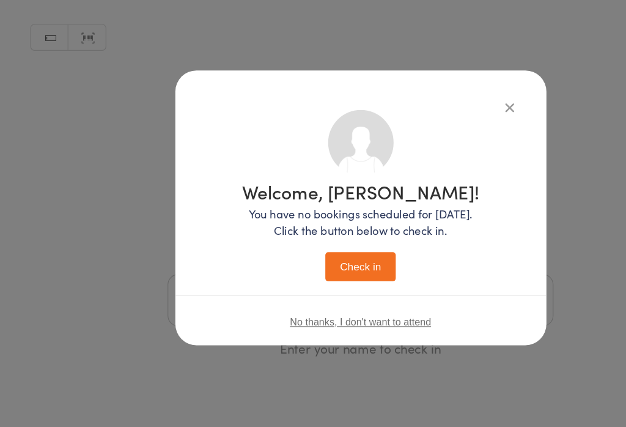
click at [321, 219] on button "Check in" at bounding box center [312, 231] width 61 height 25
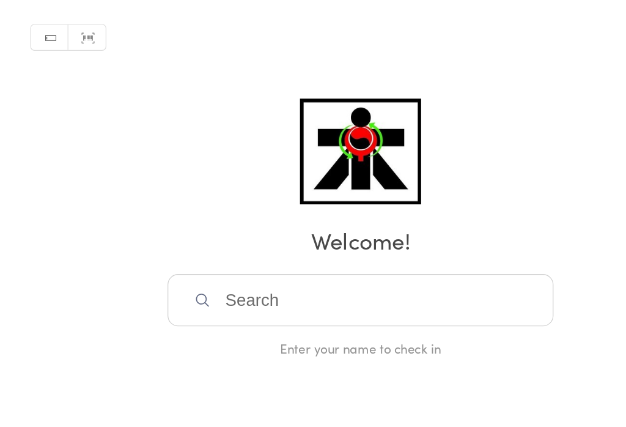
click at [309, 238] on input "search" at bounding box center [313, 260] width 335 height 45
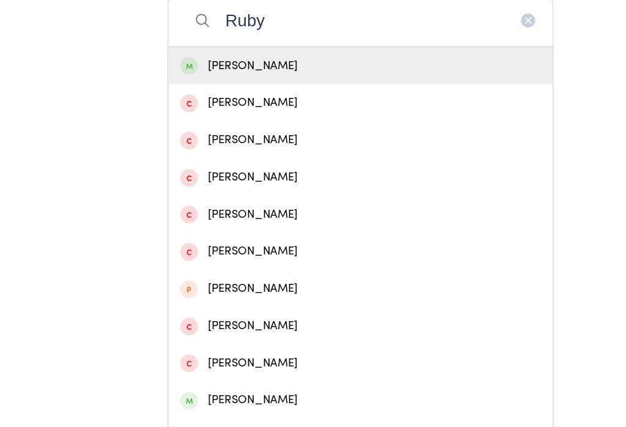
type input "Ruby"
click at [175, 60] on div "Ruby Vigar" at bounding box center [313, 57] width 313 height 17
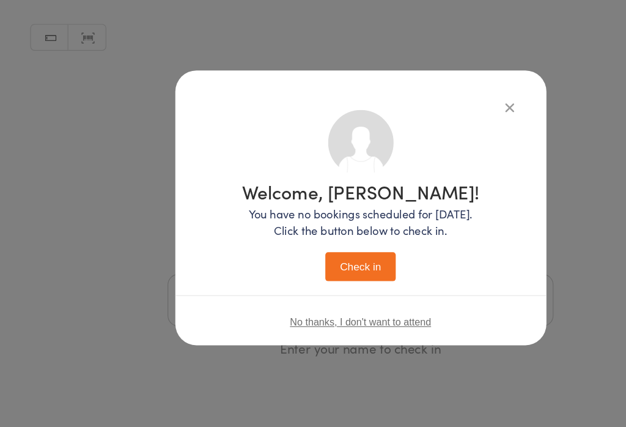
scroll to position [0, 0]
click at [325, 238] on button "Check in" at bounding box center [312, 231] width 61 height 25
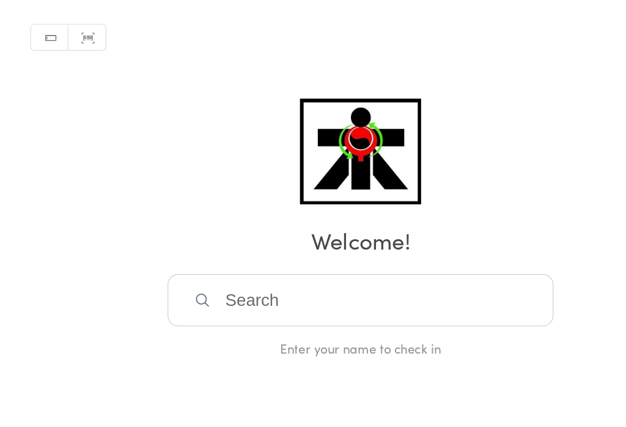
click at [403, 283] on input "search" at bounding box center [313, 260] width 335 height 45
click at [403, 238] on input "search" at bounding box center [313, 260] width 335 height 45
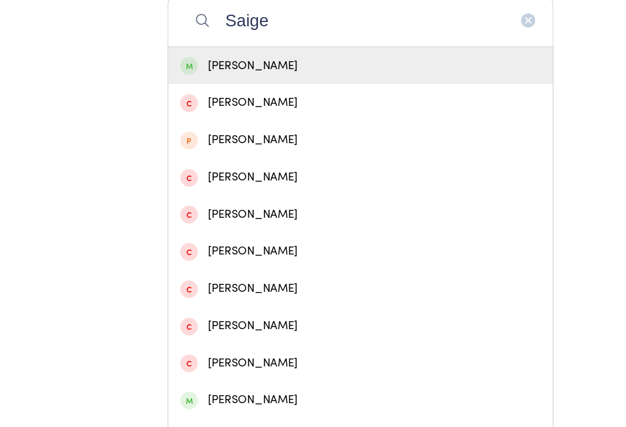
type input "Saige"
click at [228, 58] on div "Saige Yu" at bounding box center [313, 57] width 313 height 17
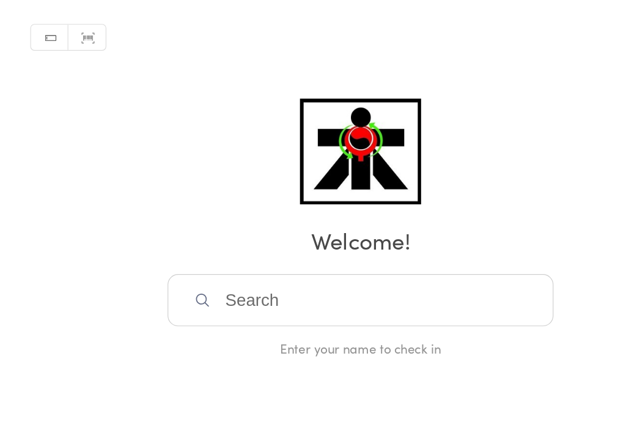
scroll to position [56, 0]
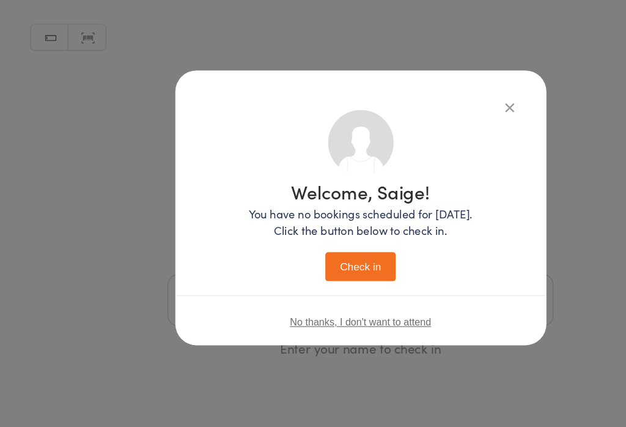
click at [325, 219] on button "Check in" at bounding box center [312, 231] width 61 height 25
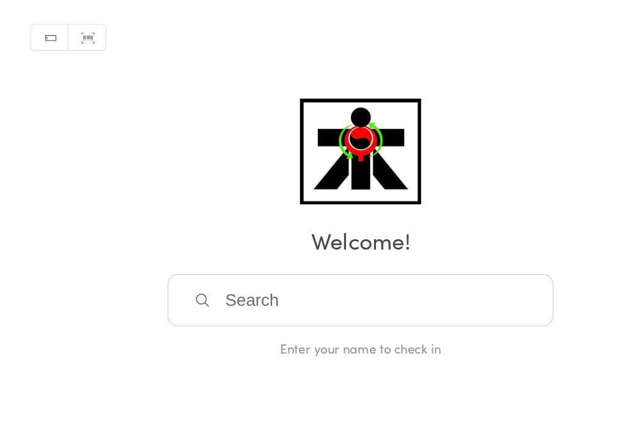
click at [251, 238] on input "search" at bounding box center [313, 260] width 335 height 45
type input "W"
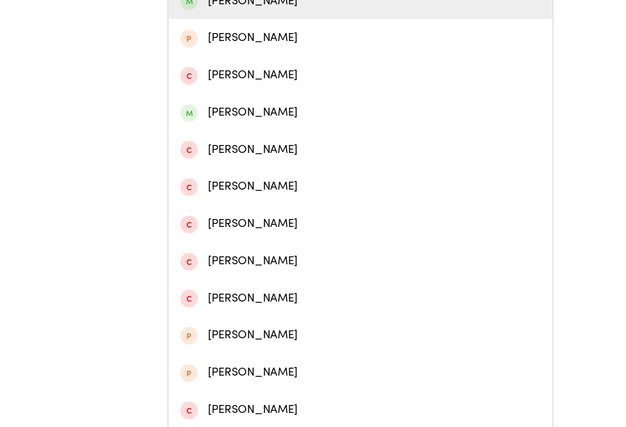
scroll to position [301, 0]
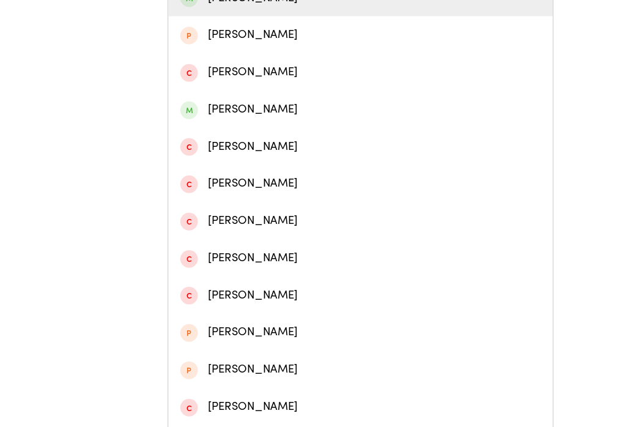
type input "Sophia"
click at [204, 103] on div "Sophia Spilcker" at bounding box center [313, 95] width 313 height 17
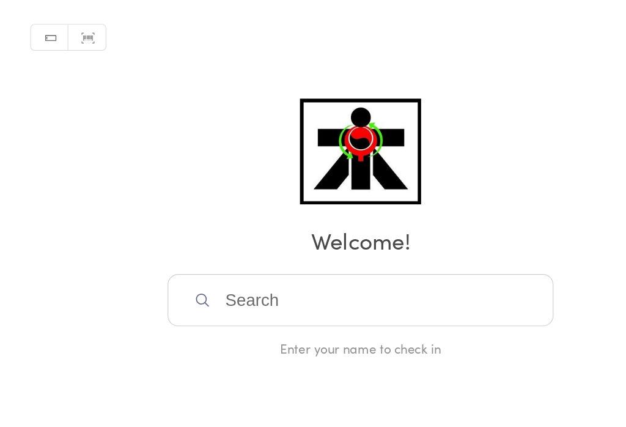
scroll to position [40, 0]
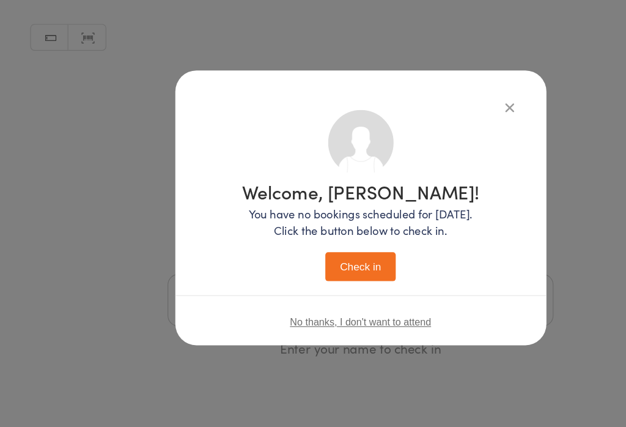
click at [323, 219] on button "Check in" at bounding box center [312, 231] width 61 height 25
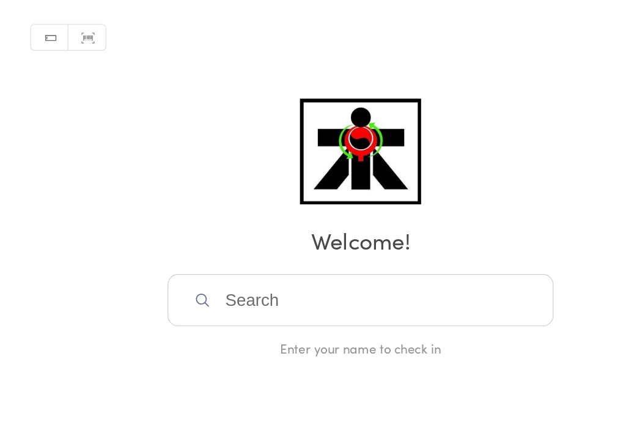
click at [296, 238] on input "search" at bounding box center [313, 260] width 335 height 45
type input "Y"
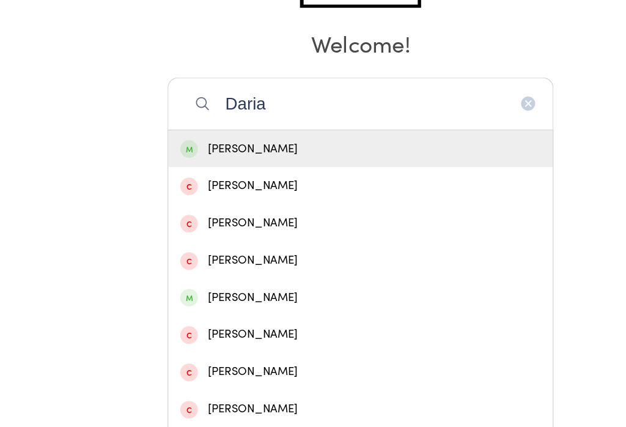
type input "Daria"
click at [328, 128] on div "Daria Langiu" at bounding box center [313, 129] width 313 height 17
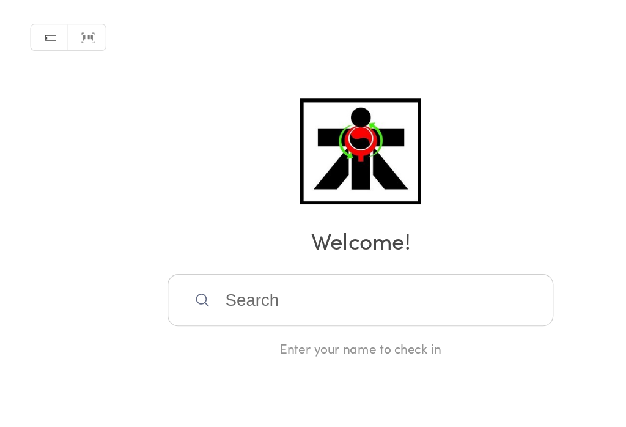
scroll to position [40, 0]
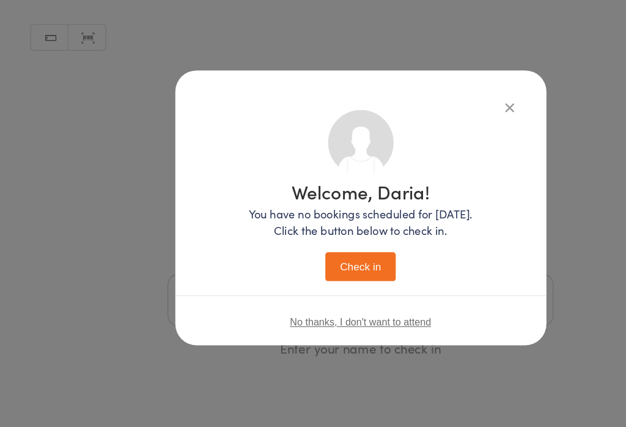
click at [322, 219] on button "Check in" at bounding box center [312, 231] width 61 height 25
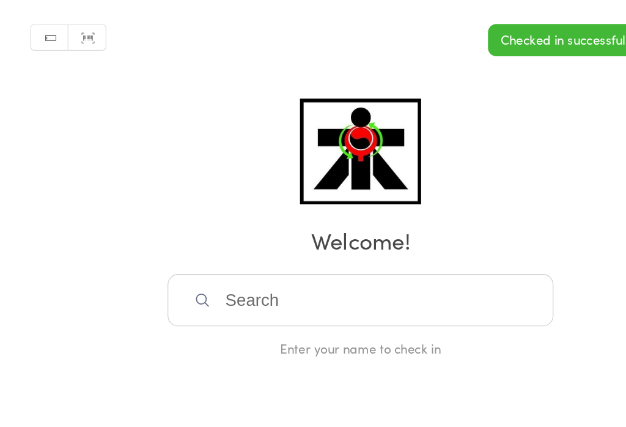
click at [347, 238] on input "search" at bounding box center [313, 260] width 335 height 45
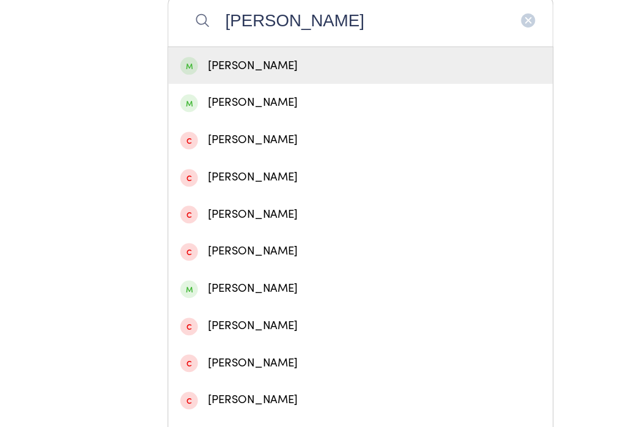
type input "Elena"
click at [273, 96] on div "Elena Langiu" at bounding box center [313, 89] width 313 height 17
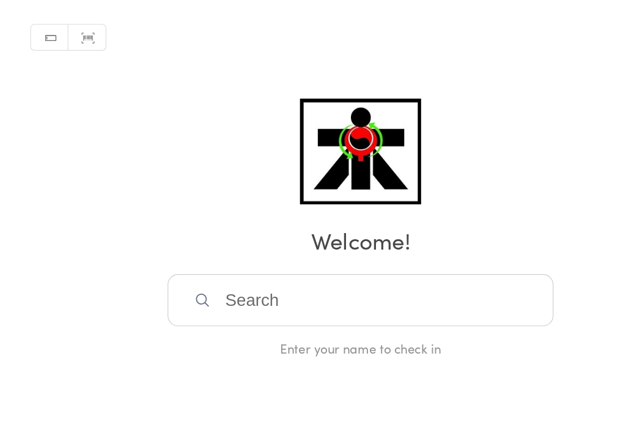
scroll to position [40, 0]
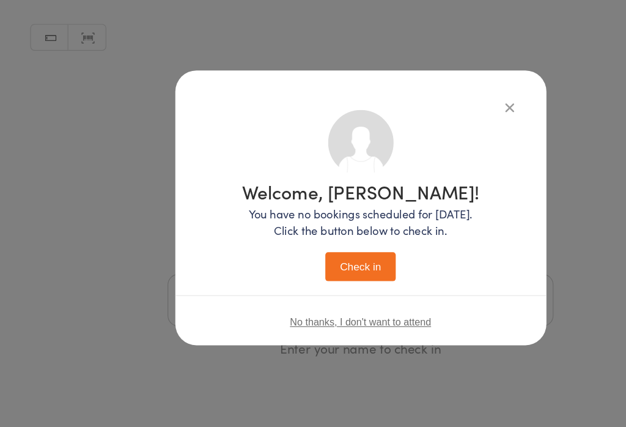
click at [319, 219] on button "Check in" at bounding box center [312, 231] width 61 height 25
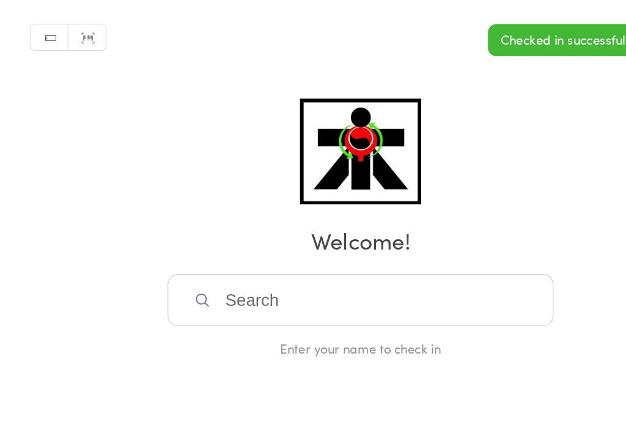
click at [226, 238] on input "search" at bounding box center [313, 260] width 335 height 45
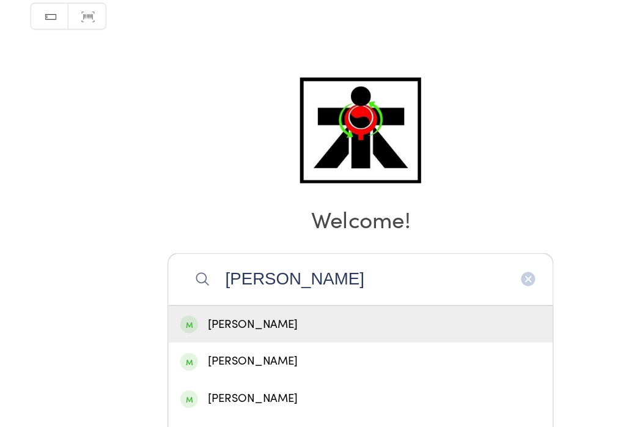
type input "Enzo"
click at [240, 273] on div "Enzo Monteiro" at bounding box center [313, 281] width 313 height 17
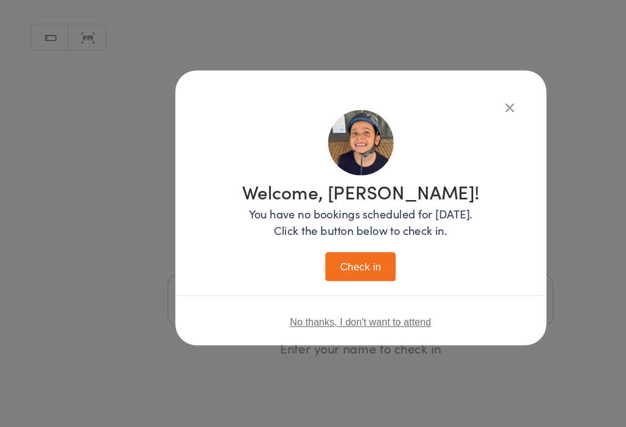
click at [323, 219] on button "Check in" at bounding box center [312, 231] width 61 height 25
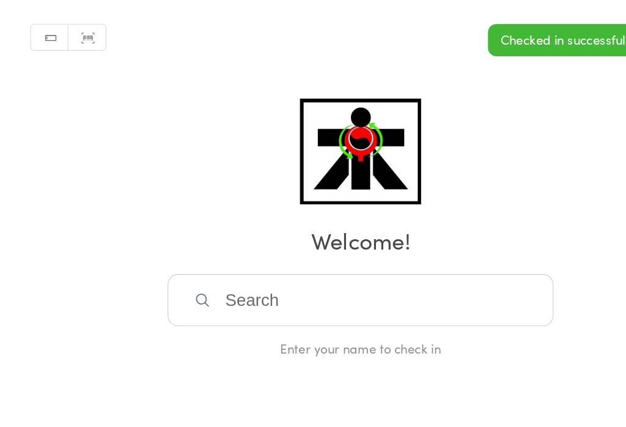
click at [342, 238] on input "search" at bounding box center [313, 260] width 335 height 45
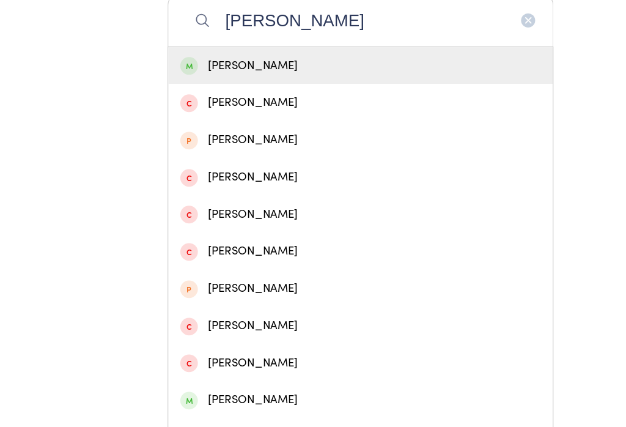
type input "Chloe phung"
click at [301, 56] on div "Chloe Phung" at bounding box center [313, 57] width 313 height 17
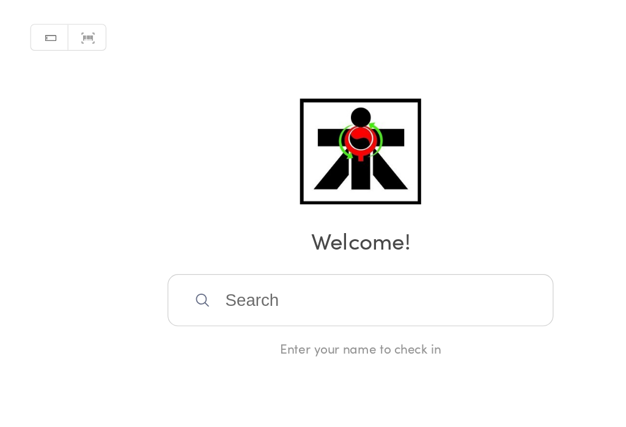
scroll to position [40, 0]
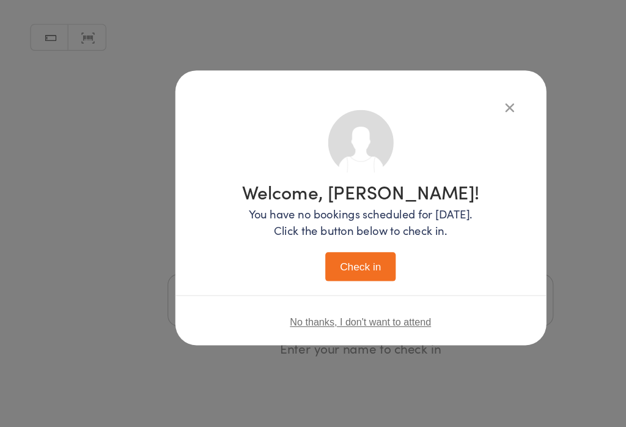
click at [317, 219] on button "Check in" at bounding box center [312, 231] width 61 height 25
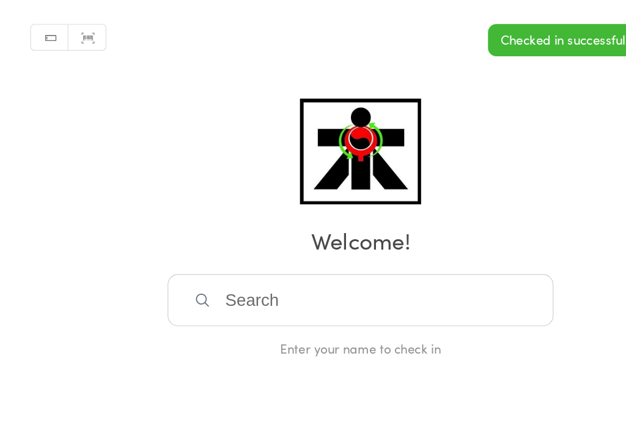
click at [334, 238] on input "search" at bounding box center [313, 260] width 335 height 45
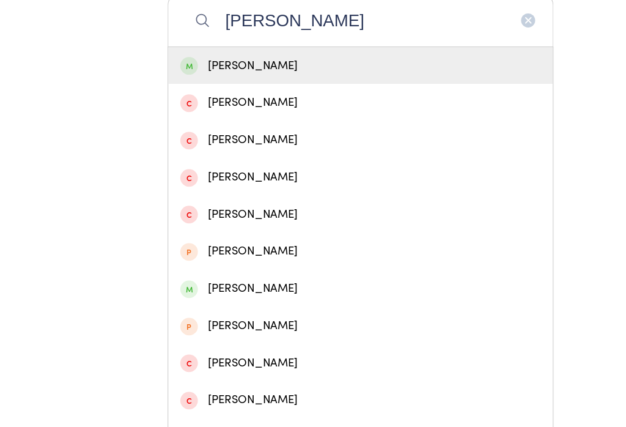
type input "Emily"
click at [282, 60] on div "Emily Phung" at bounding box center [313, 57] width 313 height 17
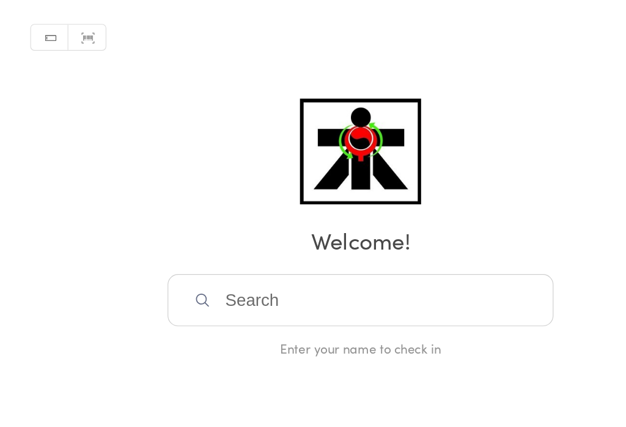
scroll to position [40, 0]
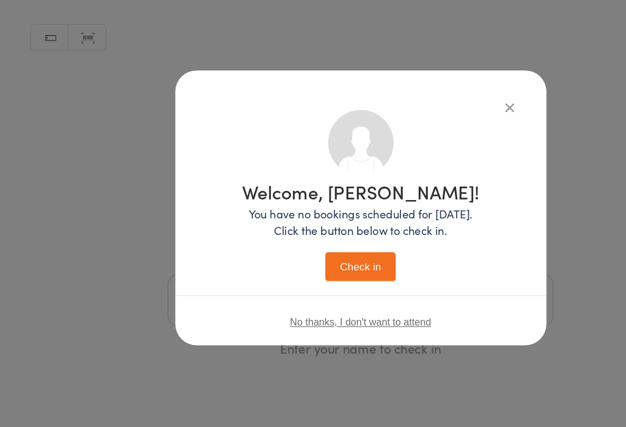
click at [317, 219] on button "Check in" at bounding box center [312, 231] width 61 height 25
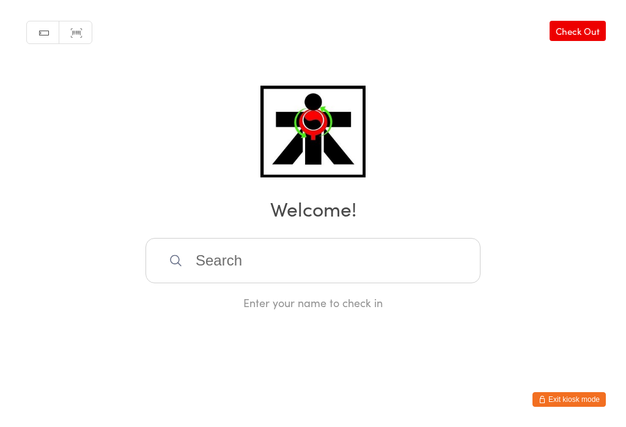
scroll to position [0, 0]
click at [248, 243] on input "search" at bounding box center [313, 260] width 335 height 45
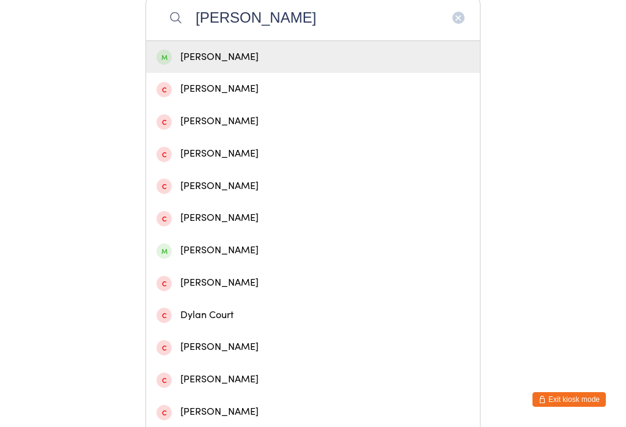
type input "Dylan keen"
click at [205, 65] on div "Dylan Keen" at bounding box center [313, 57] width 313 height 17
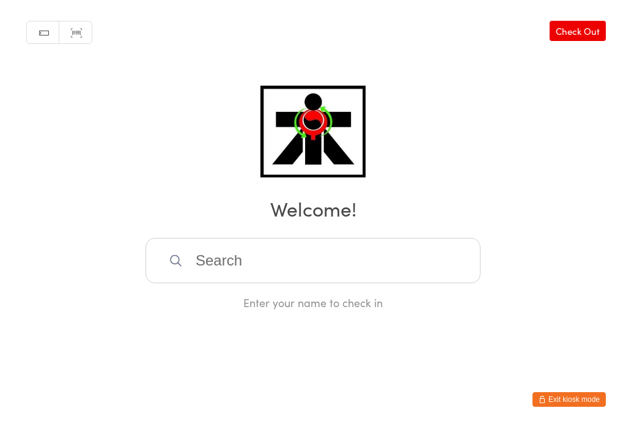
scroll to position [0, 0]
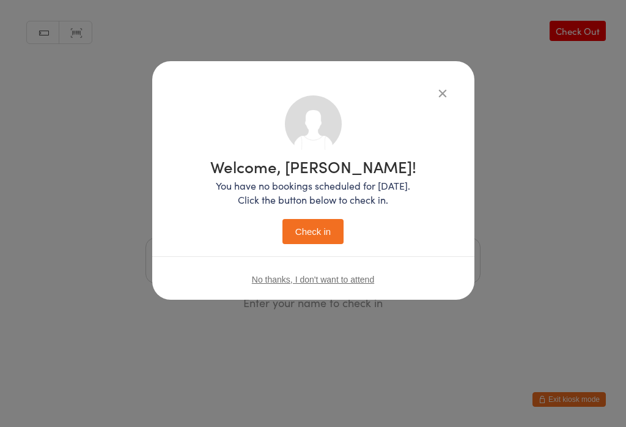
click at [314, 238] on button "Check in" at bounding box center [312, 231] width 61 height 25
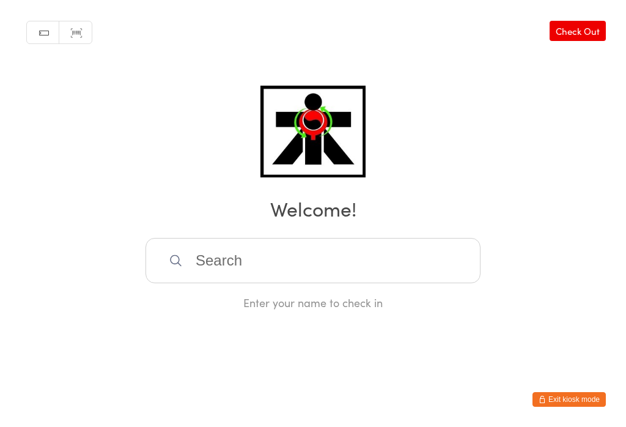
click at [229, 262] on input "search" at bounding box center [313, 260] width 335 height 45
type input "Brandon beard"
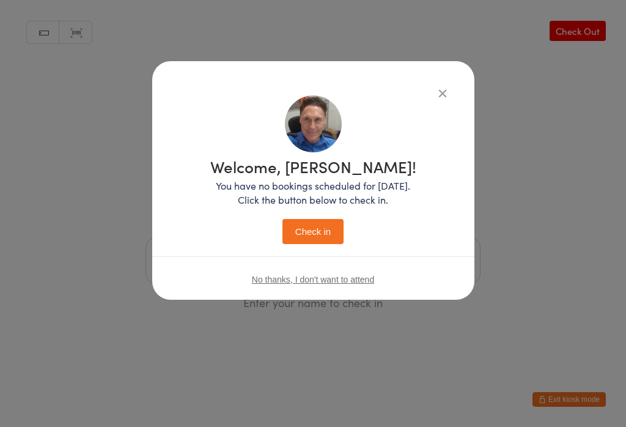
scroll to position [0, 0]
click at [295, 235] on button "Check in" at bounding box center [312, 231] width 61 height 25
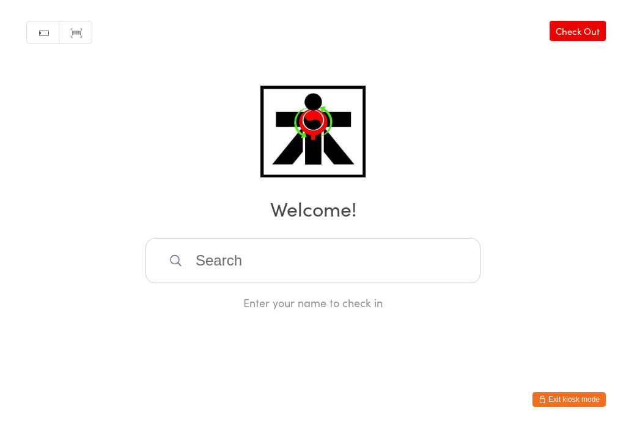
click at [259, 268] on input "search" at bounding box center [313, 260] width 335 height 45
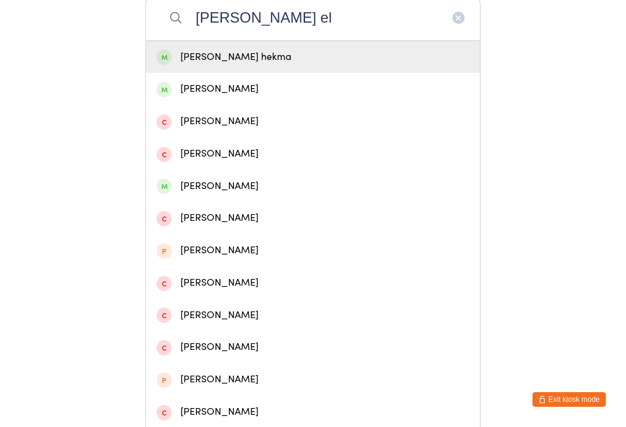
type input "Sara el"
click at [284, 61] on div "Sara El hekma" at bounding box center [313, 57] width 313 height 17
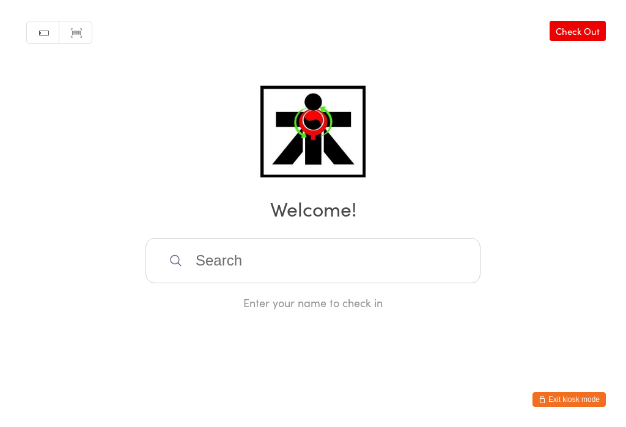
scroll to position [0, 0]
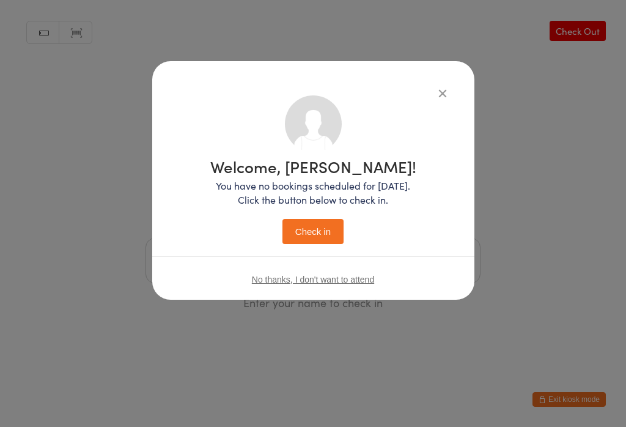
click at [325, 243] on button "Check in" at bounding box center [312, 231] width 61 height 25
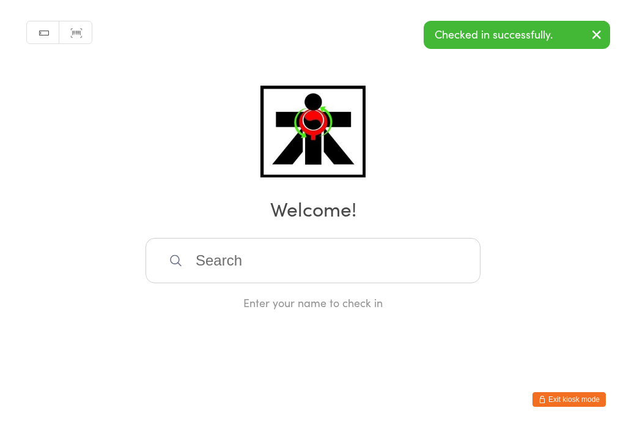
click at [353, 262] on input "search" at bounding box center [313, 260] width 335 height 45
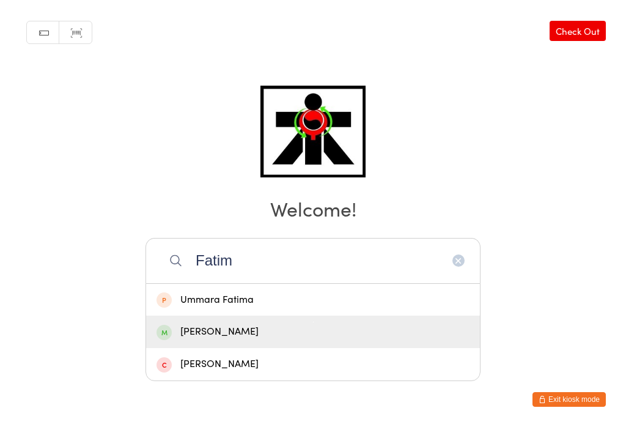
type input "Fatim"
click at [286, 323] on div "Fatima Merchant" at bounding box center [313, 331] width 313 height 17
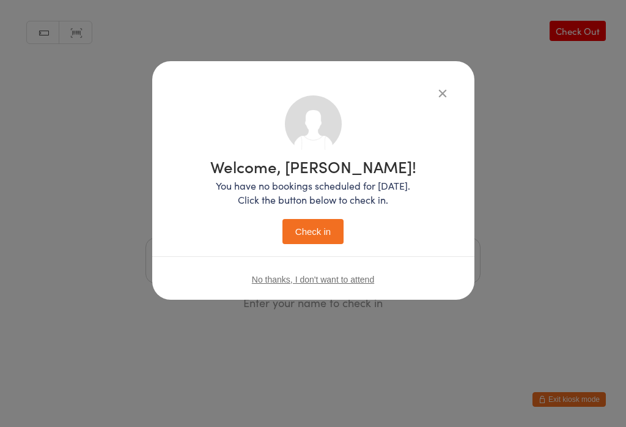
click at [315, 244] on button "Check in" at bounding box center [312, 231] width 61 height 25
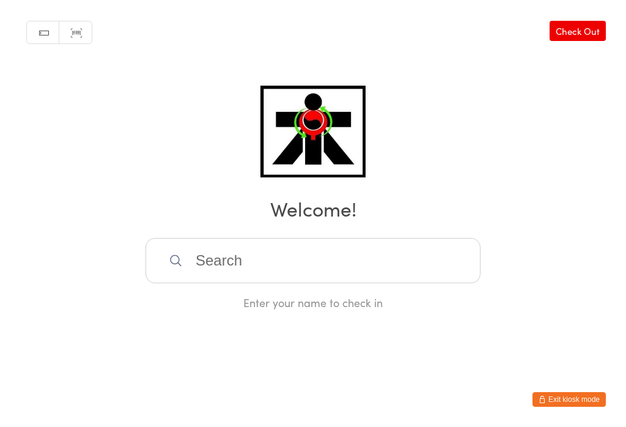
click at [234, 268] on input "search" at bounding box center [313, 260] width 335 height 45
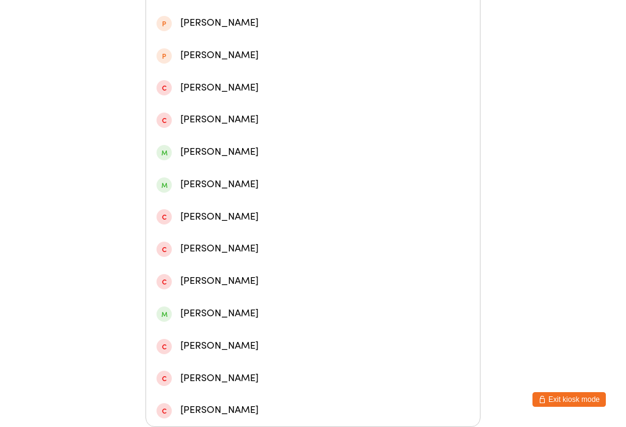
scroll to position [408, 0]
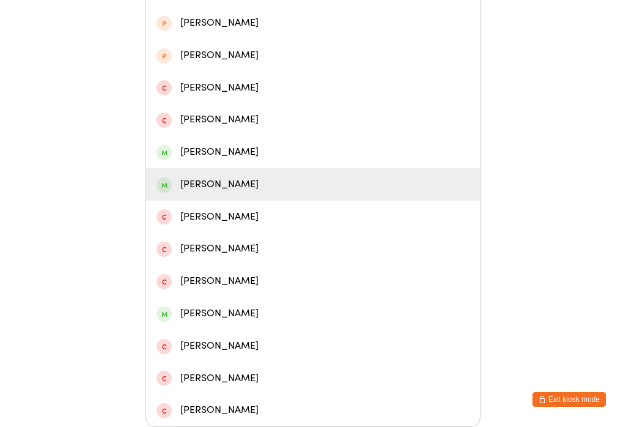
type input "Tommy"
click at [197, 176] on div "Tommy Grealish" at bounding box center [313, 184] width 313 height 17
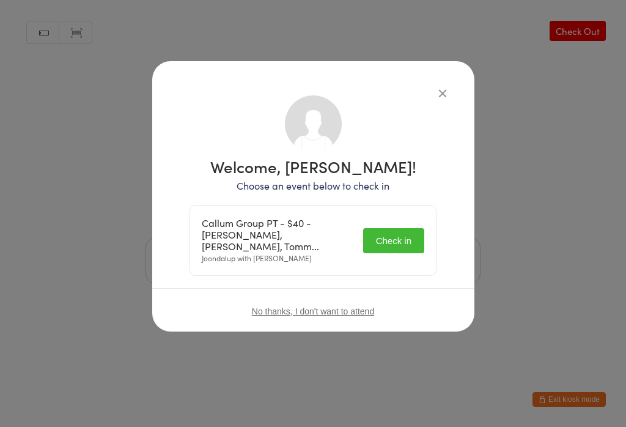
click at [386, 236] on button "Check in" at bounding box center [393, 240] width 61 height 25
